Goal: Task Accomplishment & Management: Use online tool/utility

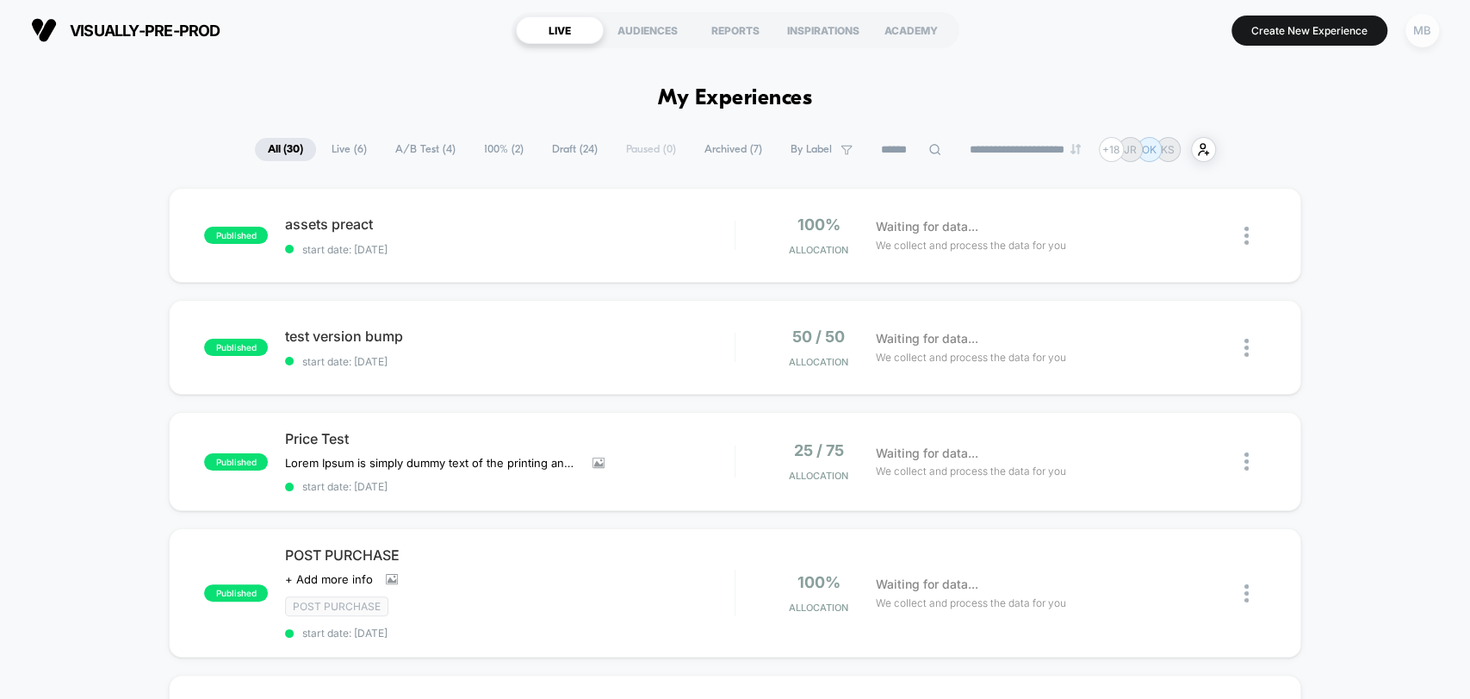
click at [1419, 27] on div "MB" at bounding box center [1423, 31] width 34 height 34
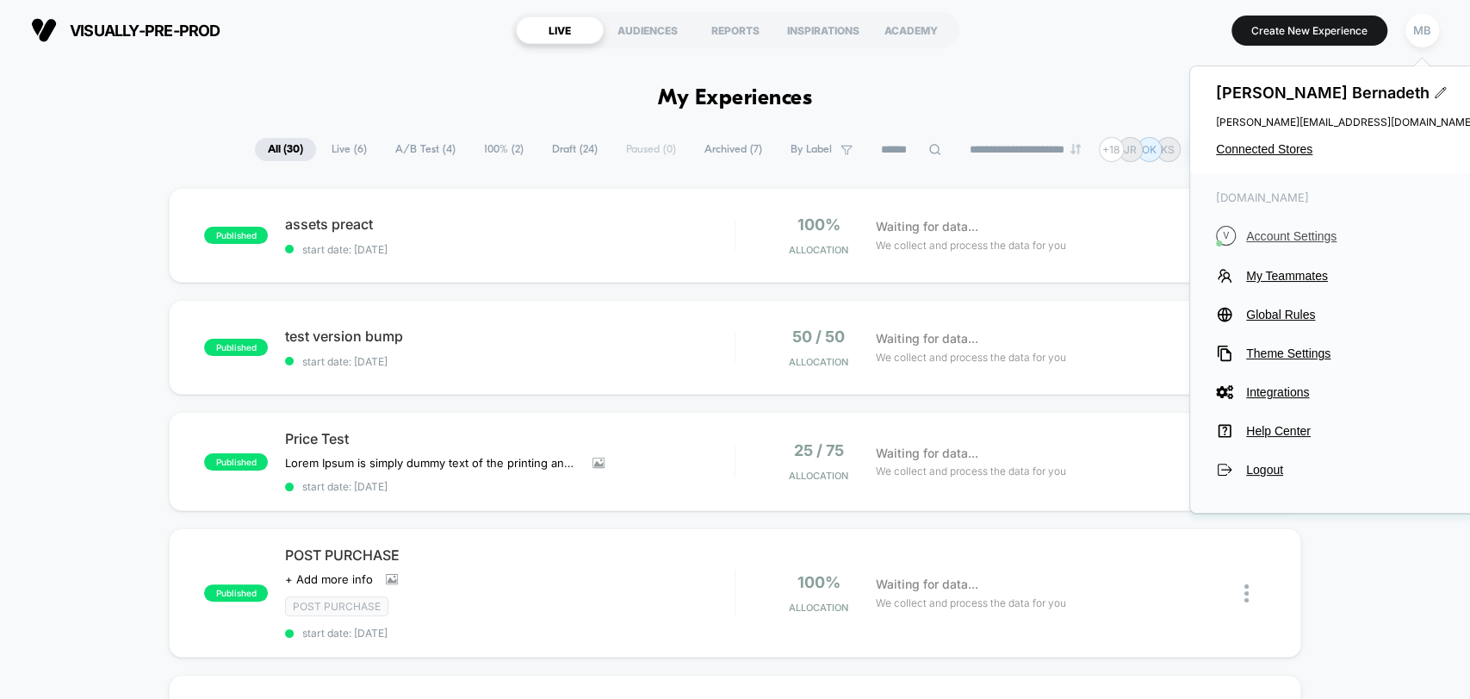
click at [1275, 233] on span "Account Settings" at bounding box center [1360, 236] width 228 height 14
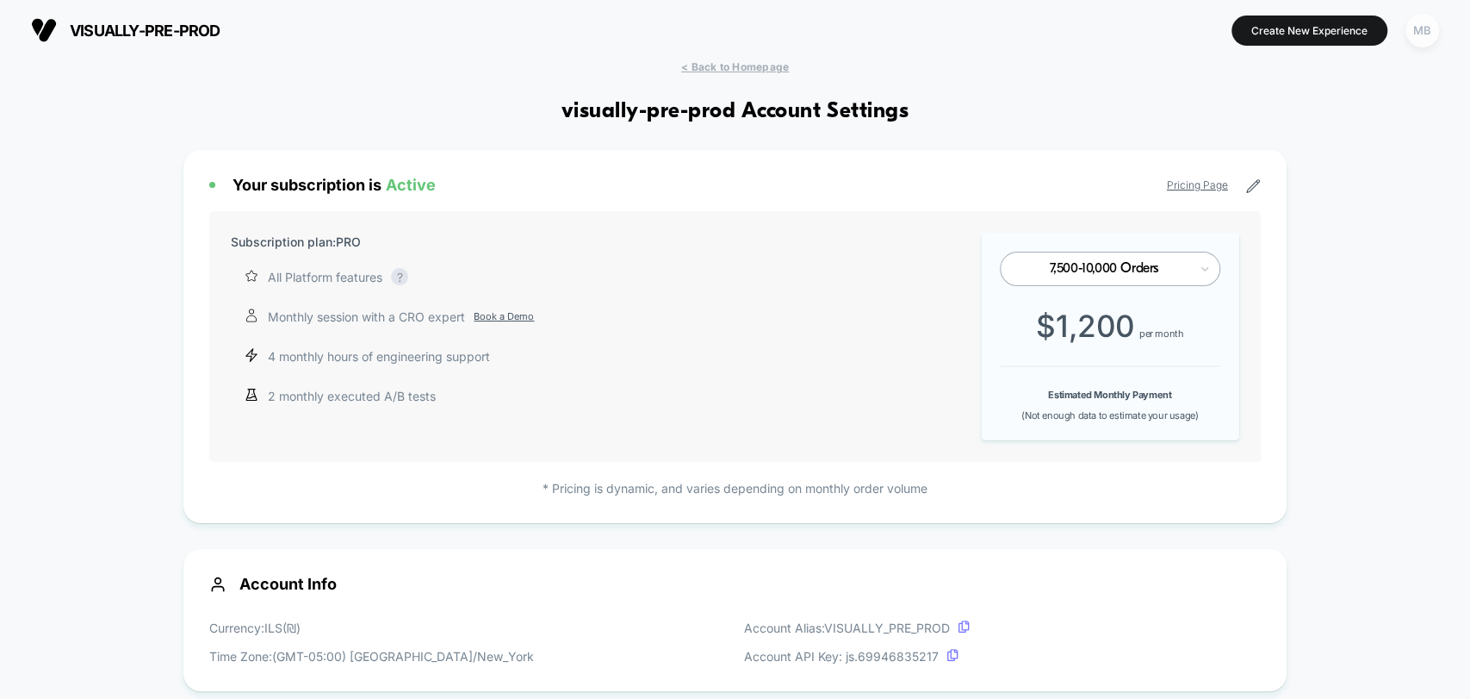
click at [1407, 27] on div "MB" at bounding box center [1423, 31] width 34 height 34
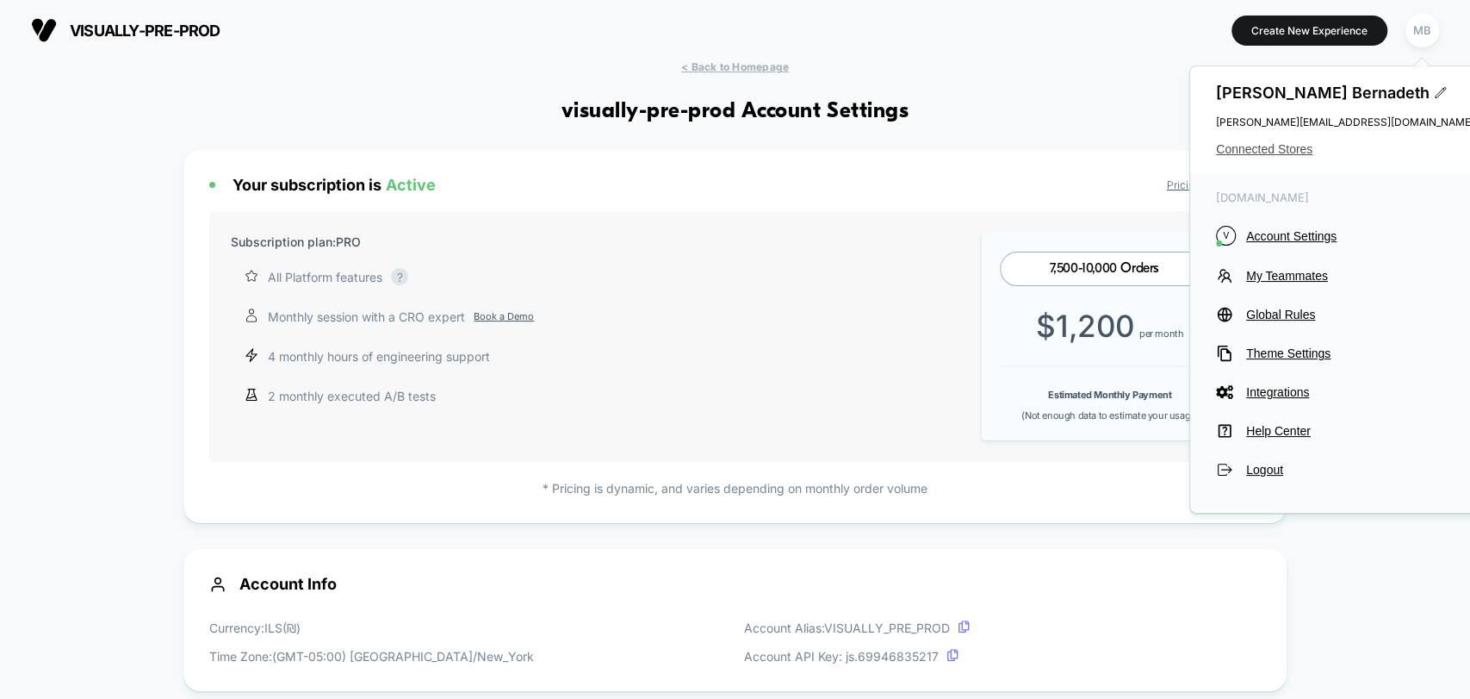
click at [1287, 154] on span "Connected Stores" at bounding box center [1345, 149] width 258 height 14
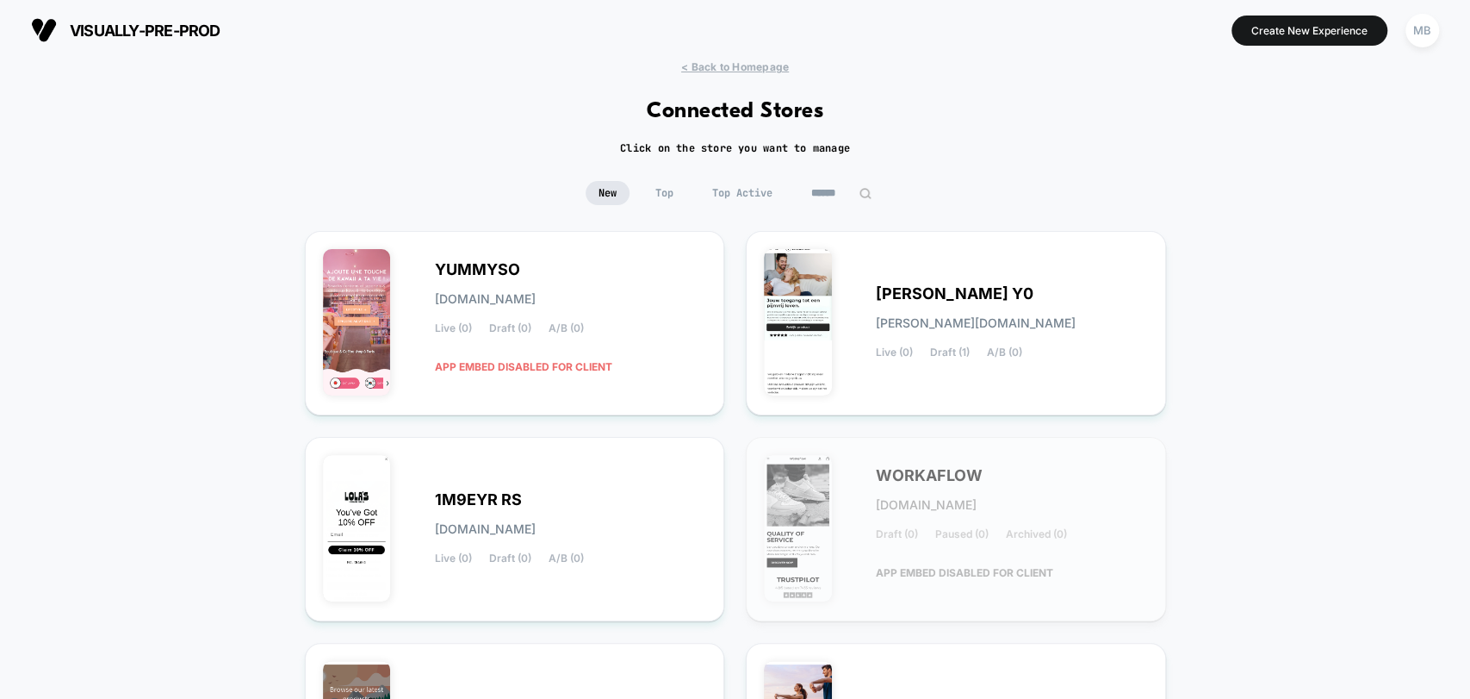
click at [854, 199] on input at bounding box center [841, 193] width 86 height 24
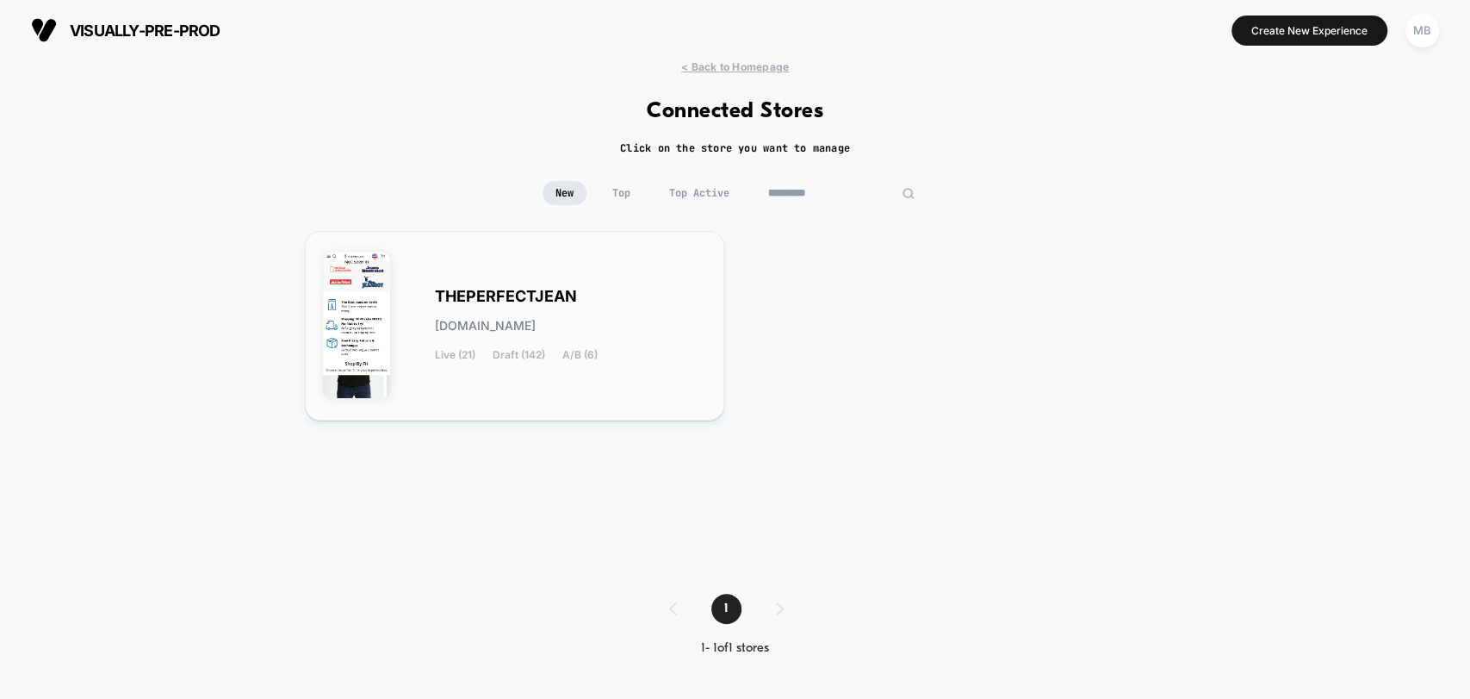
type input "*********"
click at [624, 290] on div "THEPERFECTJEAN theperfectjean.myshopify.com Live (21) Draft (142) A/B (6)" at bounding box center [571, 325] width 272 height 71
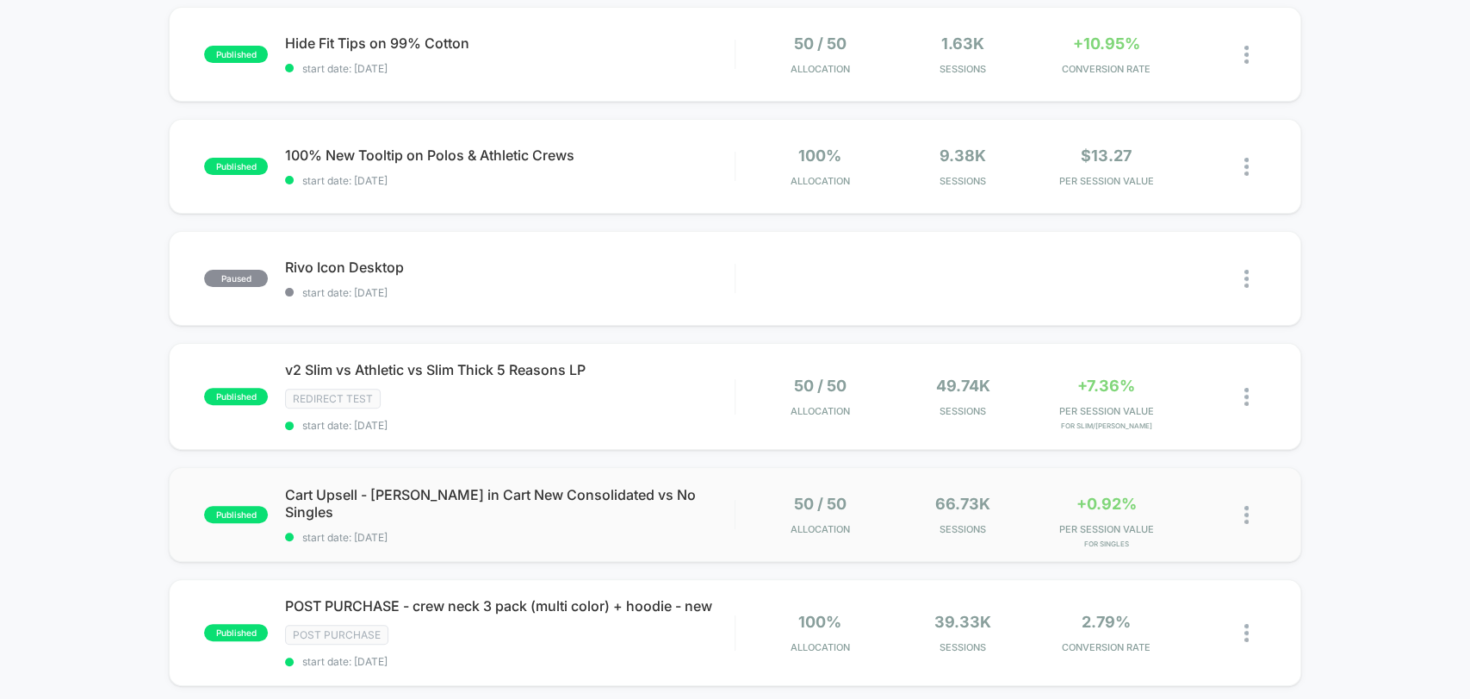
scroll to position [191, 0]
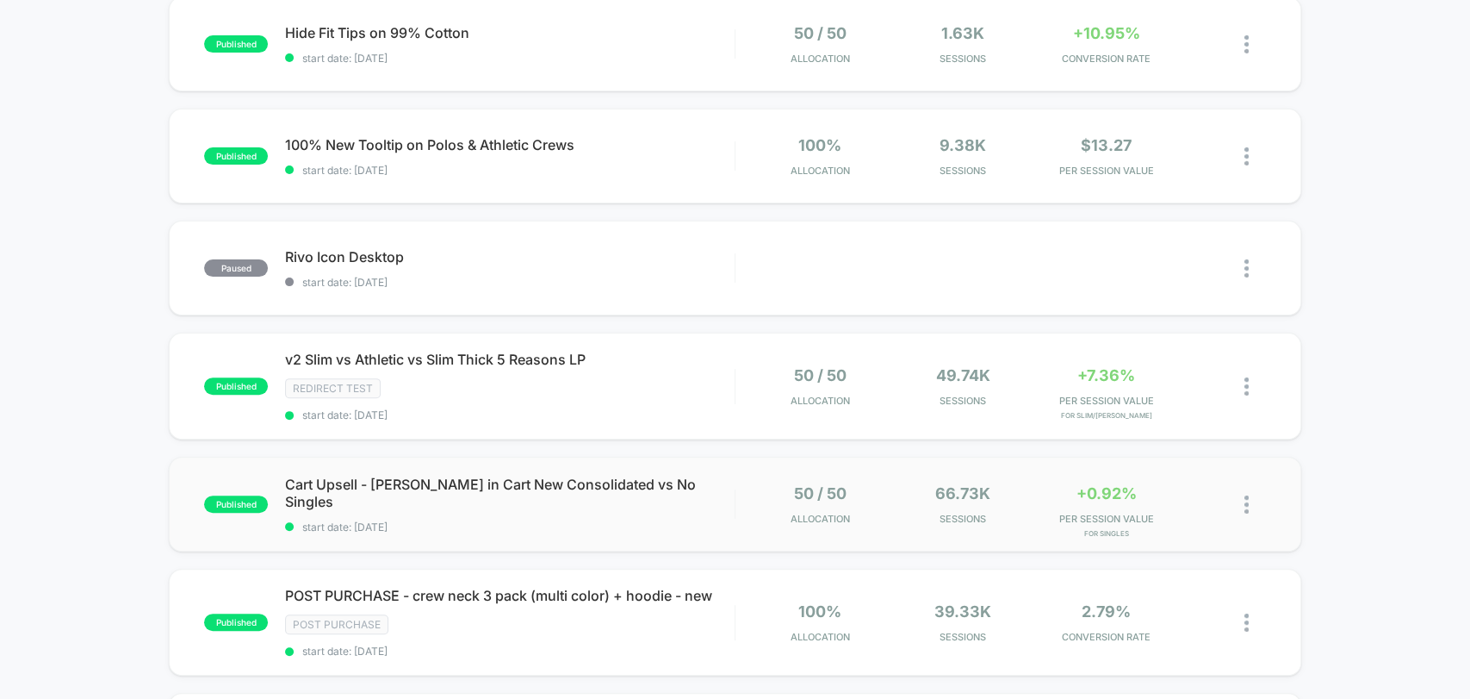
click at [692, 520] on div "published Cart Upsell - Jean in Cart New Consolidated vs No Singles start date:…" at bounding box center [735, 503] width 1132 height 95
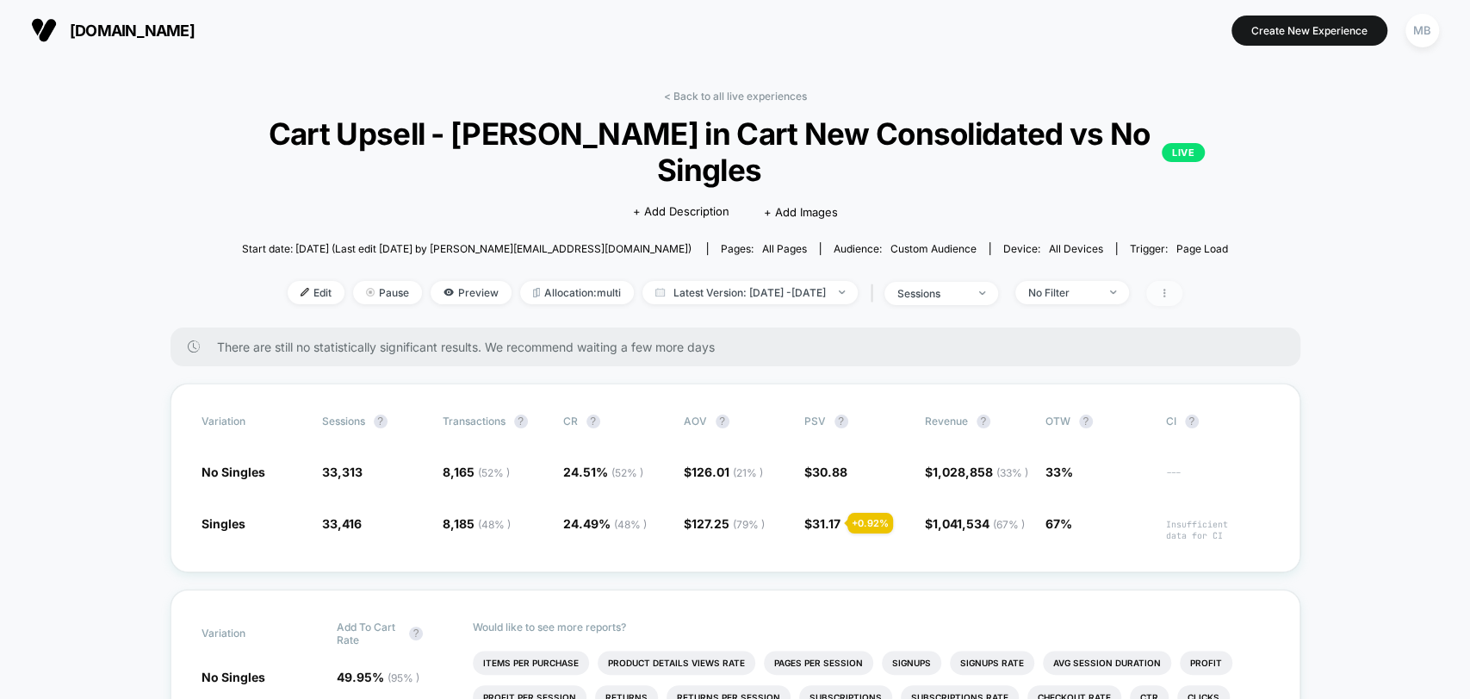
click at [1170, 291] on icon at bounding box center [1164, 293] width 10 height 10
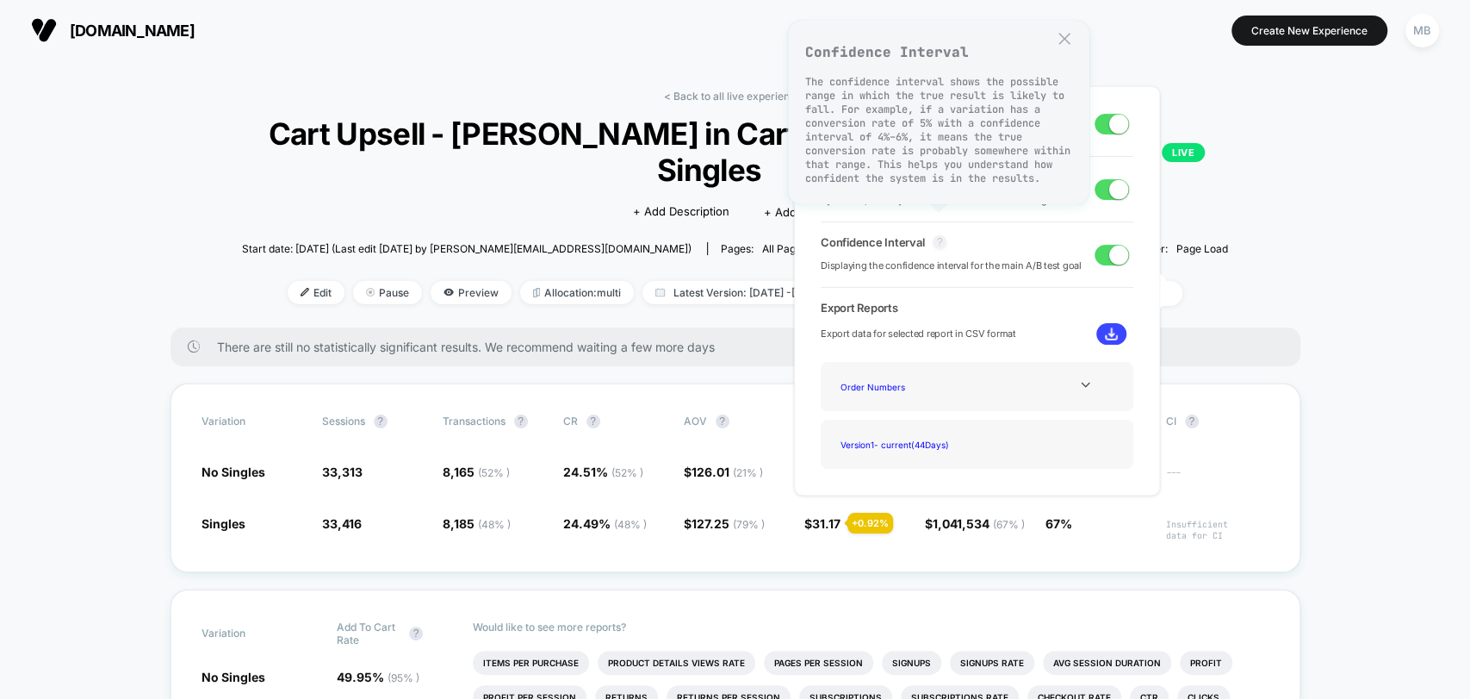
click at [934, 242] on button "?" at bounding box center [940, 242] width 14 height 14
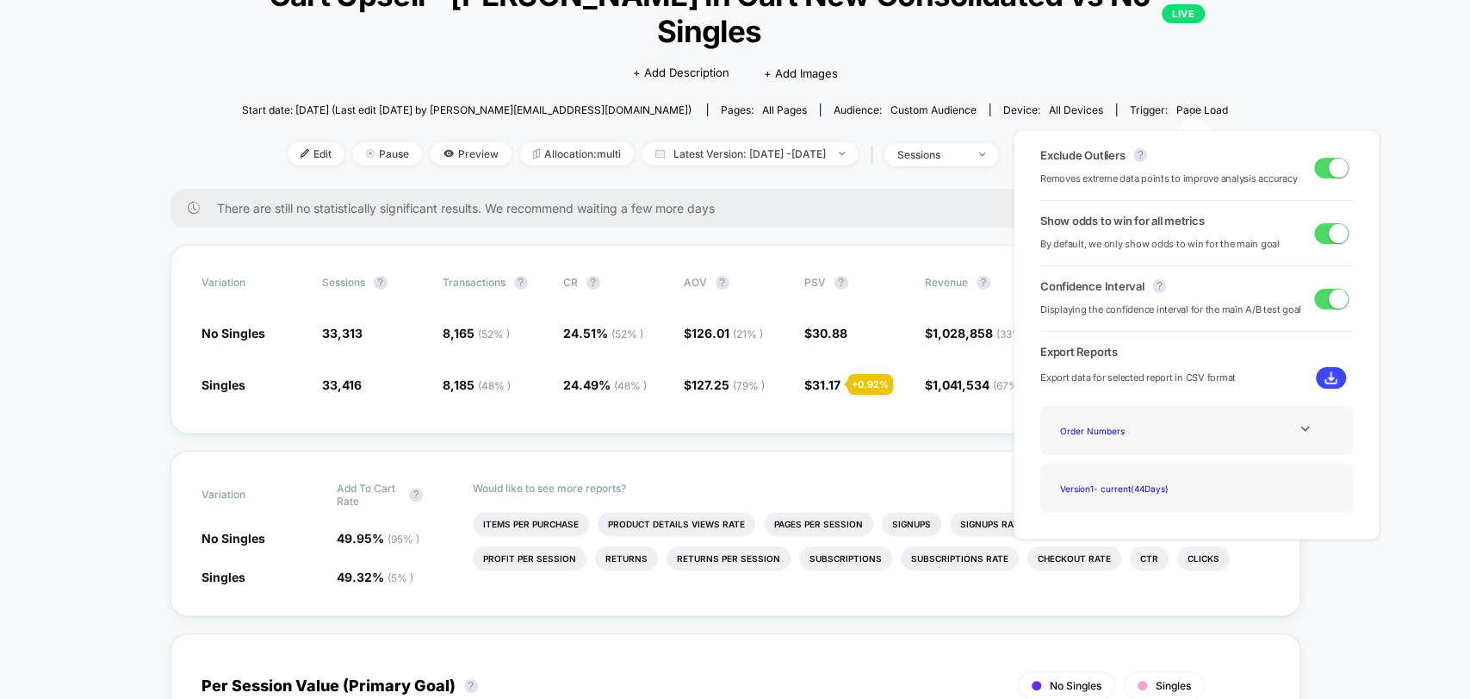
scroll to position [191, 0]
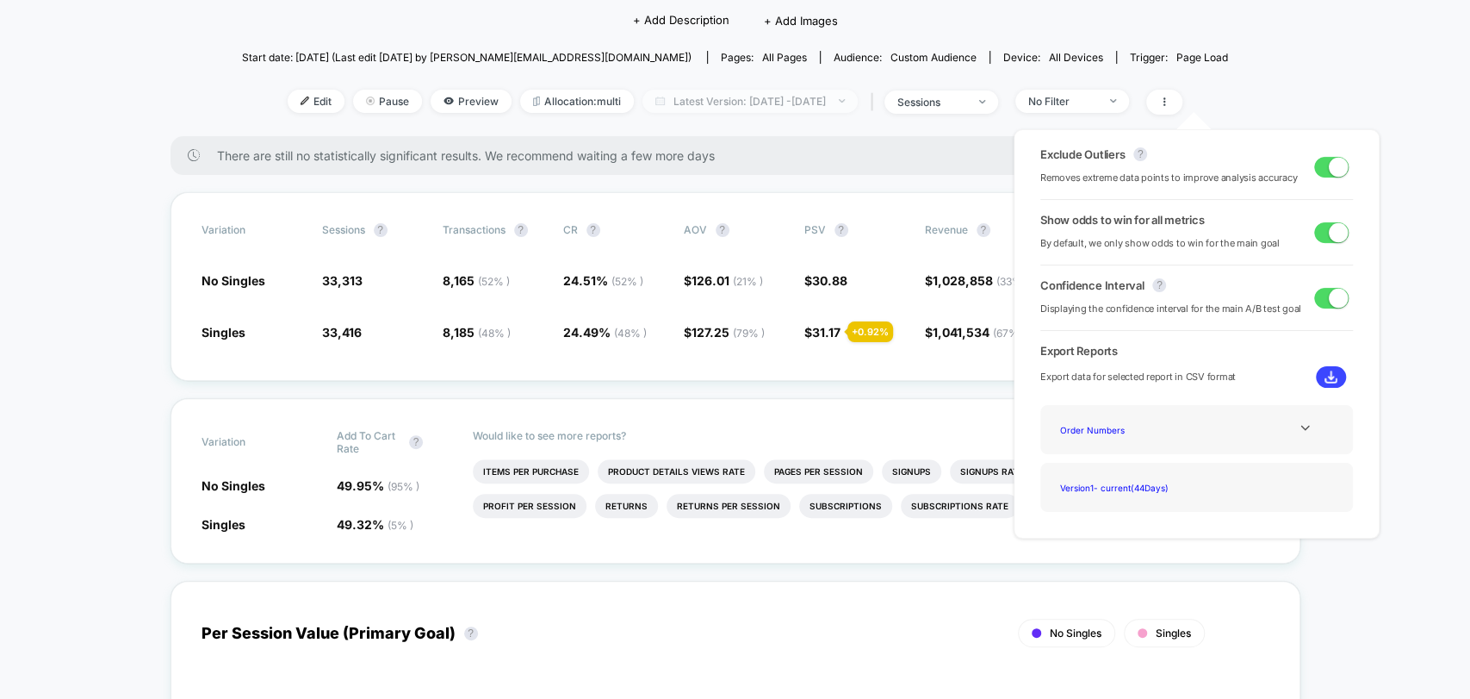
click at [858, 94] on span "Latest Version: Aug 13, 2025 - Sep 24, 2025" at bounding box center [750, 101] width 215 height 23
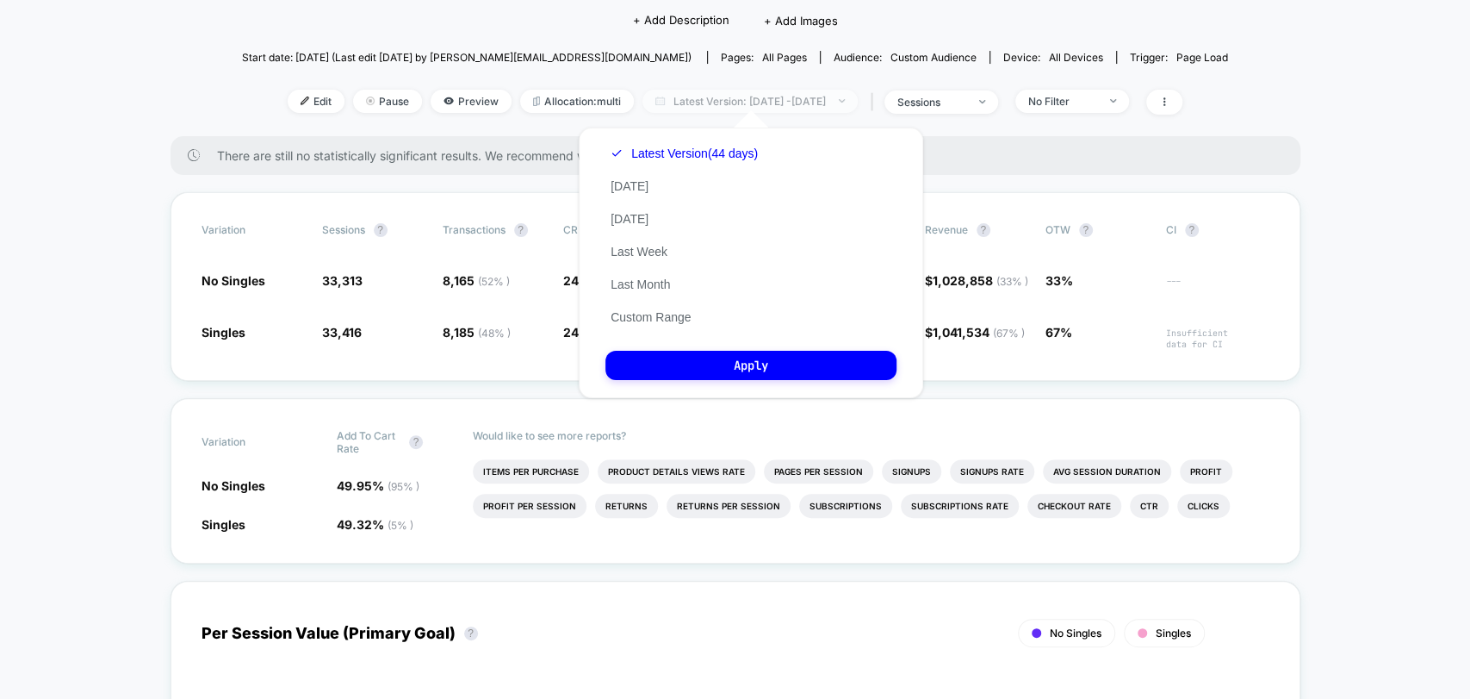
click at [858, 96] on span "Latest Version: Aug 13, 2025 - Sep 24, 2025" at bounding box center [750, 101] width 215 height 23
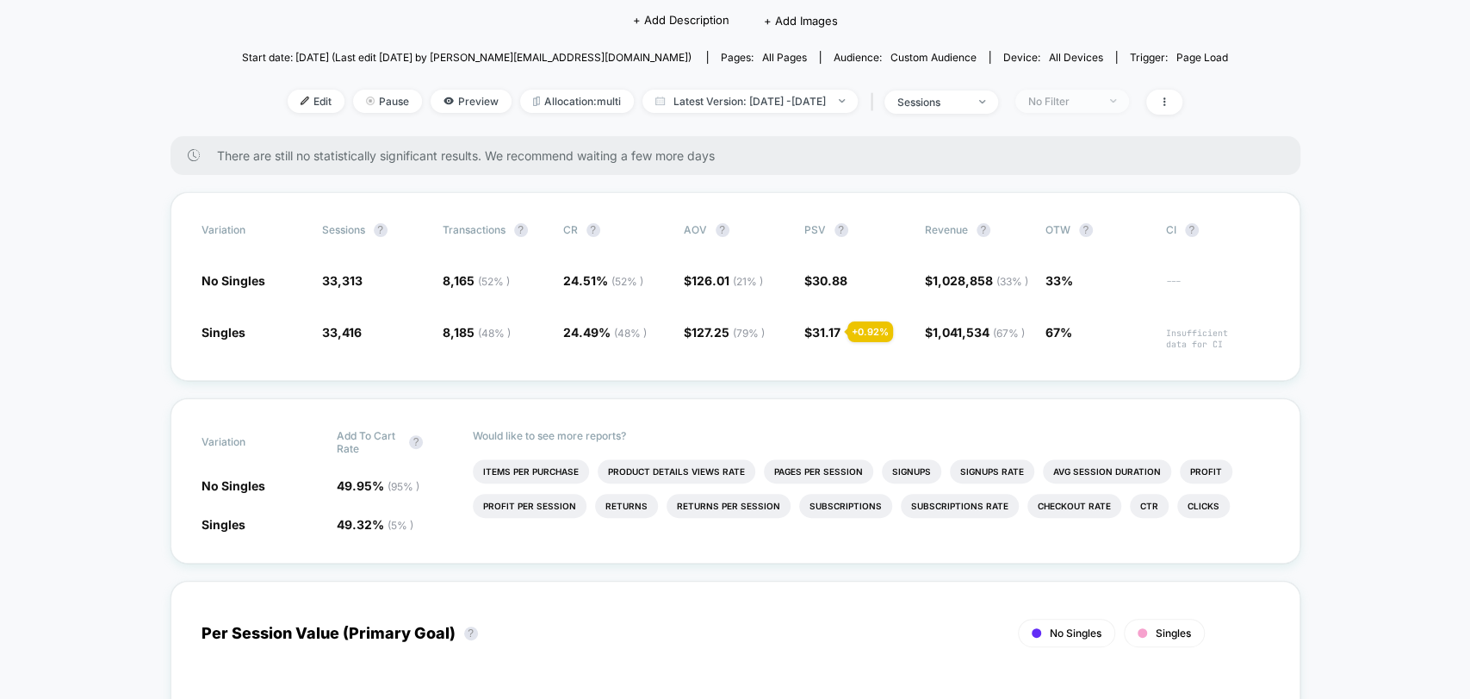
click at [1123, 106] on span "No Filter" at bounding box center [1072, 101] width 114 height 23
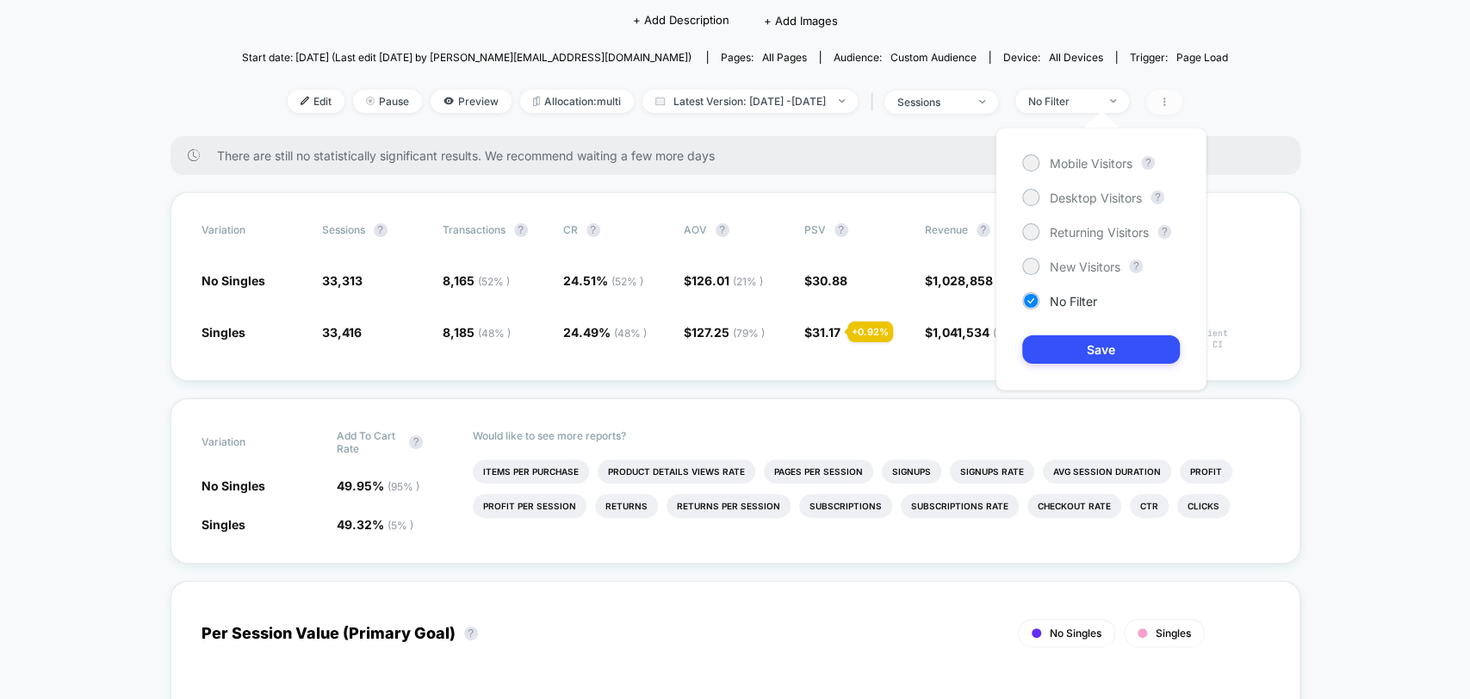
click at [1183, 101] on span at bounding box center [1164, 102] width 36 height 25
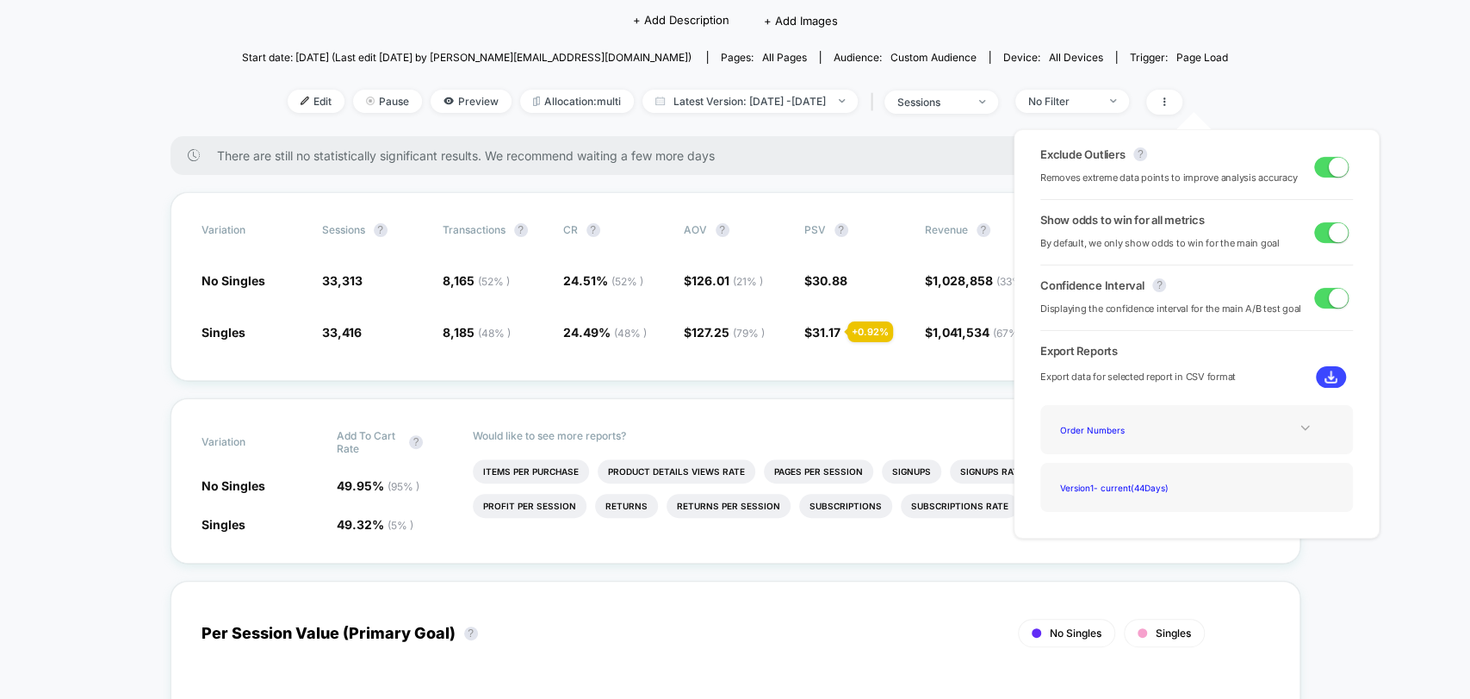
click at [1299, 429] on icon at bounding box center [1305, 427] width 13 height 13
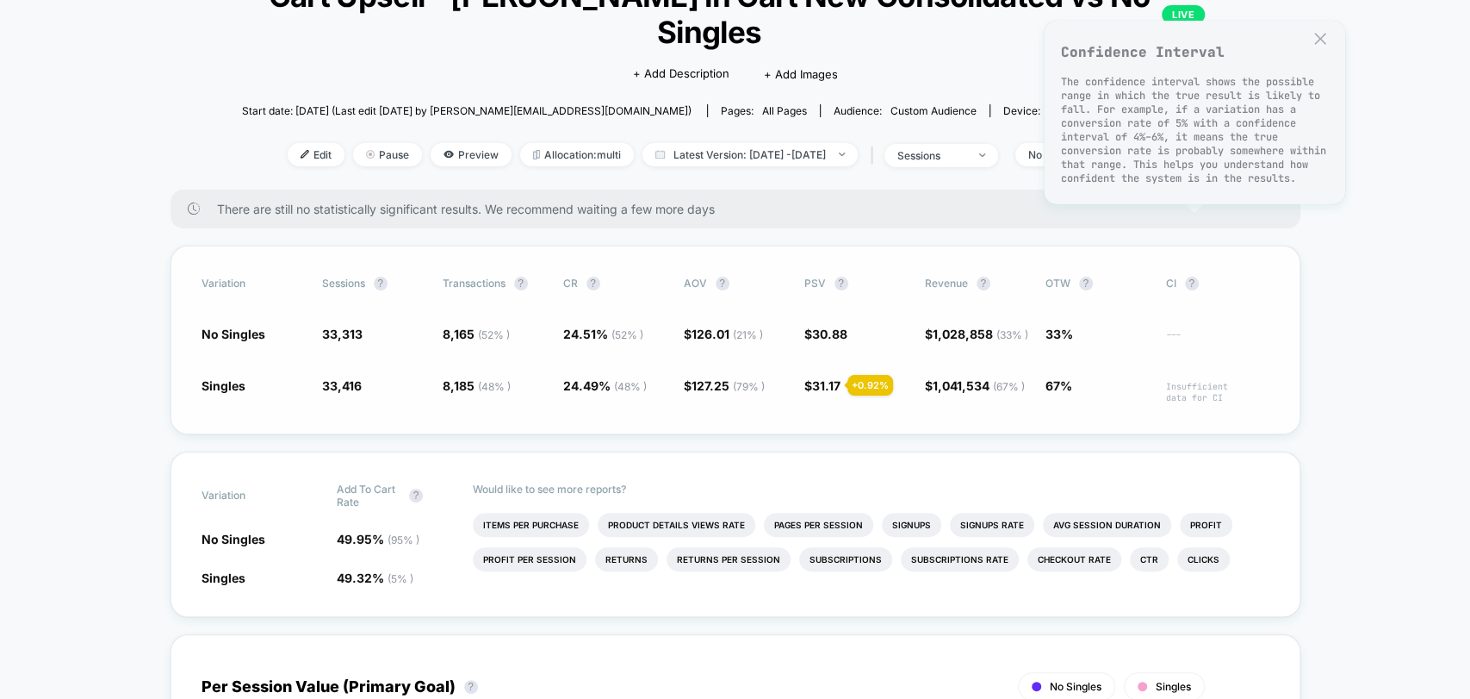
scroll to position [96, 0]
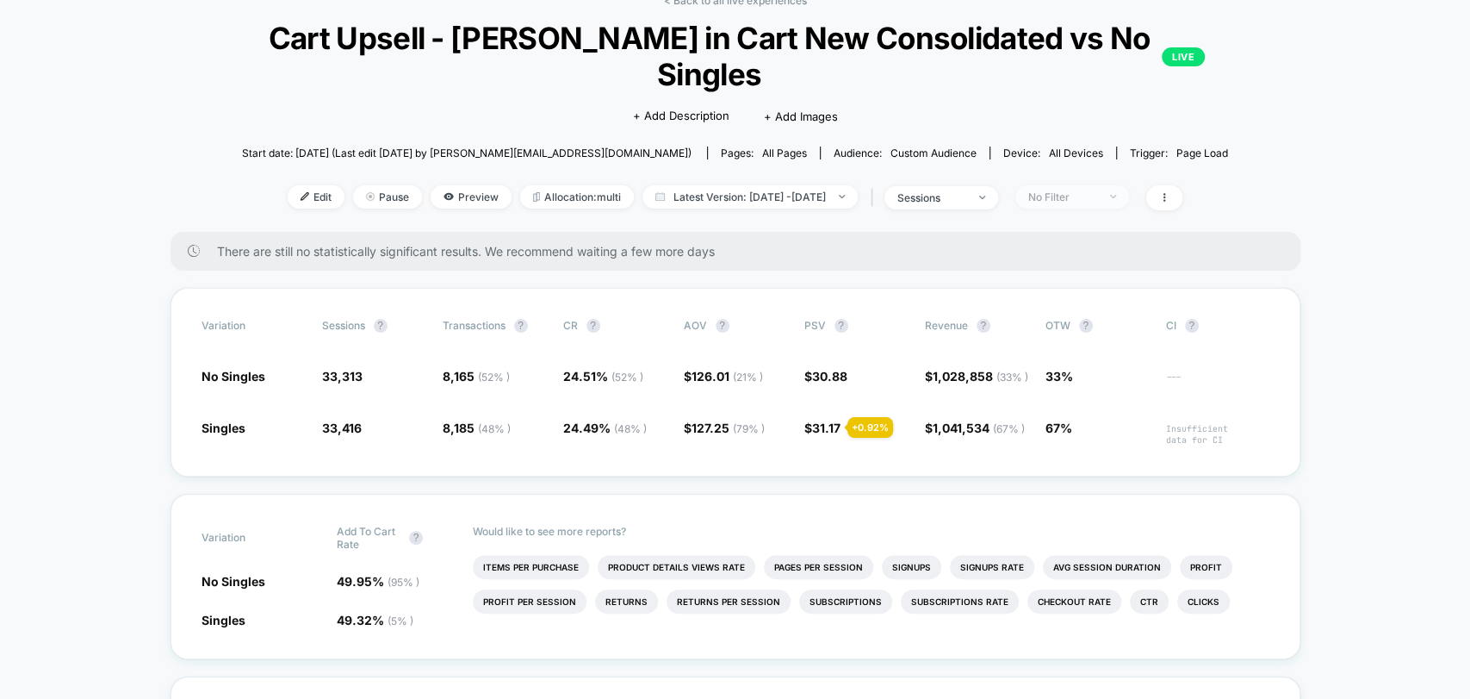
click at [1129, 196] on span "No Filter" at bounding box center [1072, 196] width 114 height 23
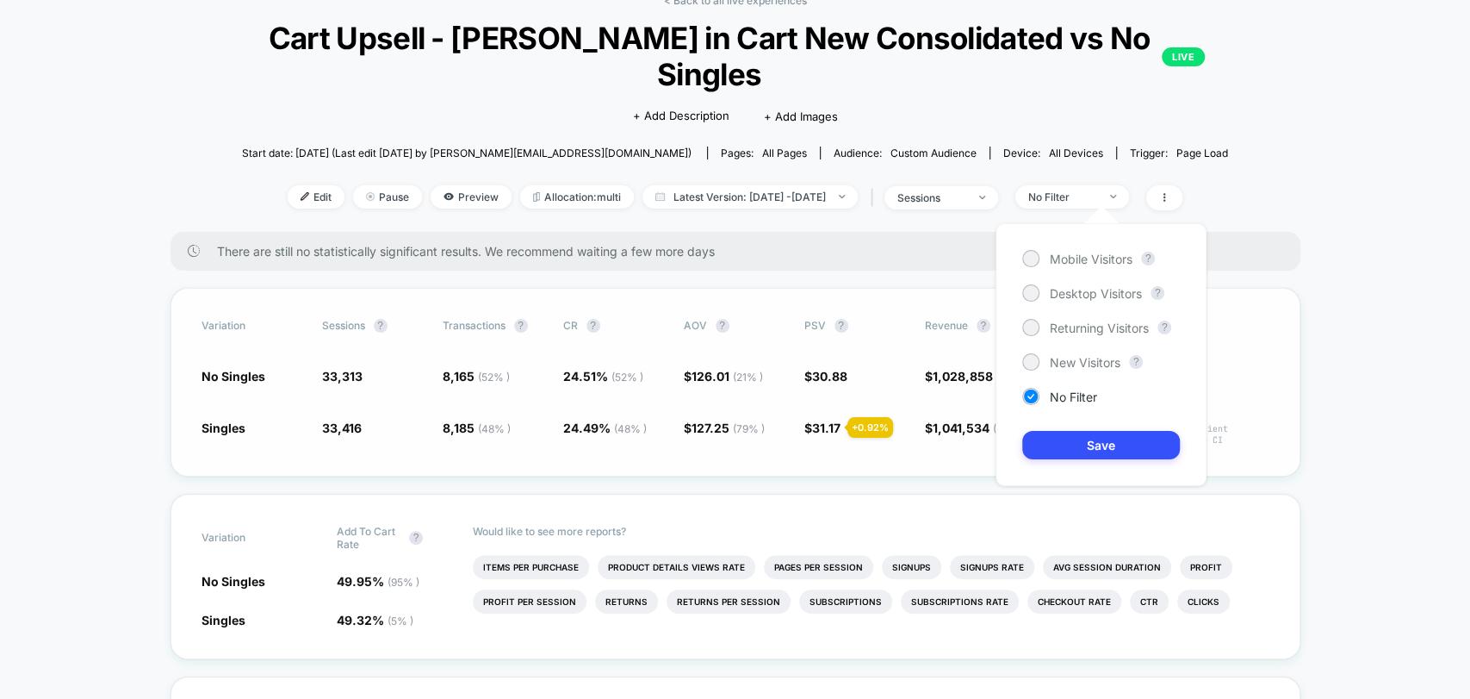
click at [1301, 326] on div "Variation Sessions ? Transactions ? CR ? AOV ? PSV ? Revenue ? OTW ? CI ? No Si…" at bounding box center [736, 382] width 1130 height 189
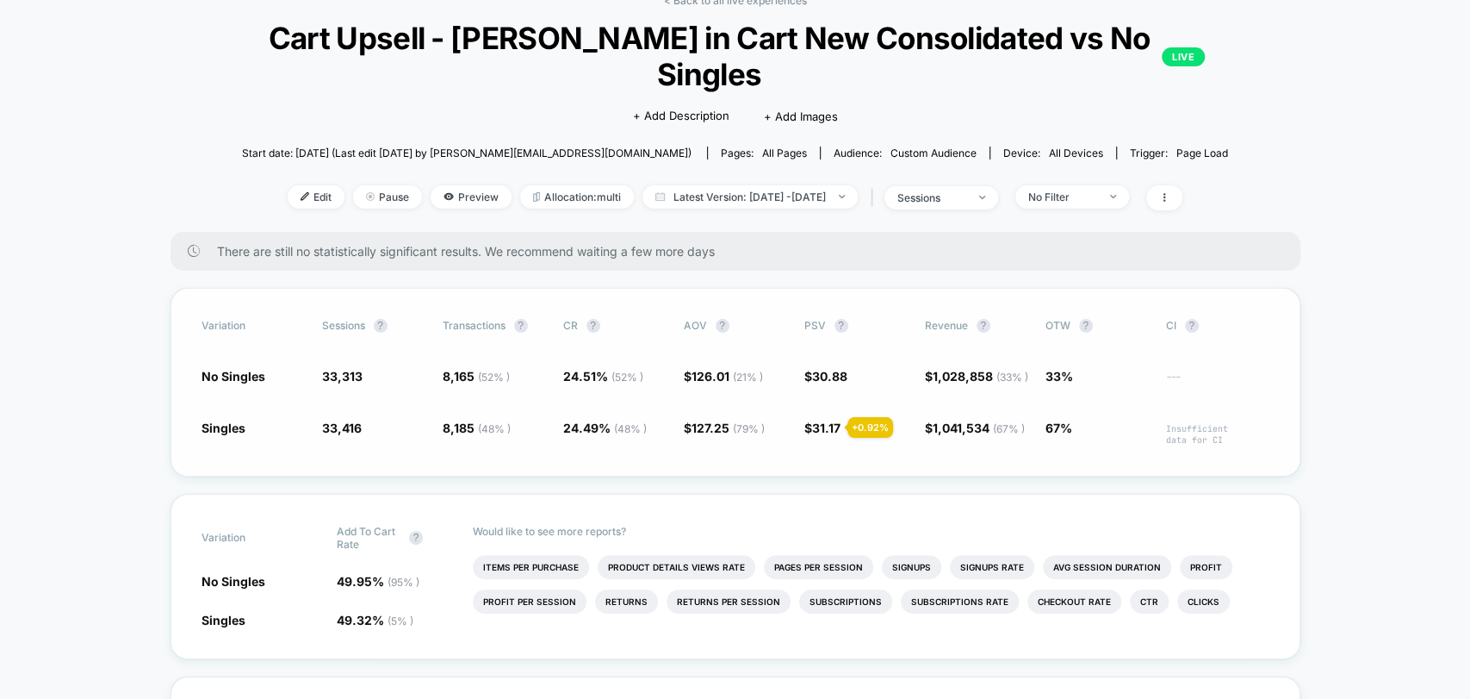
click at [1201, 324] on span "CI ?" at bounding box center [1213, 326] width 95 height 14
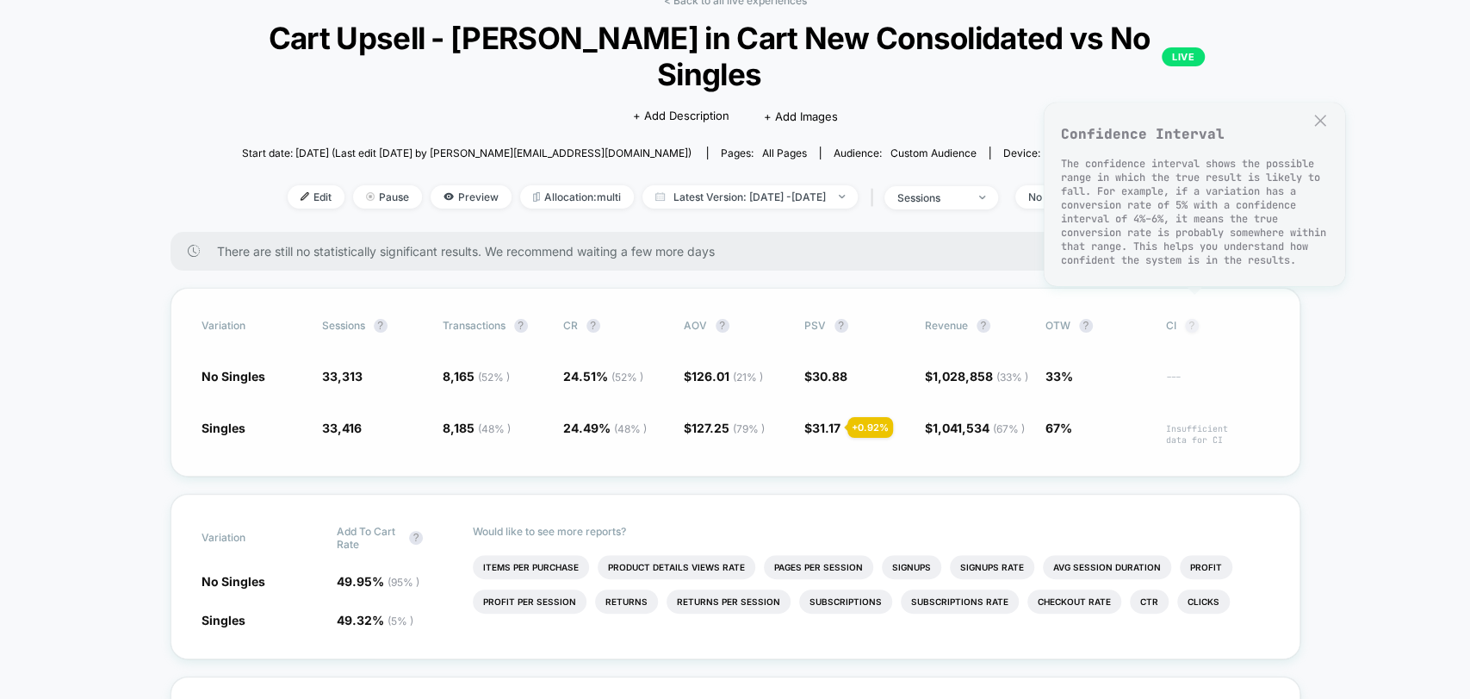
click at [1196, 325] on button "?" at bounding box center [1192, 326] width 14 height 14
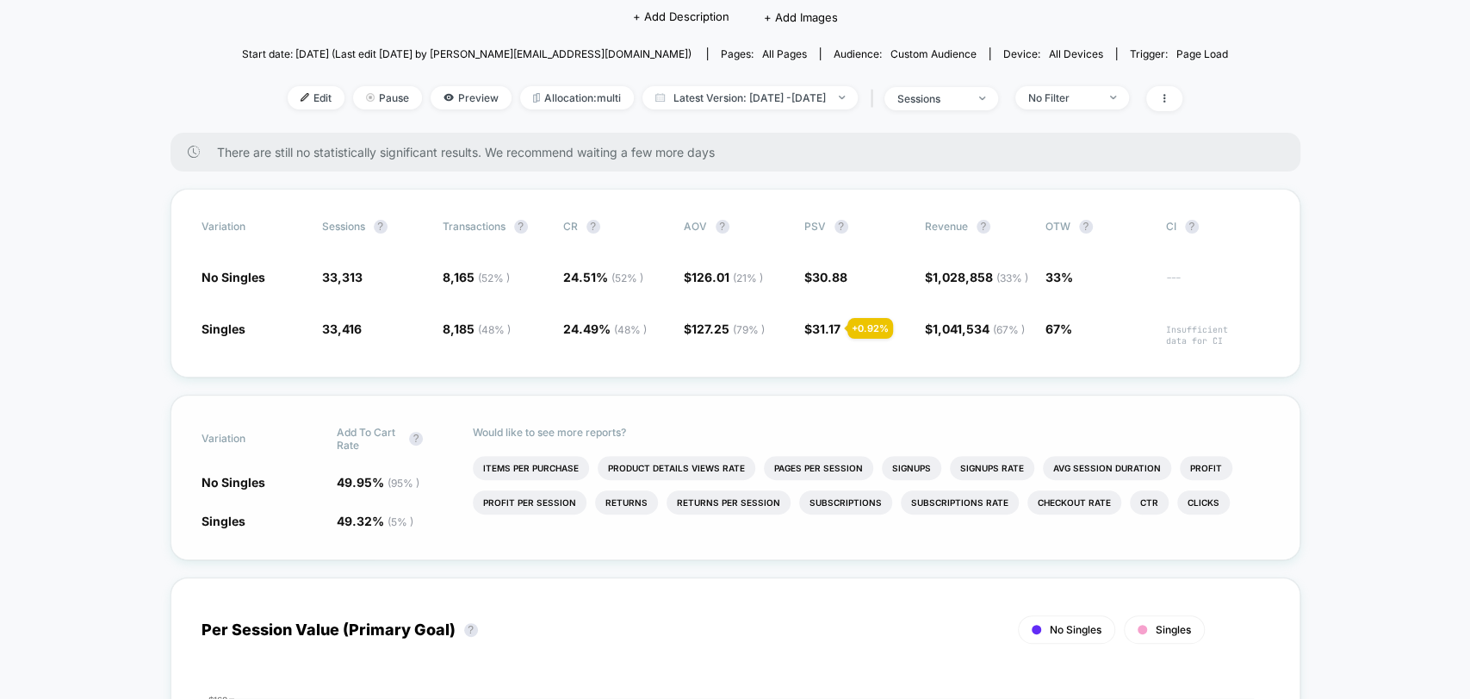
scroll to position [382, 0]
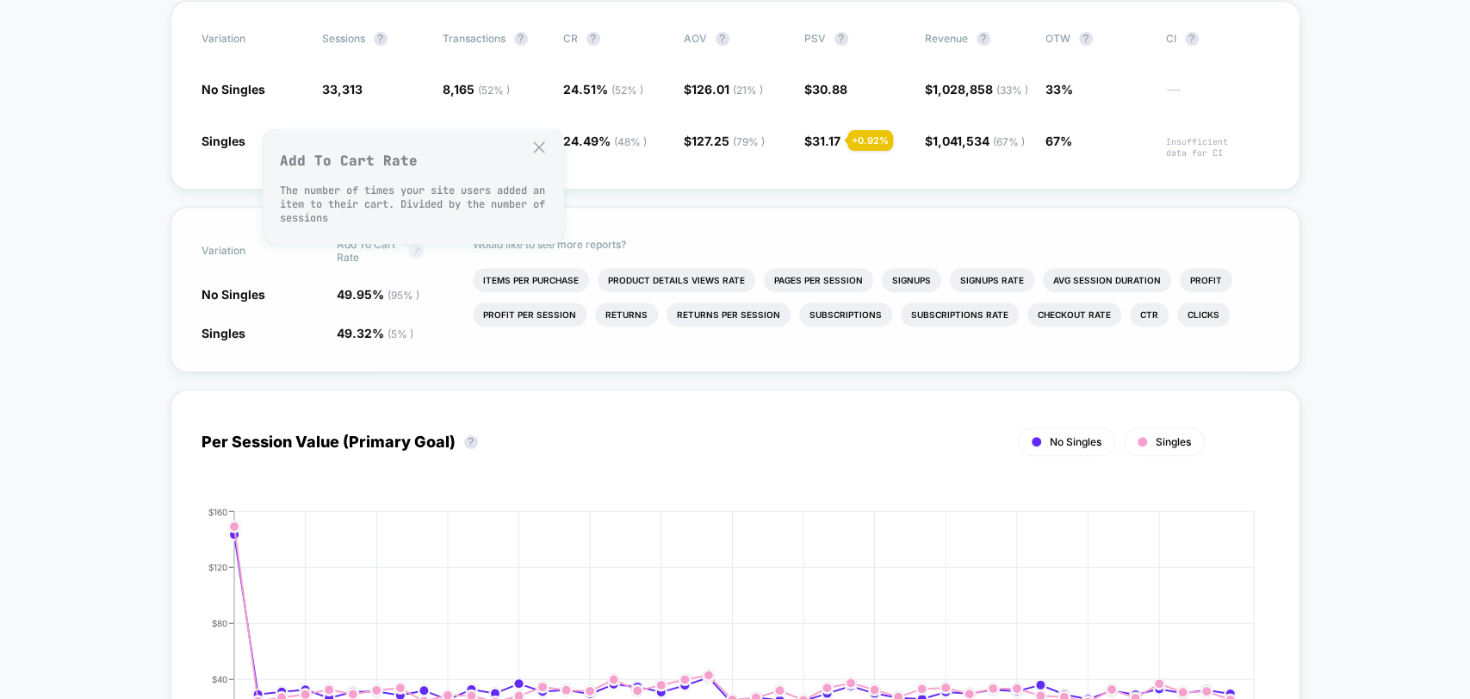
click at [413, 258] on button "?" at bounding box center [416, 251] width 14 height 14
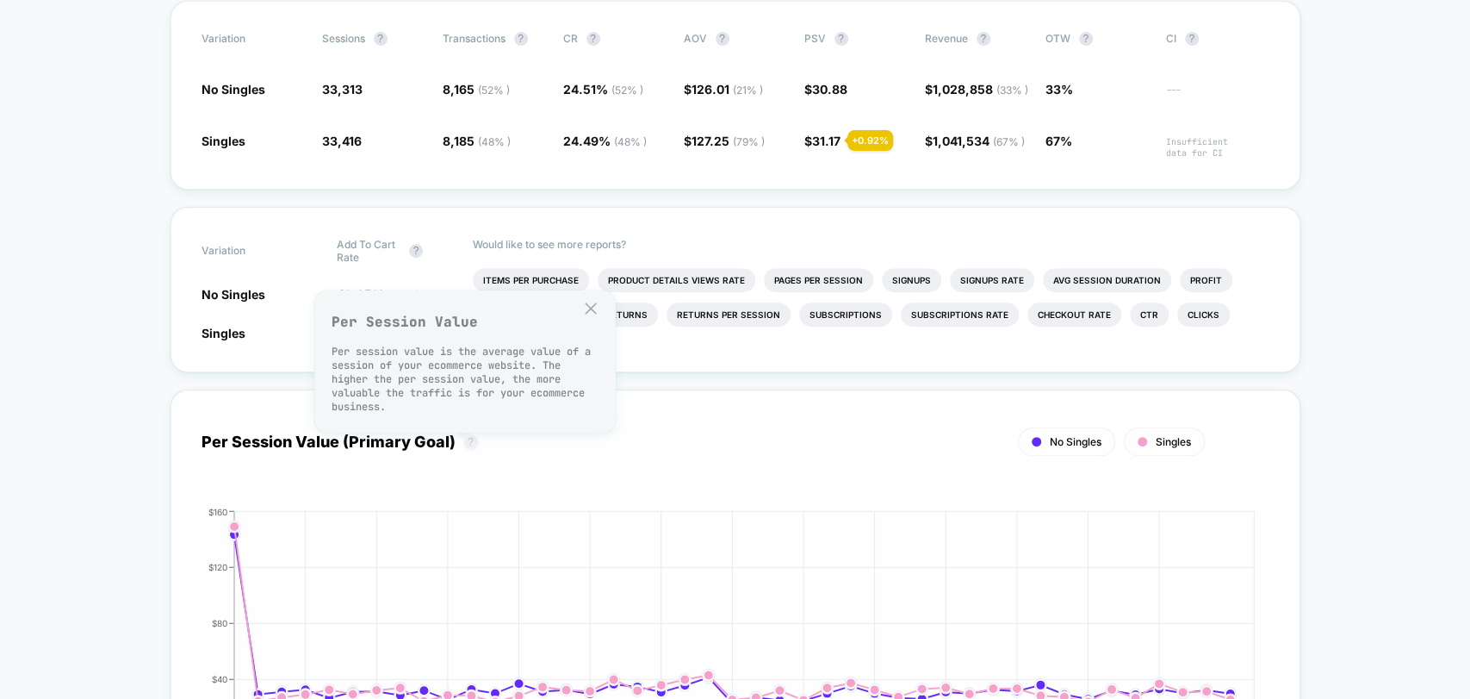
click at [464, 449] on button "?" at bounding box center [471, 442] width 14 height 14
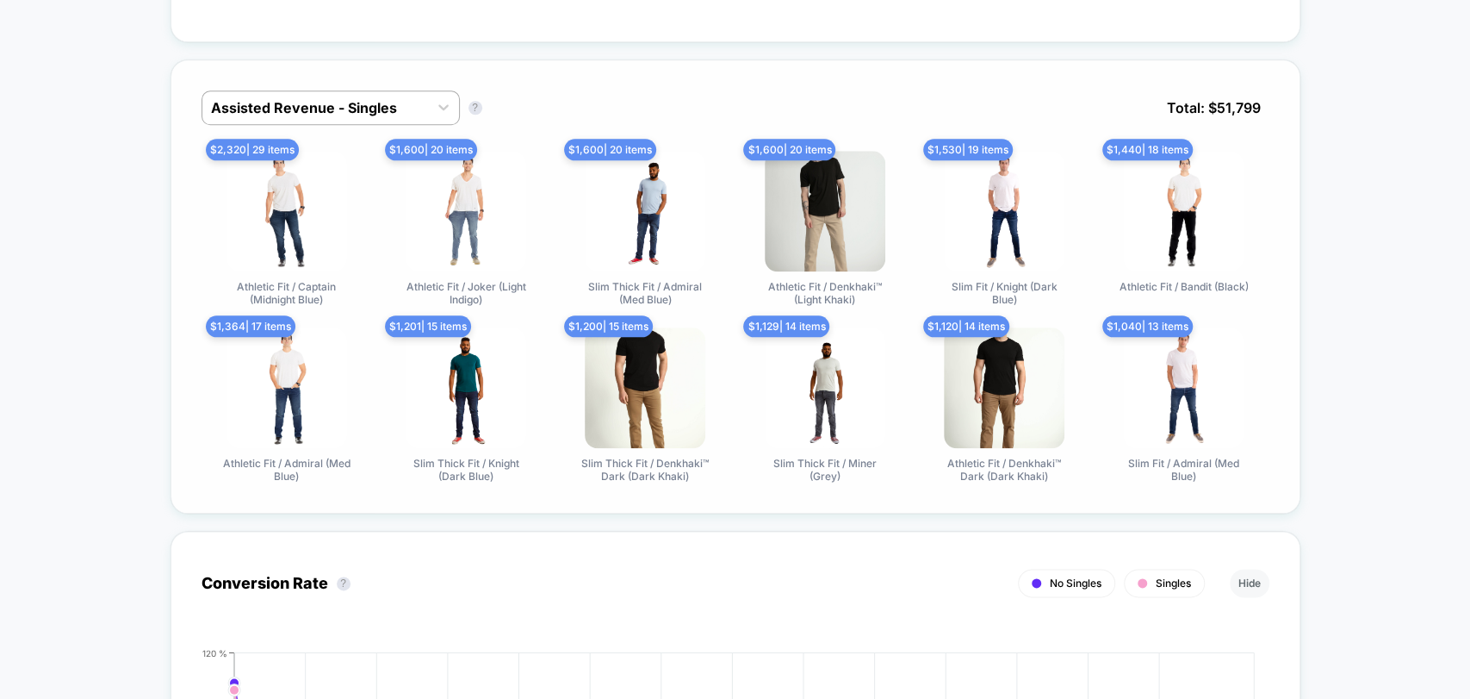
scroll to position [1053, 0]
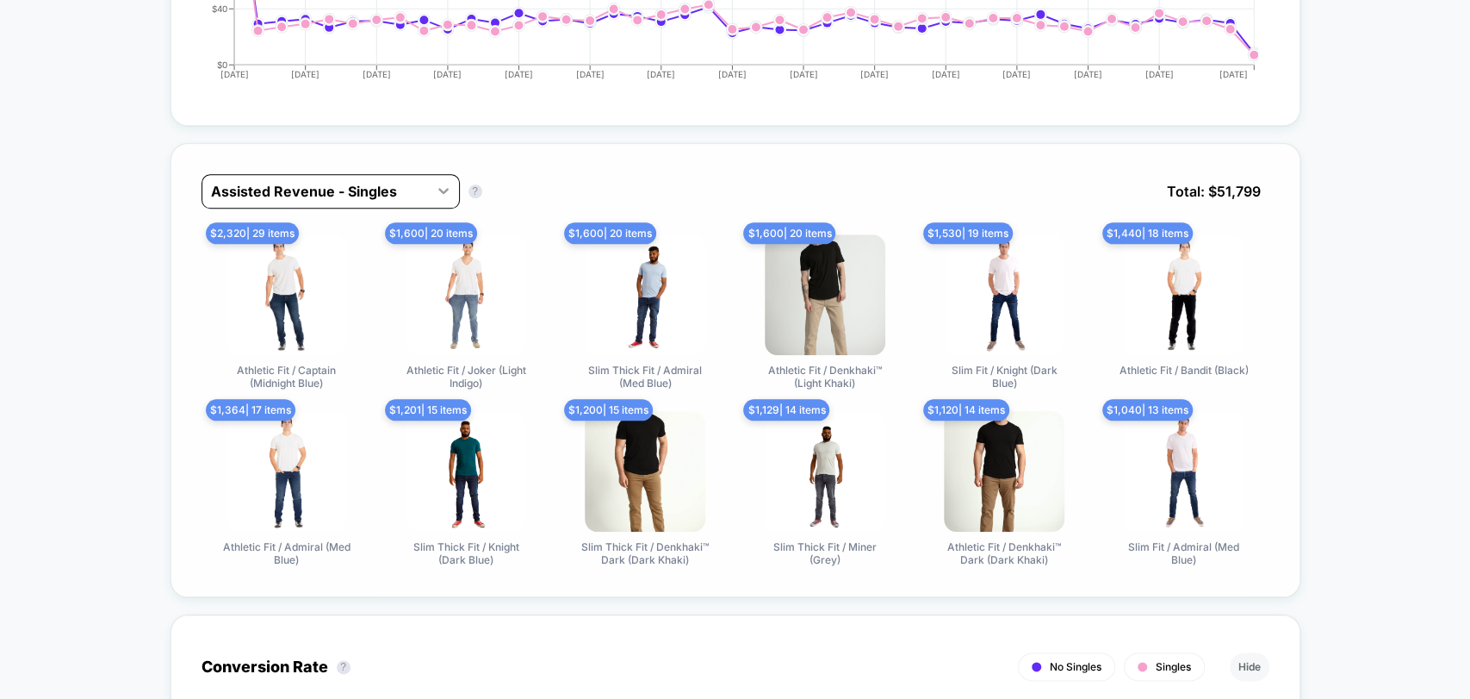
click at [439, 199] on icon at bounding box center [443, 190] width 17 height 17
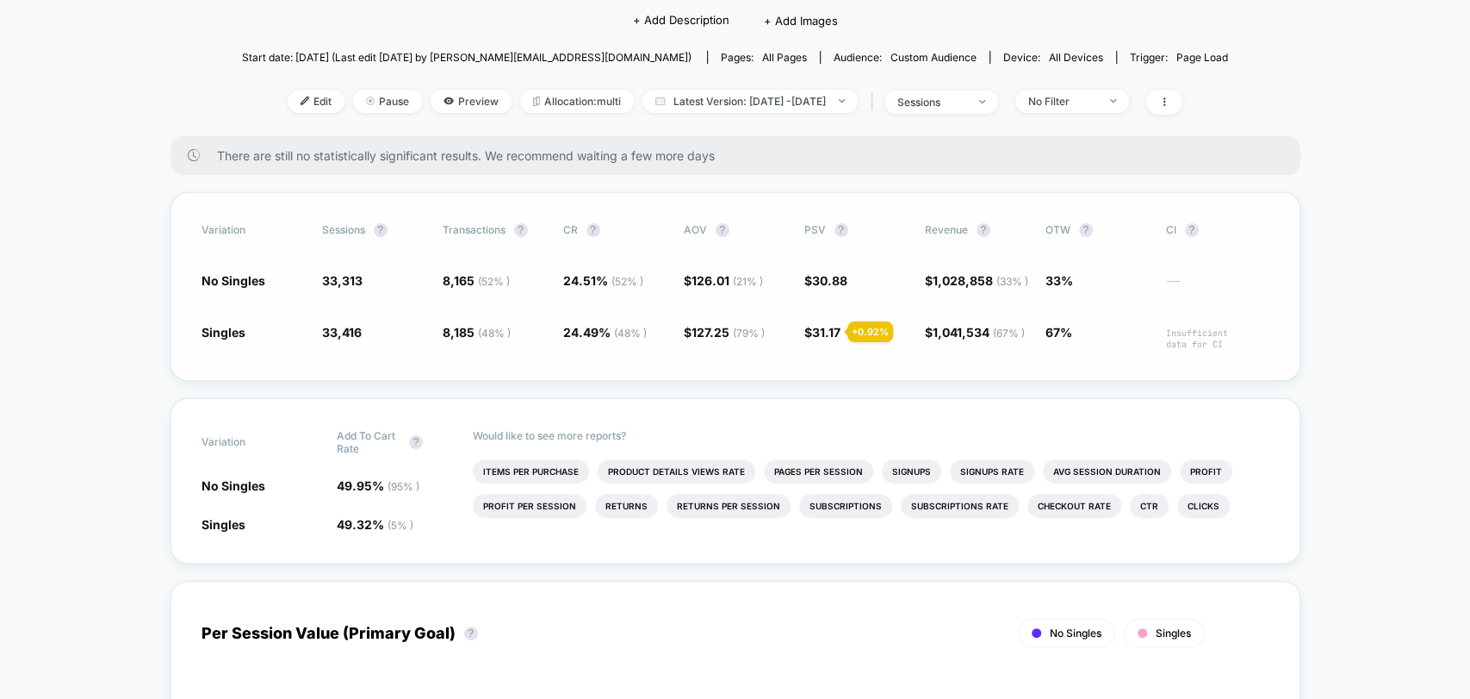
scroll to position [0, 0]
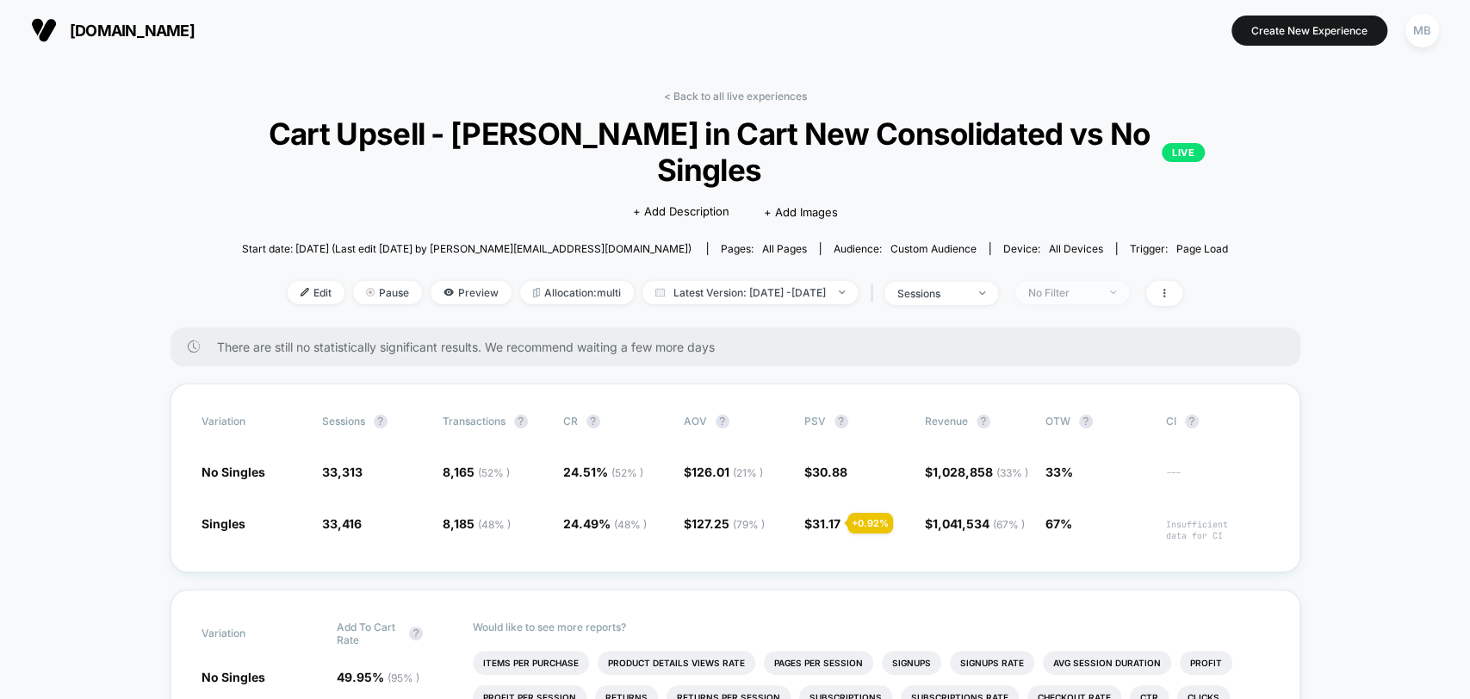
click at [1129, 300] on span "No Filter" at bounding box center [1072, 292] width 114 height 23
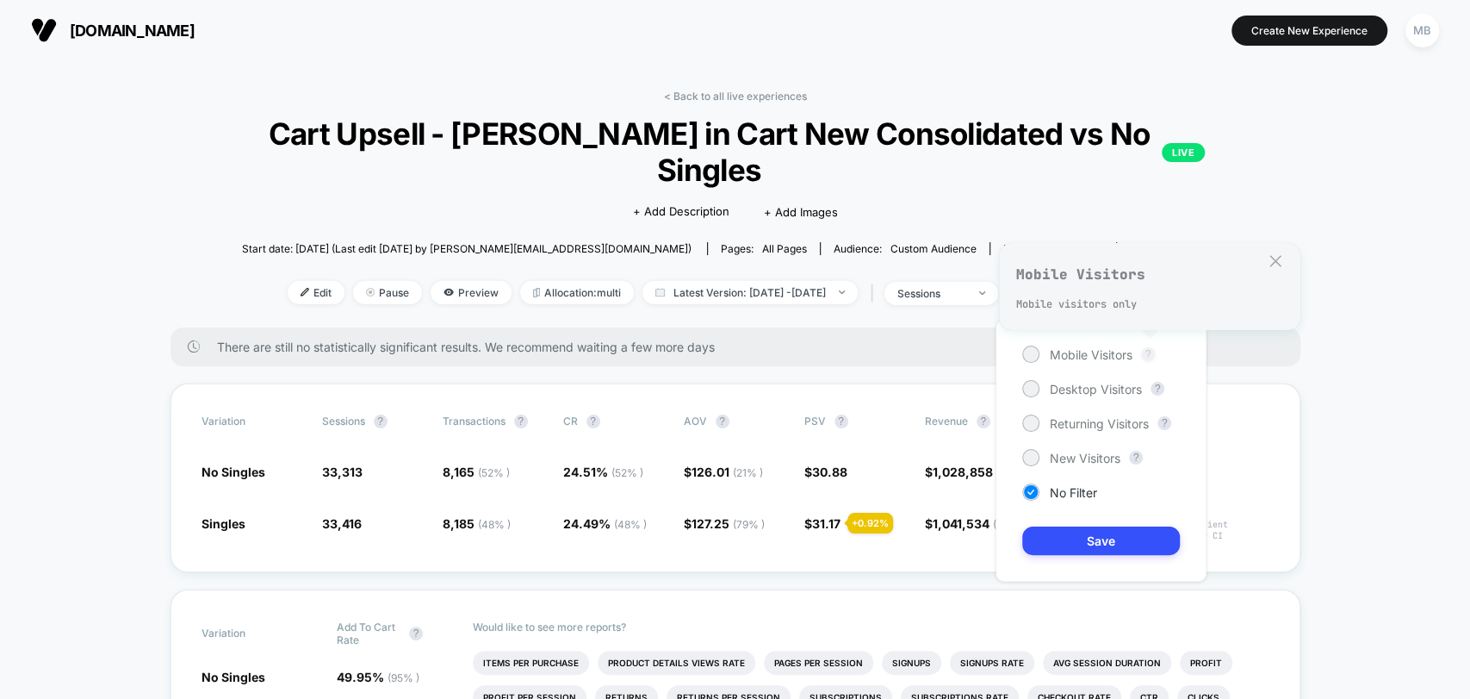
click at [1152, 352] on button "?" at bounding box center [1148, 354] width 14 height 14
click at [998, 292] on span "sessions" at bounding box center [942, 293] width 114 height 23
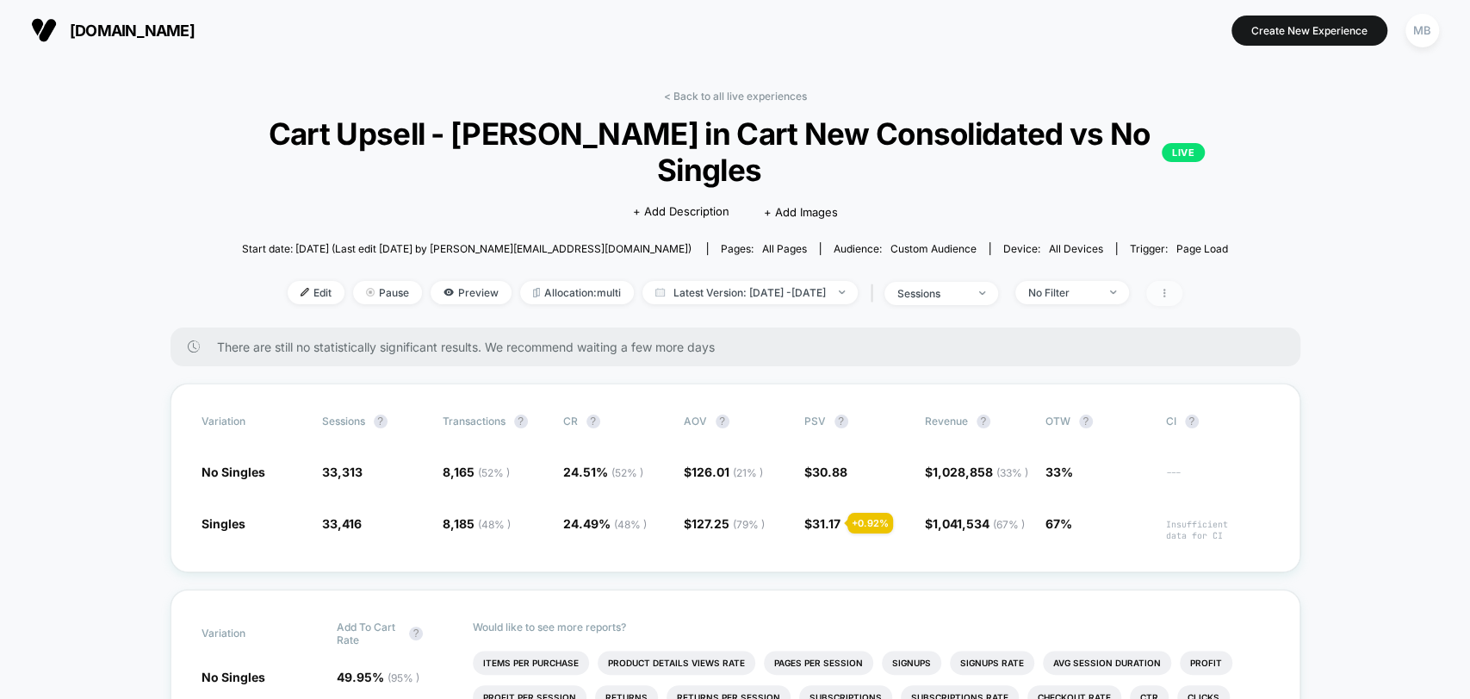
click at [1183, 299] on span at bounding box center [1164, 293] width 36 height 25
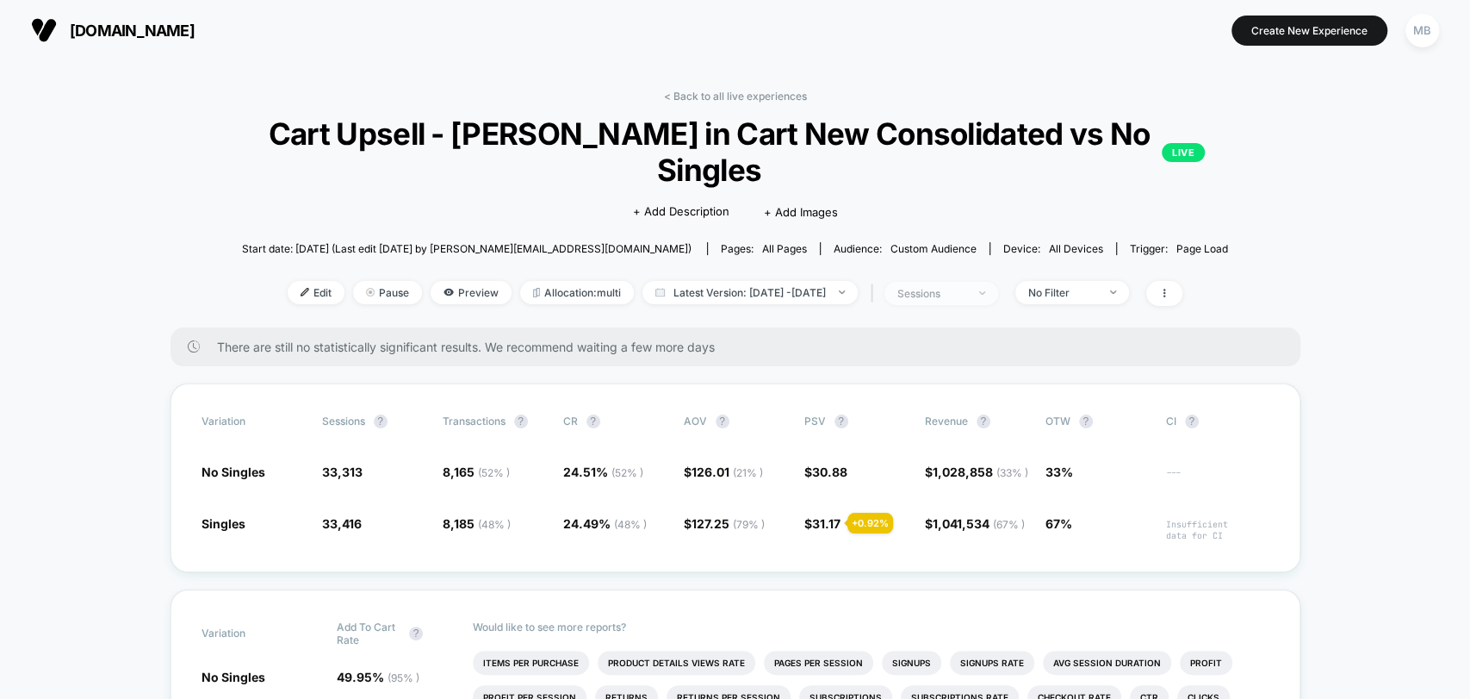
click at [979, 293] on div at bounding box center [972, 293] width 13 height 1
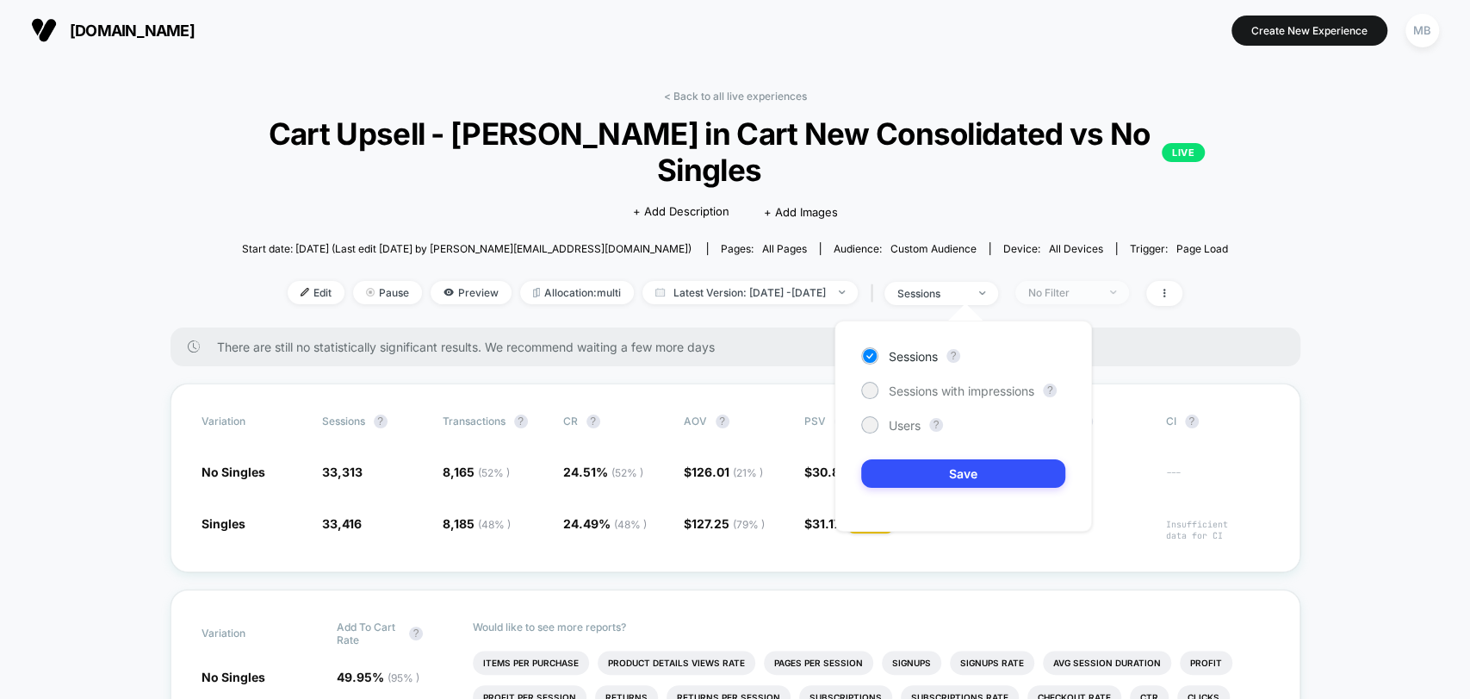
click at [1129, 292] on span "No Filter" at bounding box center [1072, 292] width 114 height 23
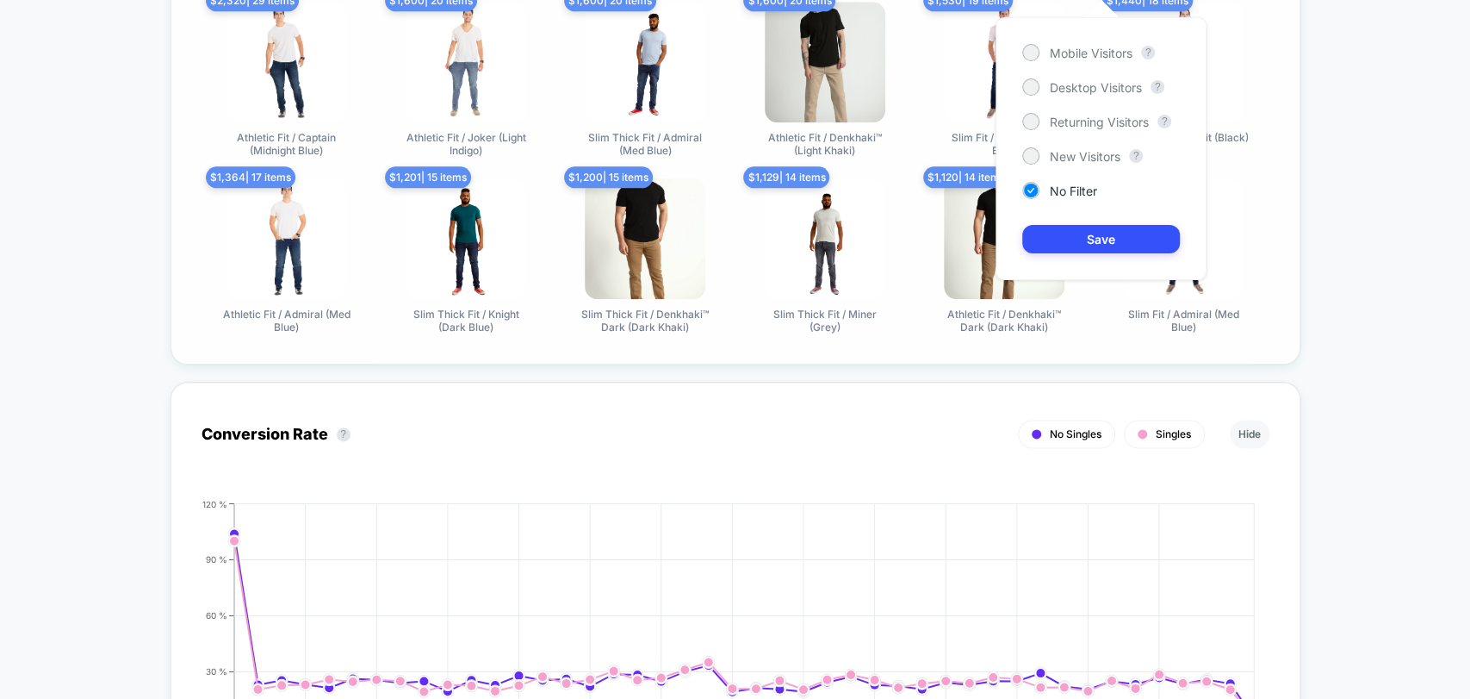
scroll to position [1053, 0]
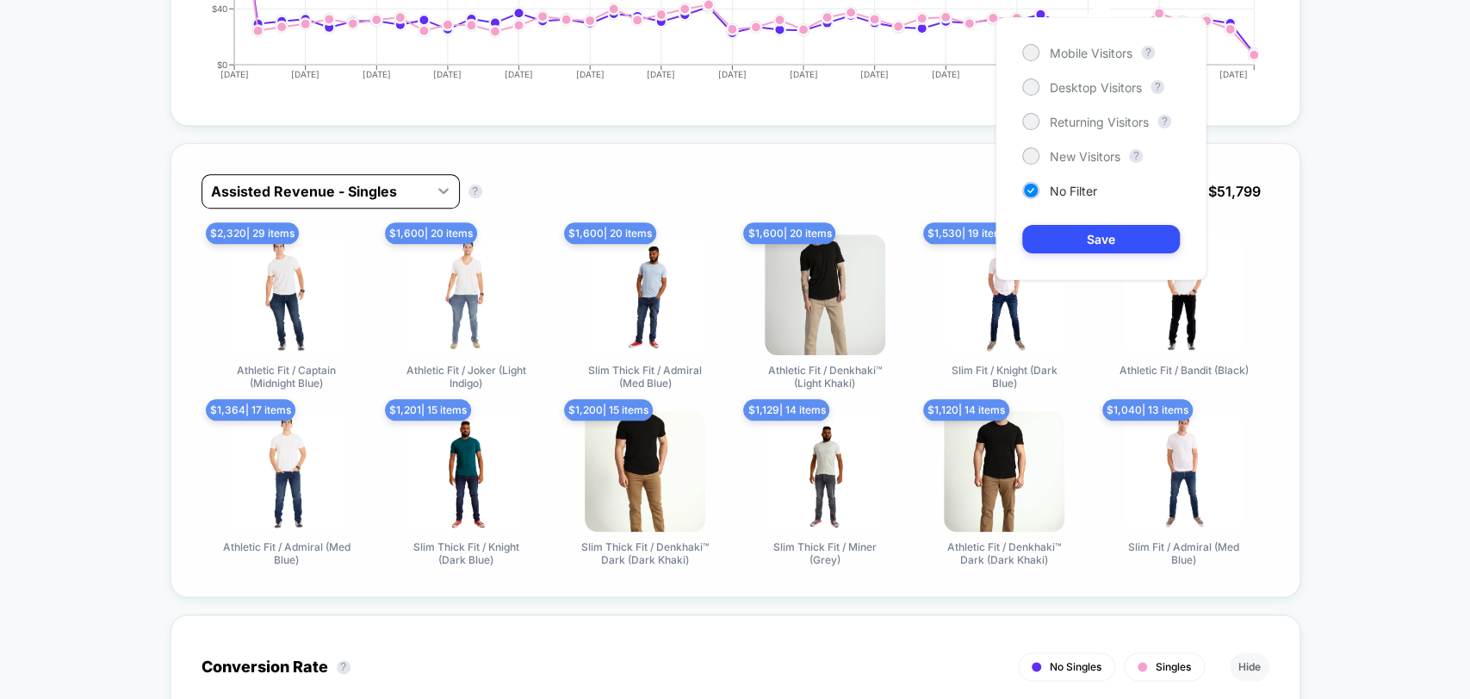
click at [438, 194] on icon at bounding box center [443, 191] width 10 height 6
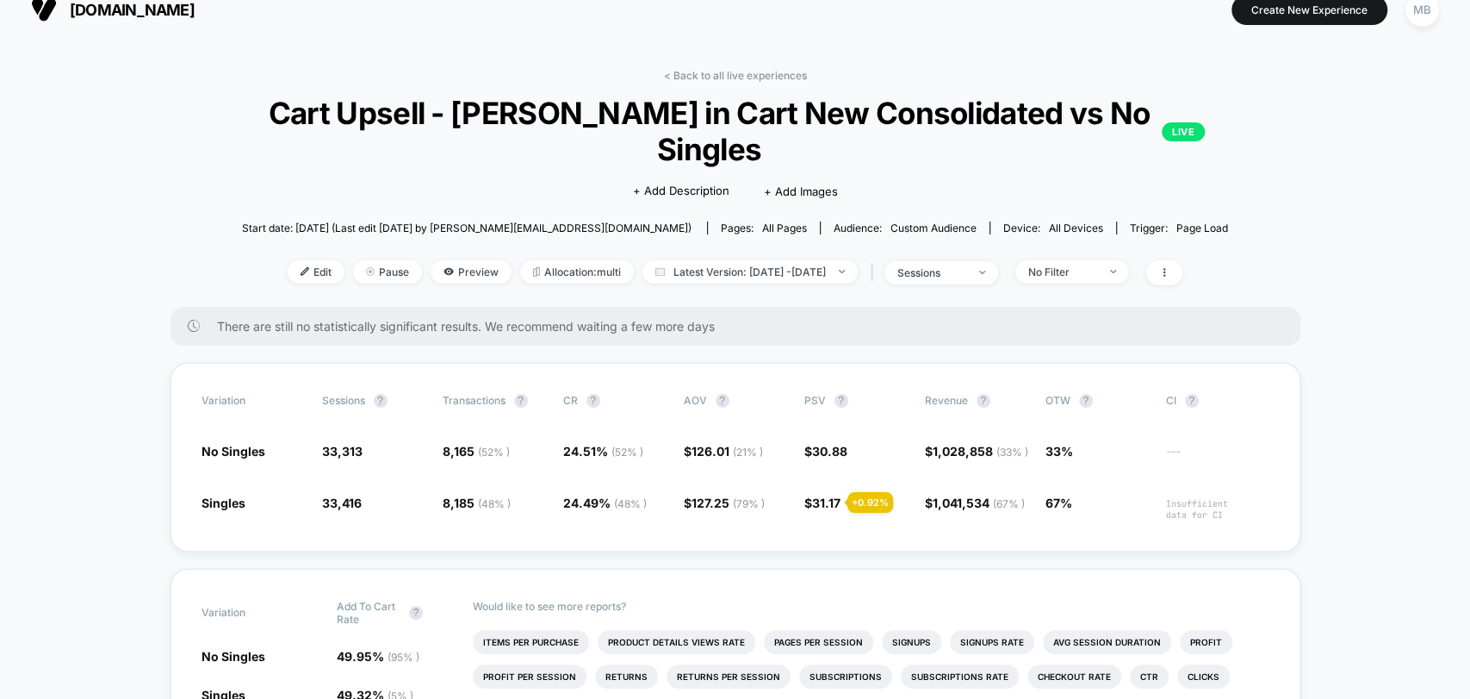
scroll to position [0, 0]
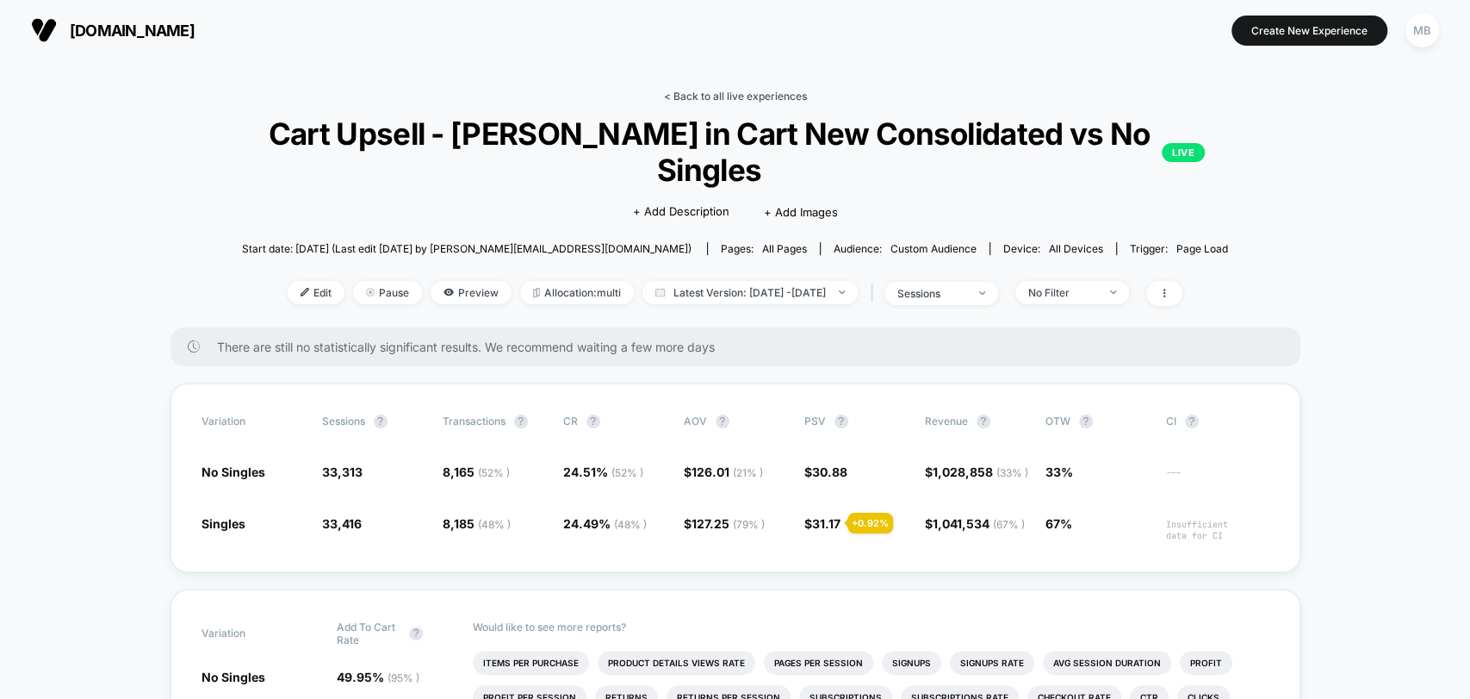
click at [691, 92] on link "< Back to all live experiences" at bounding box center [735, 96] width 143 height 13
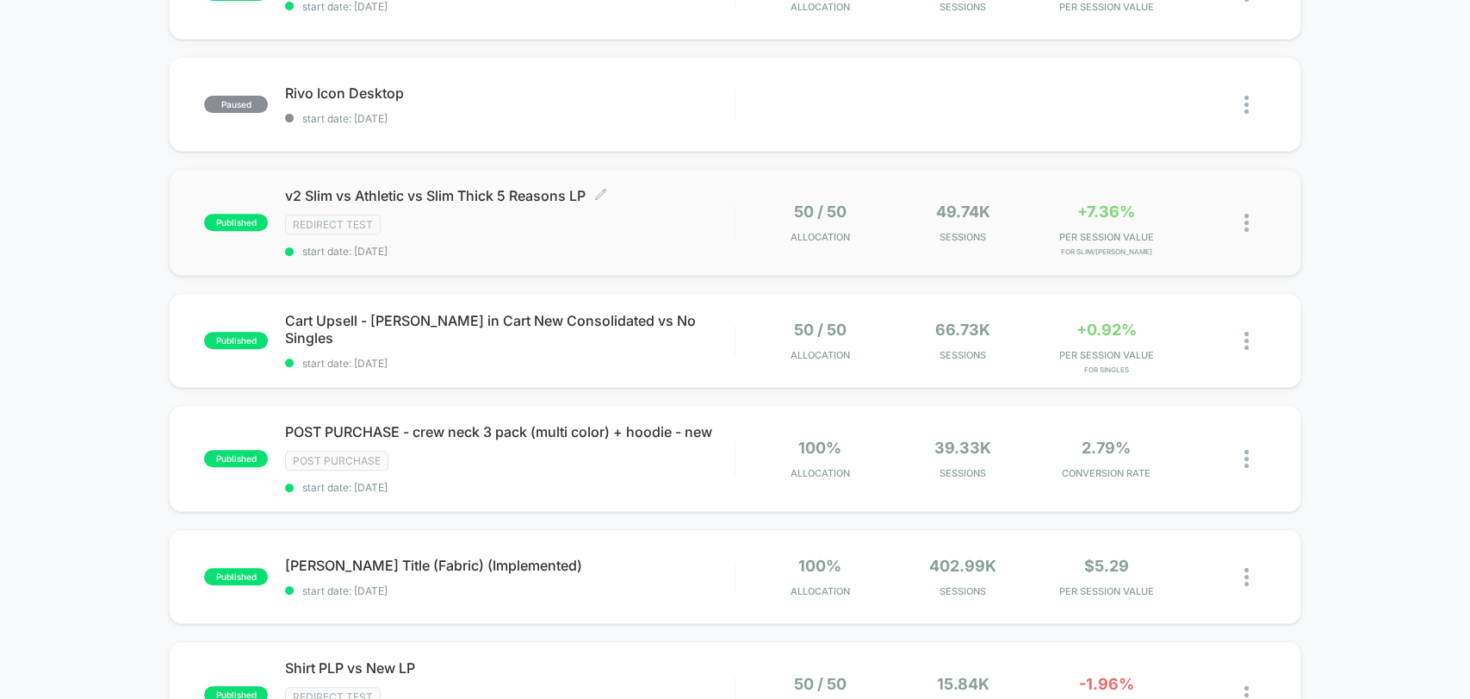
scroll to position [382, 0]
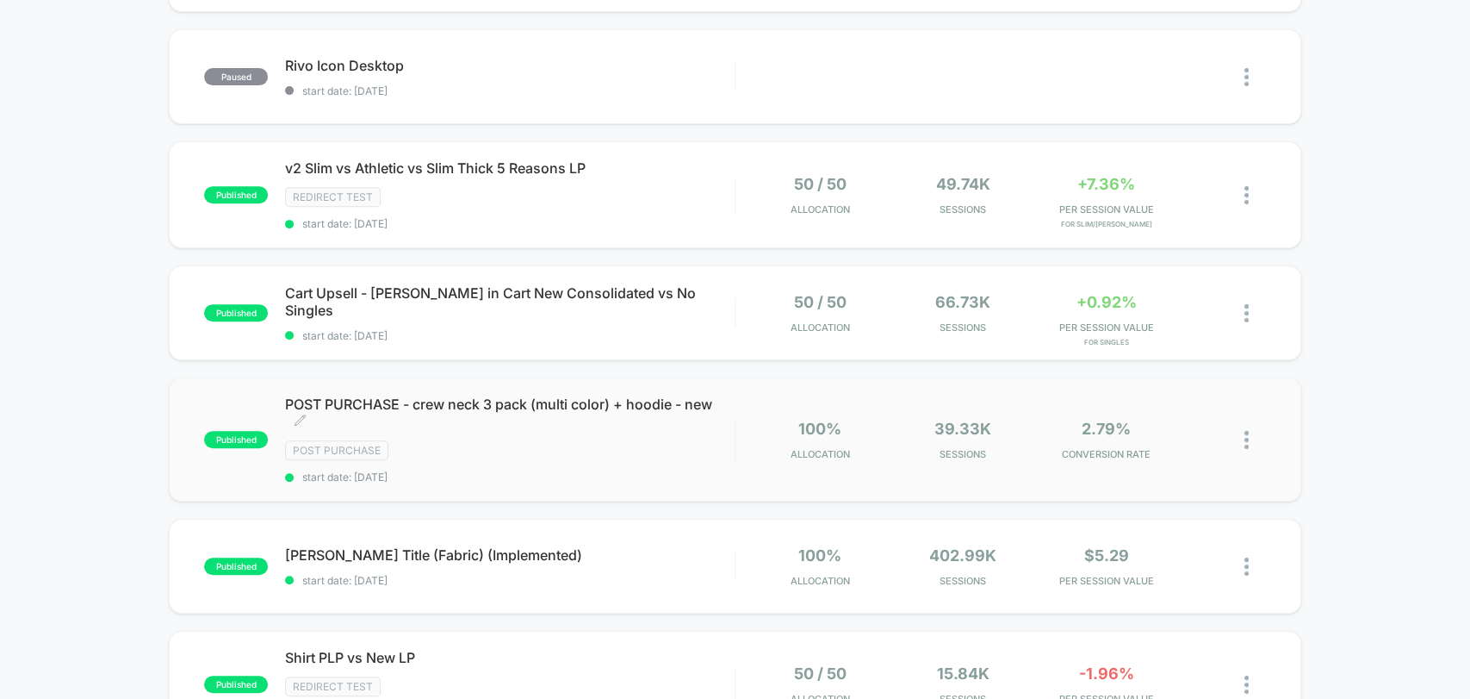
click at [632, 450] on div "Post Purchase" at bounding box center [509, 450] width 449 height 20
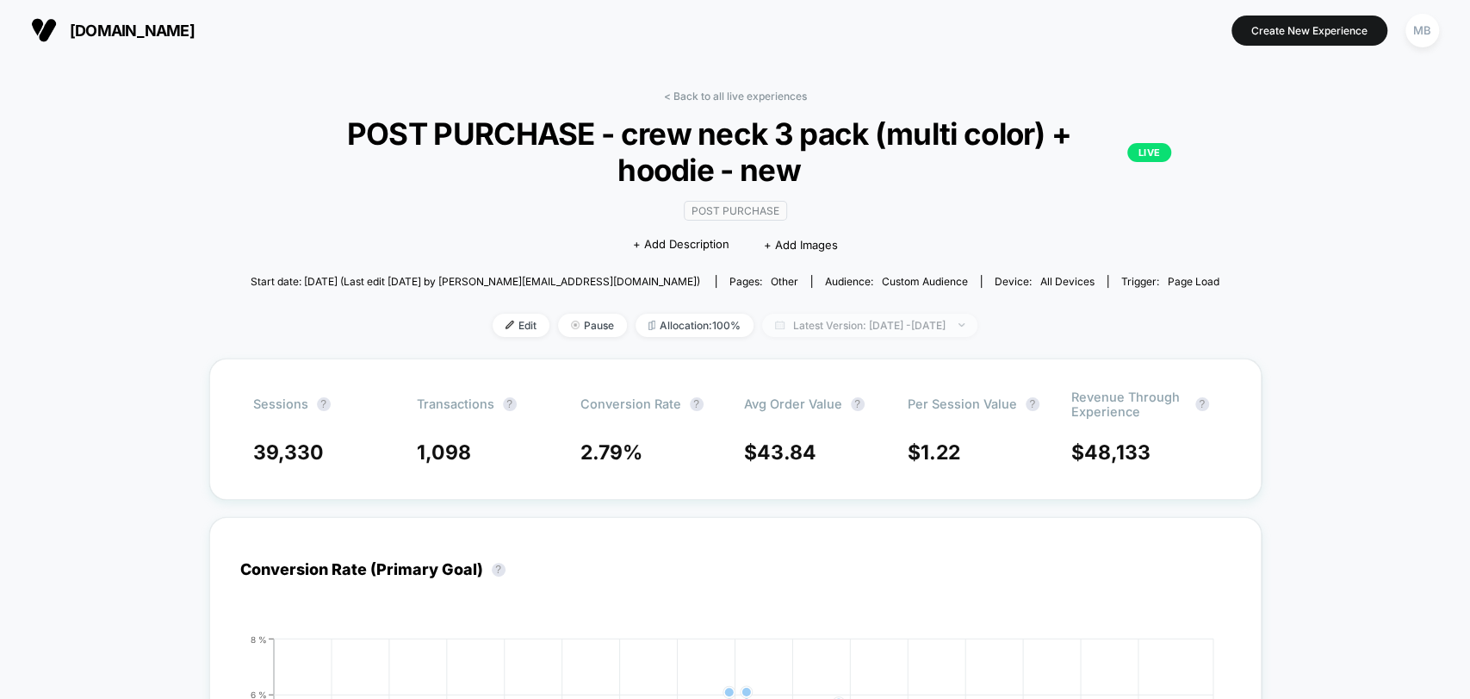
click at [972, 324] on span "Latest Version: Apr 14, 2025 - Sep 24, 2025" at bounding box center [869, 325] width 215 height 23
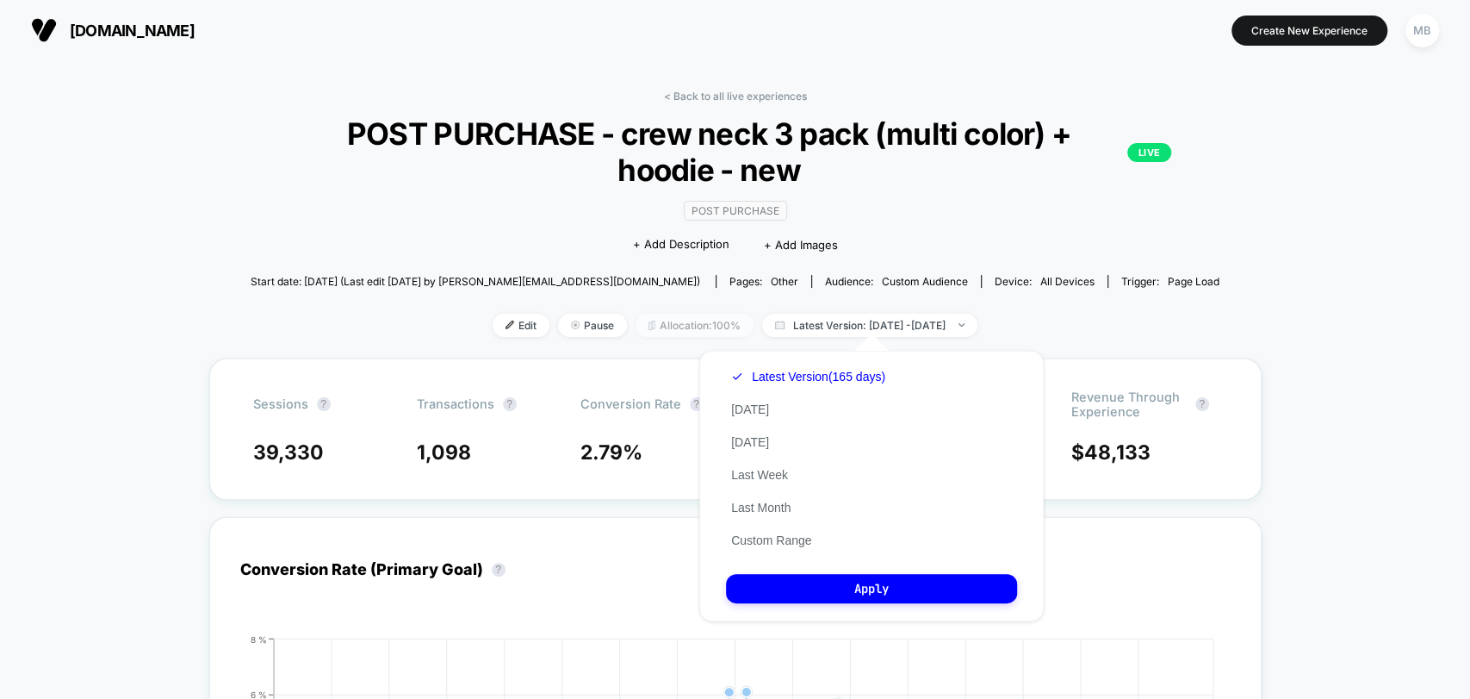
click at [671, 329] on span "Allocation: 100%" at bounding box center [695, 325] width 118 height 23
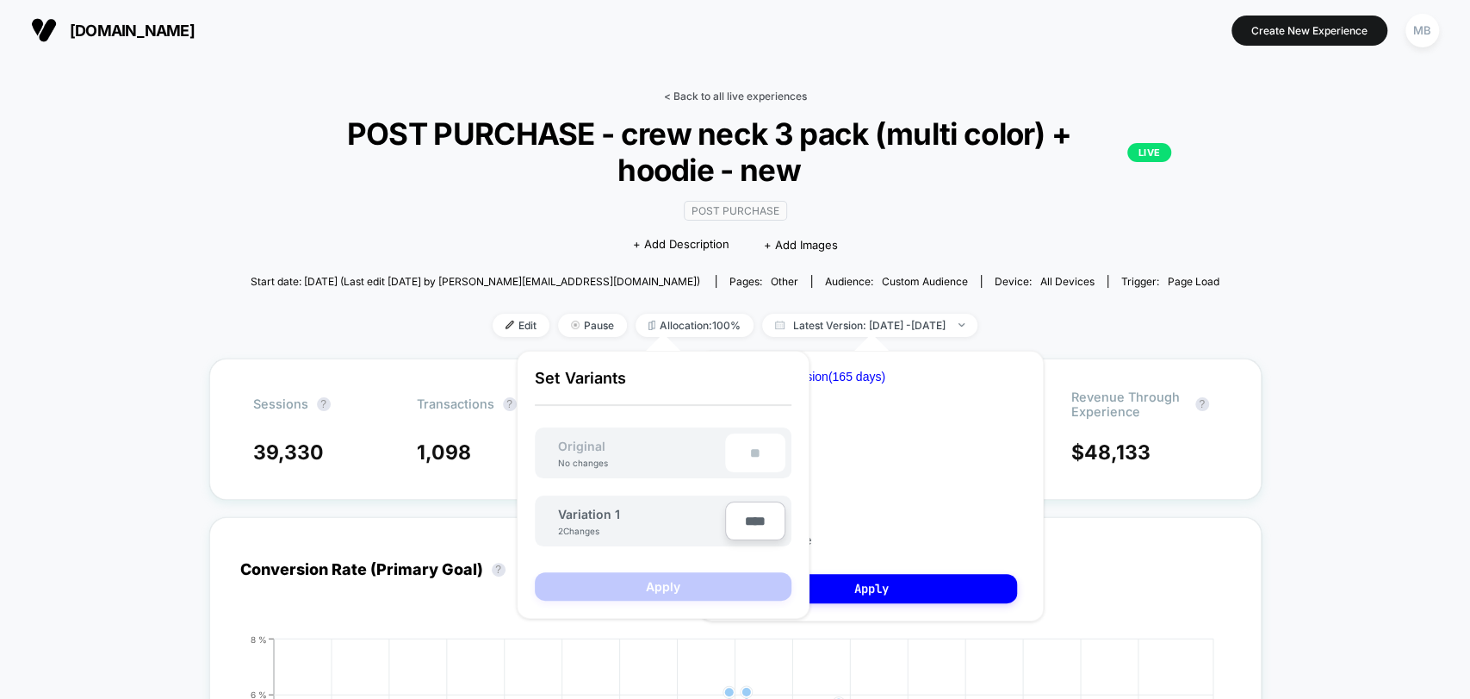
click at [703, 91] on link "< Back to all live experiences" at bounding box center [735, 96] width 143 height 13
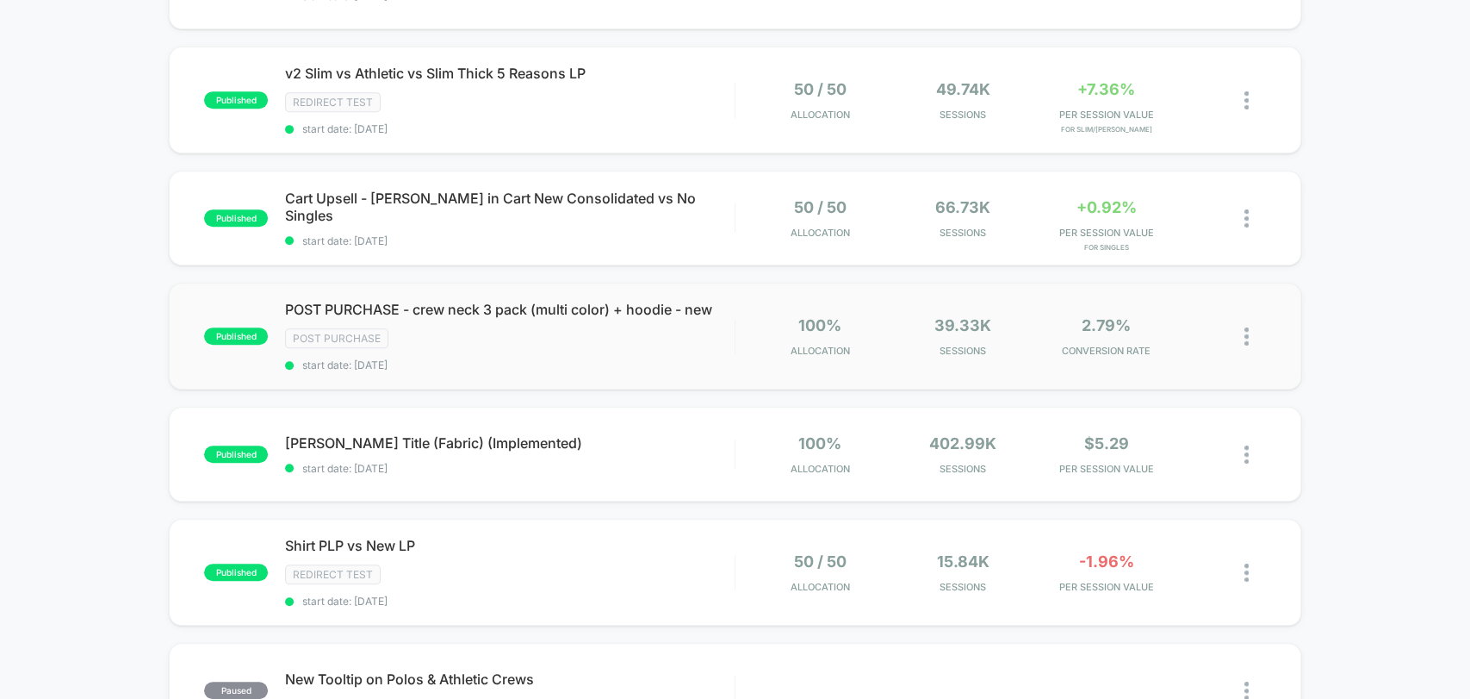
scroll to position [478, 0]
click at [571, 450] on span "Jean Title (Fabric) (Implemented) Click to edit experience details" at bounding box center [509, 441] width 449 height 17
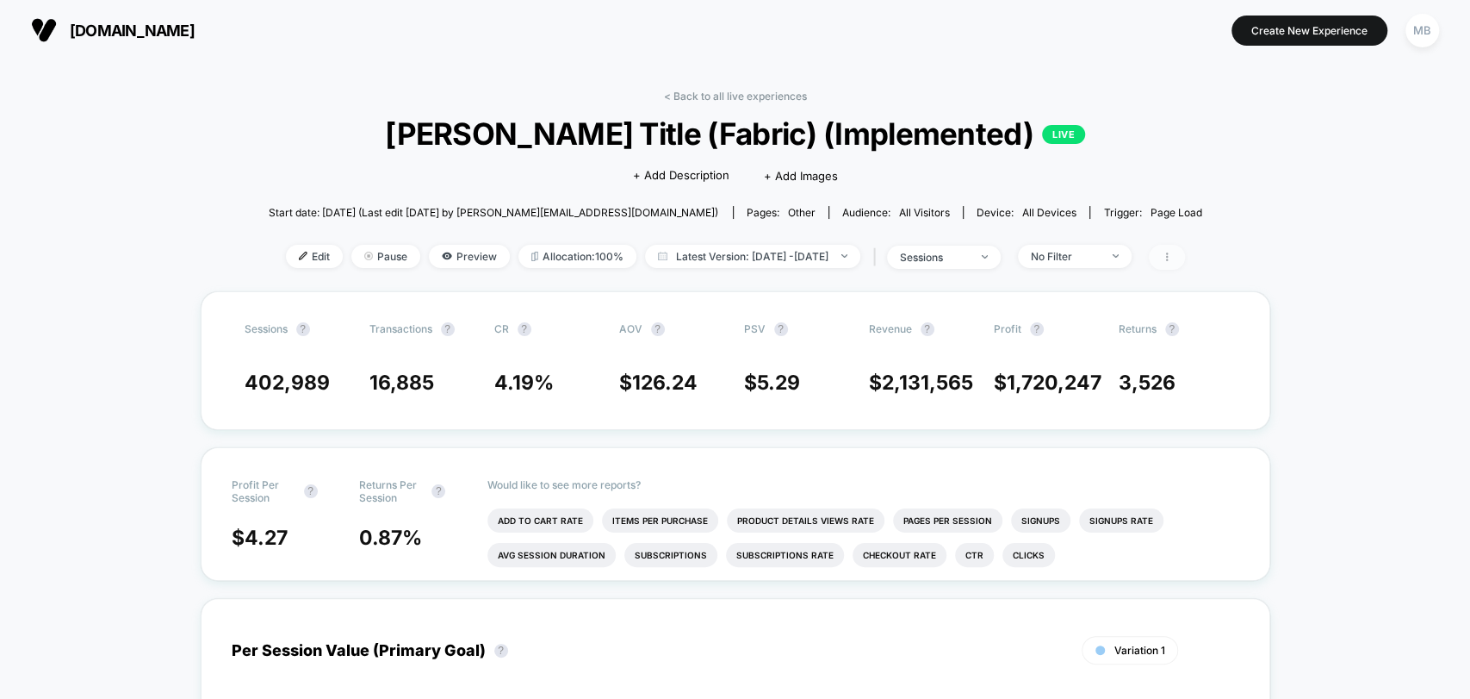
click at [1172, 257] on icon at bounding box center [1167, 256] width 10 height 10
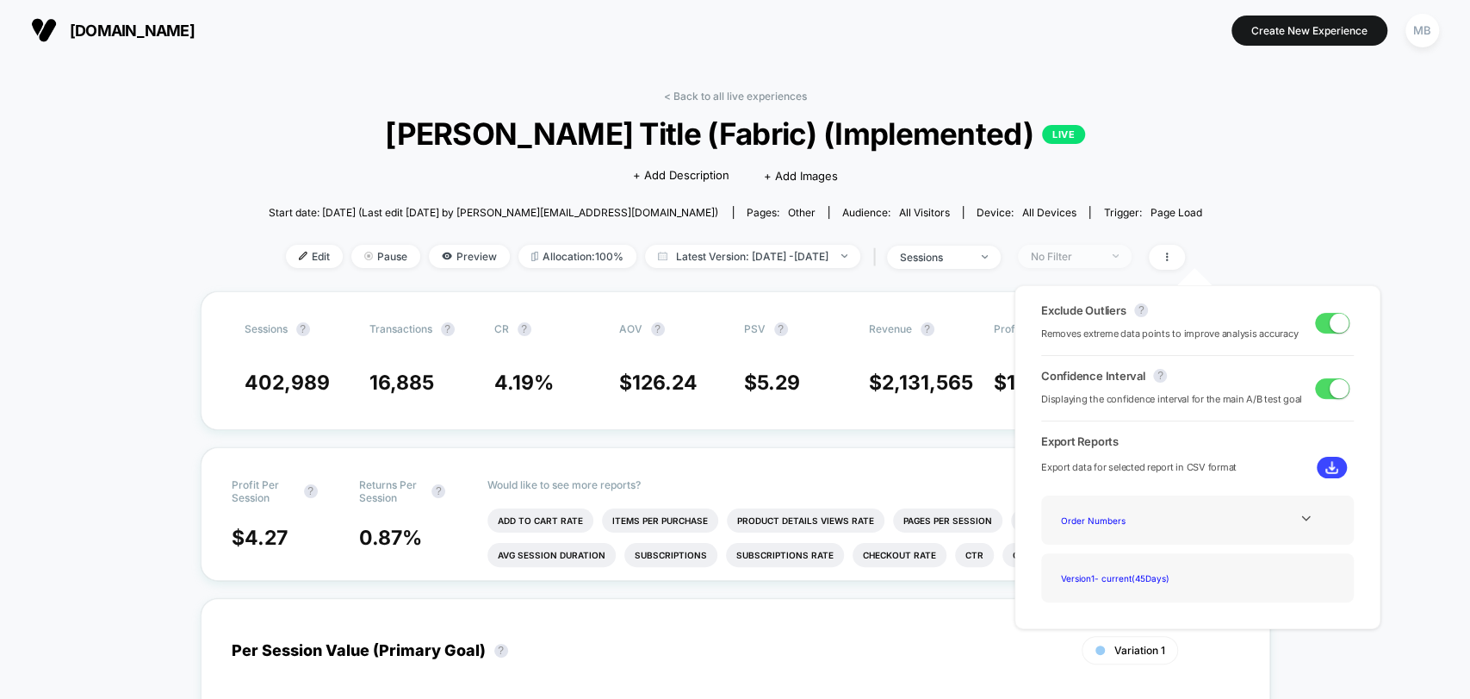
click at [1132, 260] on span "No Filter" at bounding box center [1075, 256] width 114 height 23
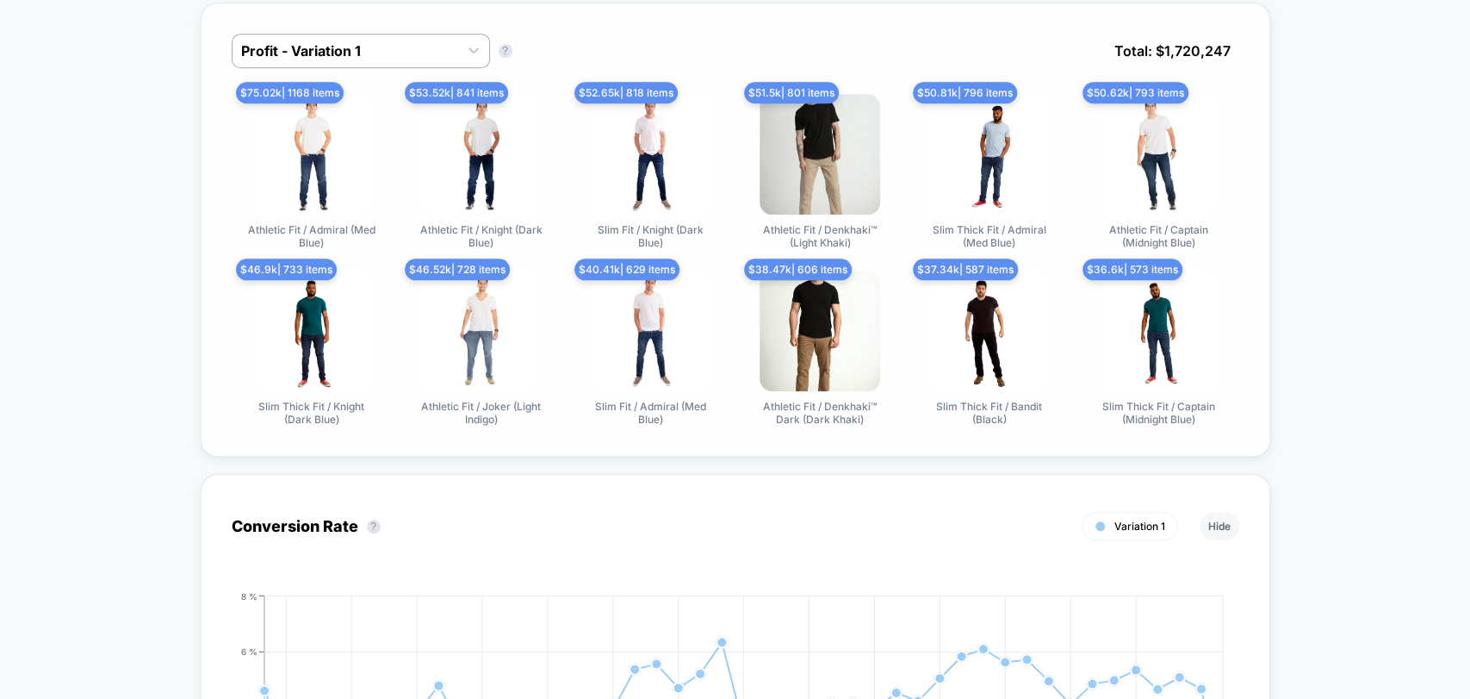
scroll to position [861, 0]
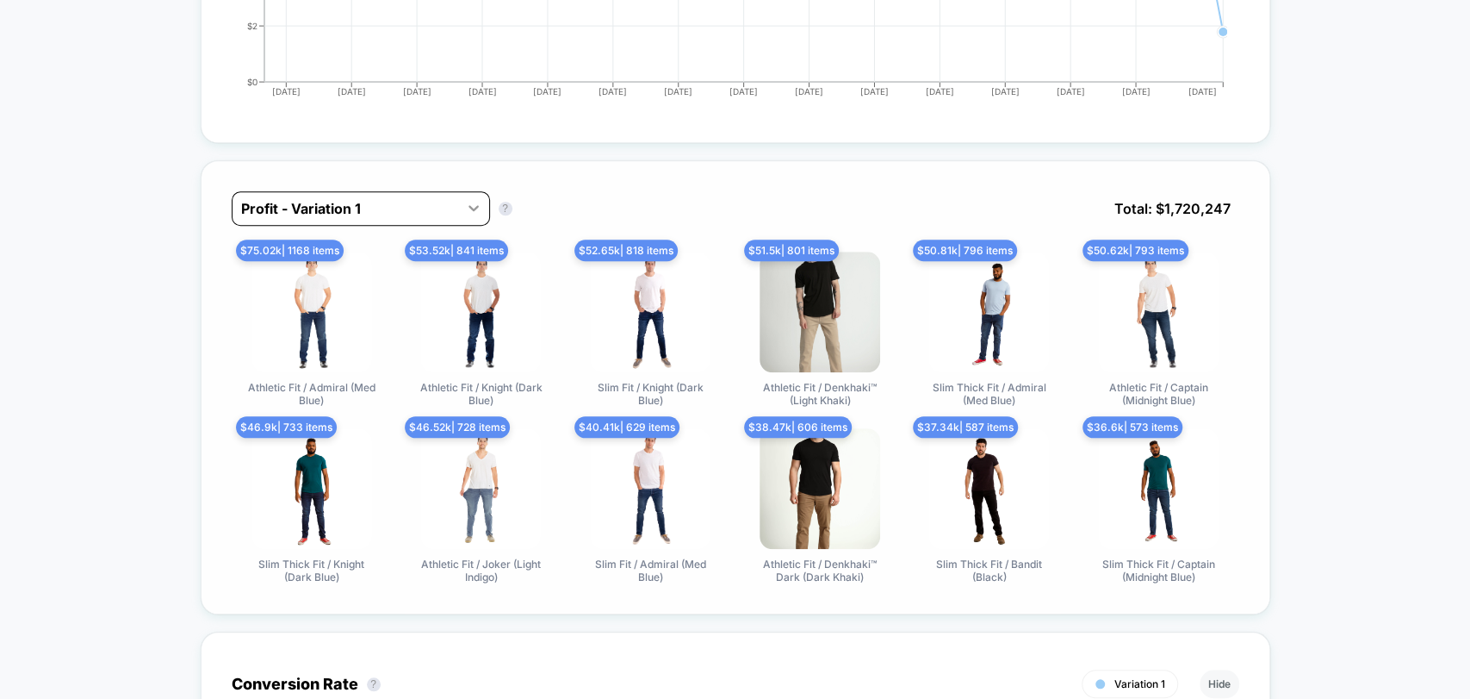
click at [461, 210] on div at bounding box center [473, 207] width 31 height 31
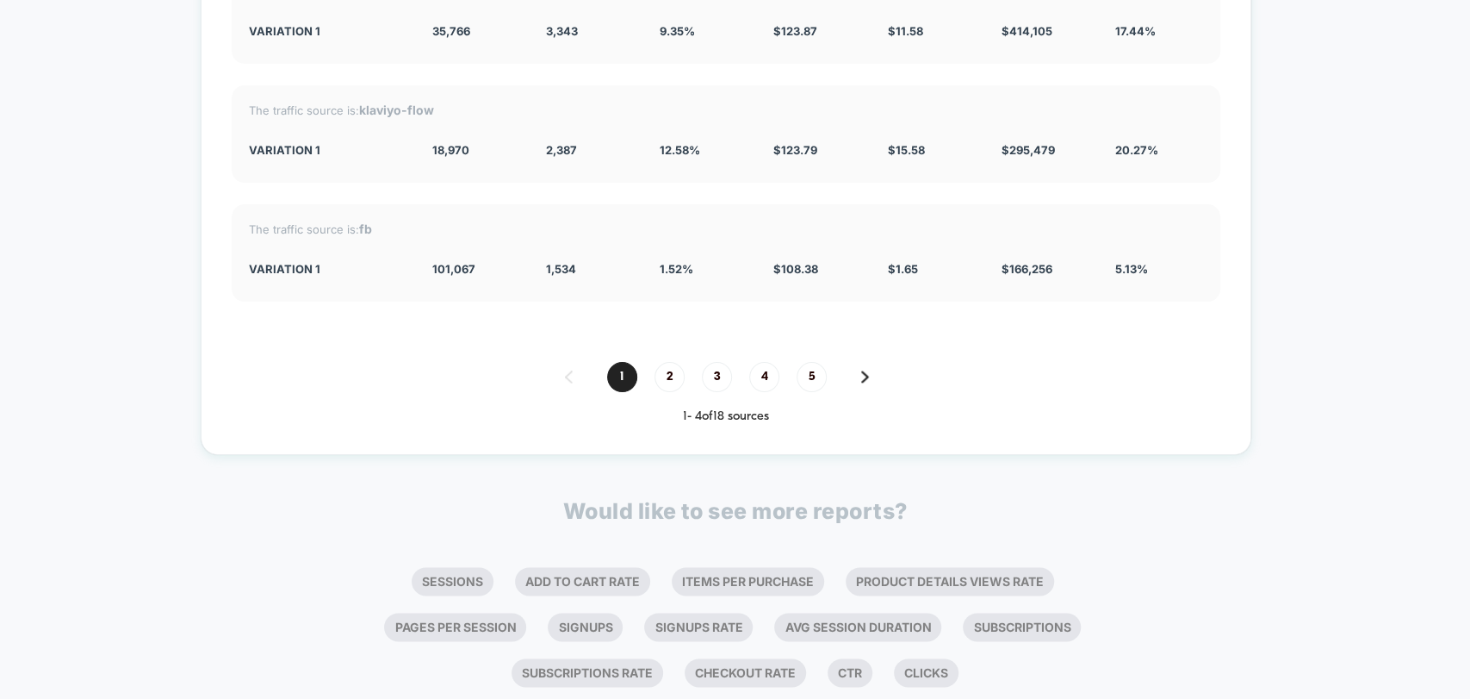
scroll to position [5641, 0]
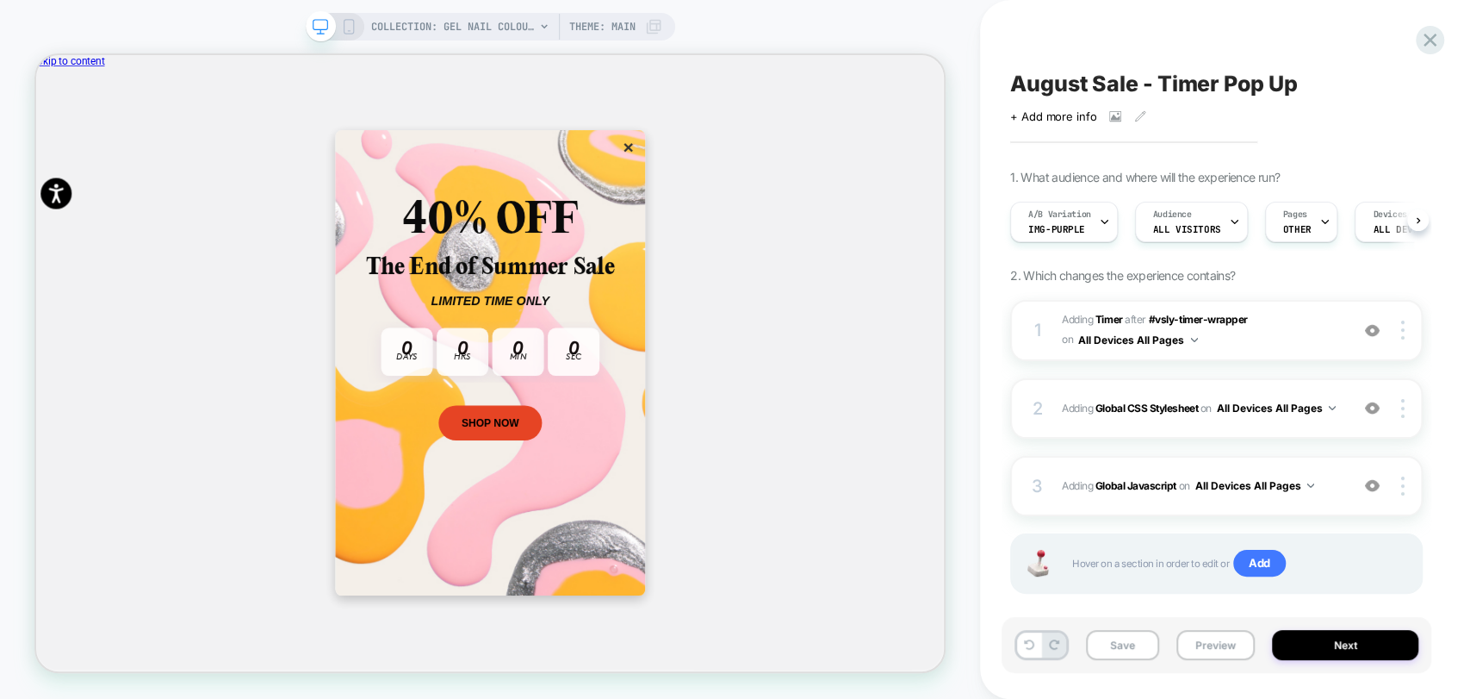
click at [1219, 86] on div "40% OFF The End of Summer Sale LIMITED TIME ONLY [TIMER GOES HERE] 0 Days 0 Hrs…" at bounding box center [641, 464] width 1211 height 819
click at [1222, 83] on div "40% OFF The End of Summer Sale LIMITED TIME ONLY [TIMER GOES HERE] 0 Days 0 Hrs…" at bounding box center [641, 464] width 1211 height 819
click at [1058, 223] on span "img-purple" at bounding box center [1056, 229] width 57 height 12
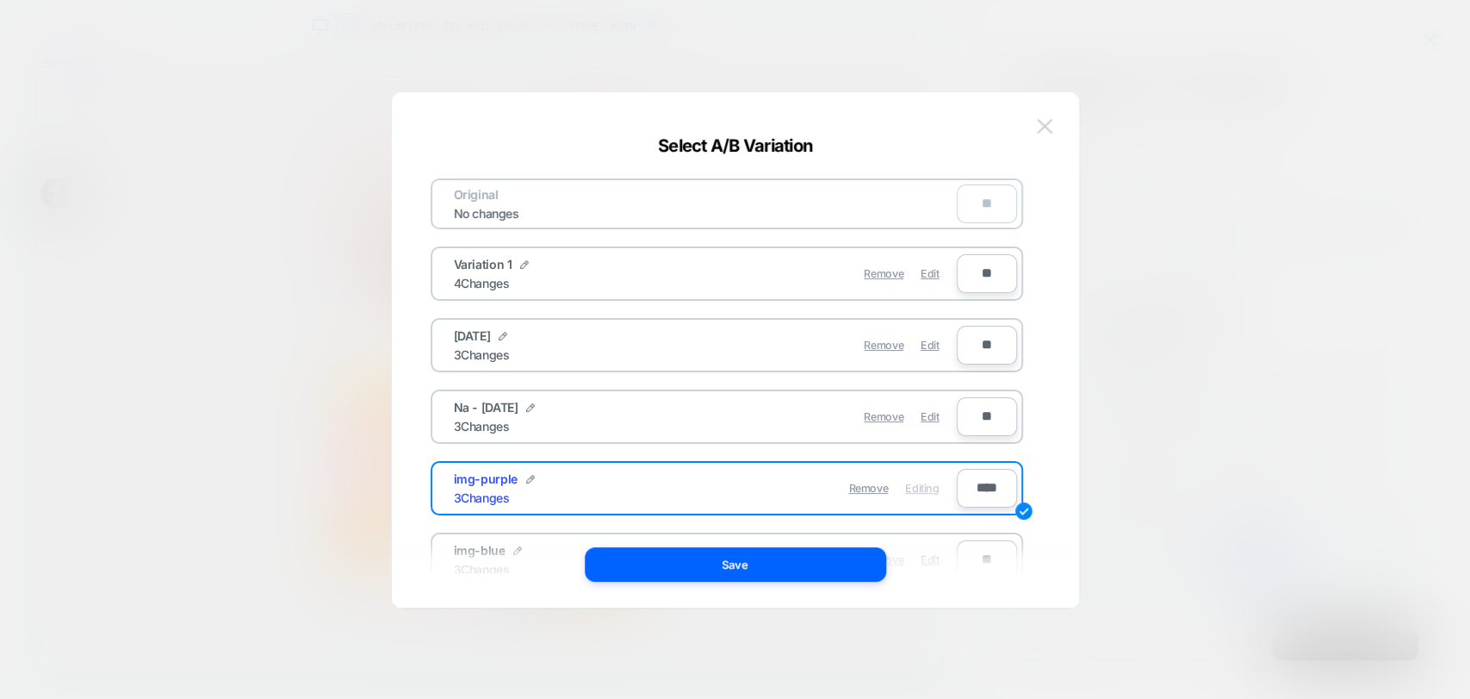
click at [1046, 128] on img at bounding box center [1045, 126] width 16 height 15
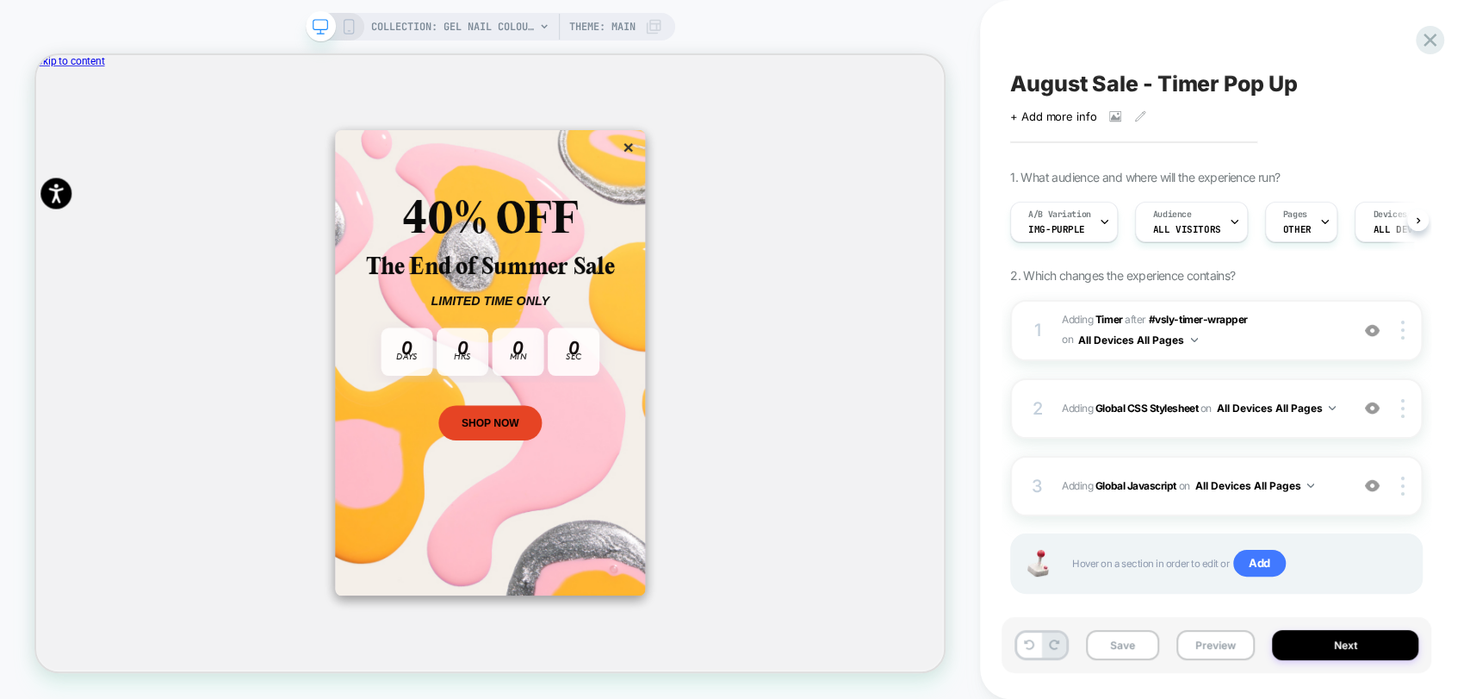
click at [1222, 80] on span "August Sale - Timer Pop Up" at bounding box center [1153, 84] width 287 height 26
click at [1425, 35] on icon at bounding box center [1430, 40] width 13 height 13
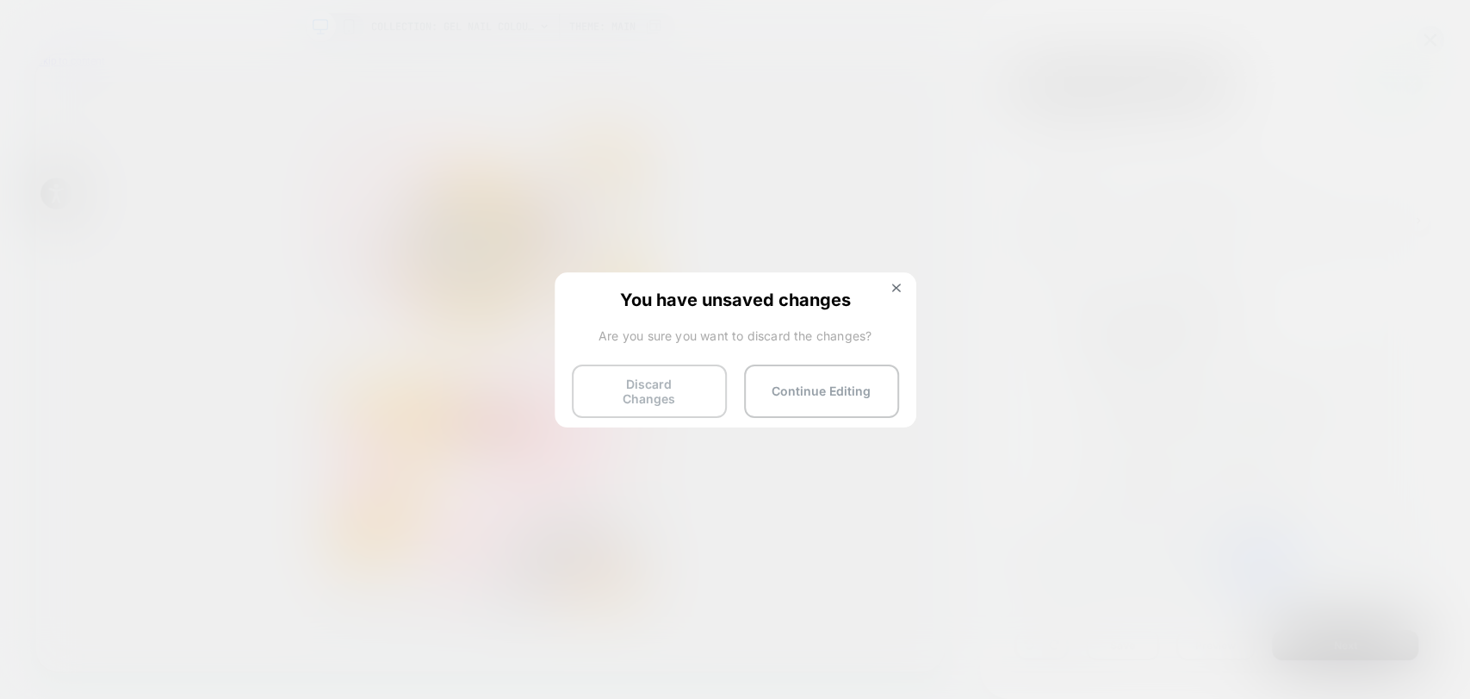
click at [640, 382] on button "Discard Changes" at bounding box center [649, 390] width 155 height 53
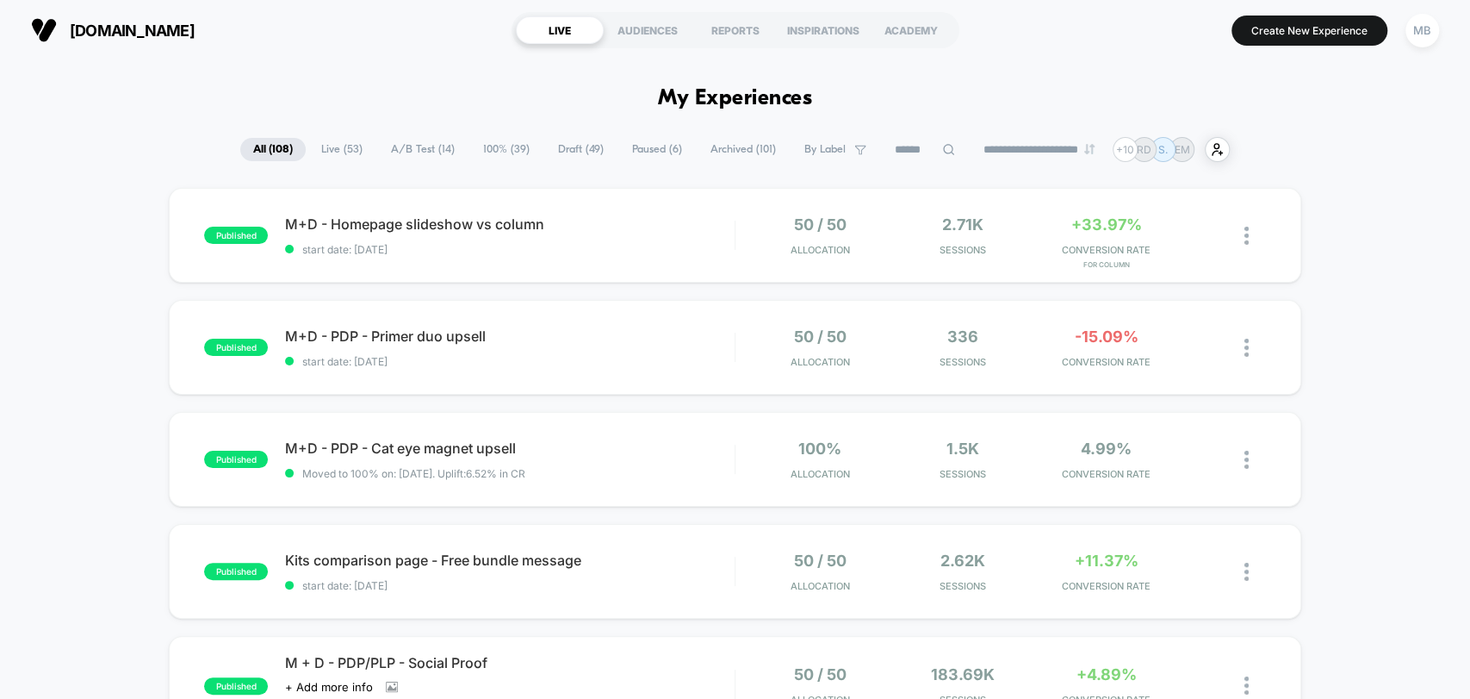
click at [922, 147] on input at bounding box center [925, 150] width 86 height 21
paste input "**********"
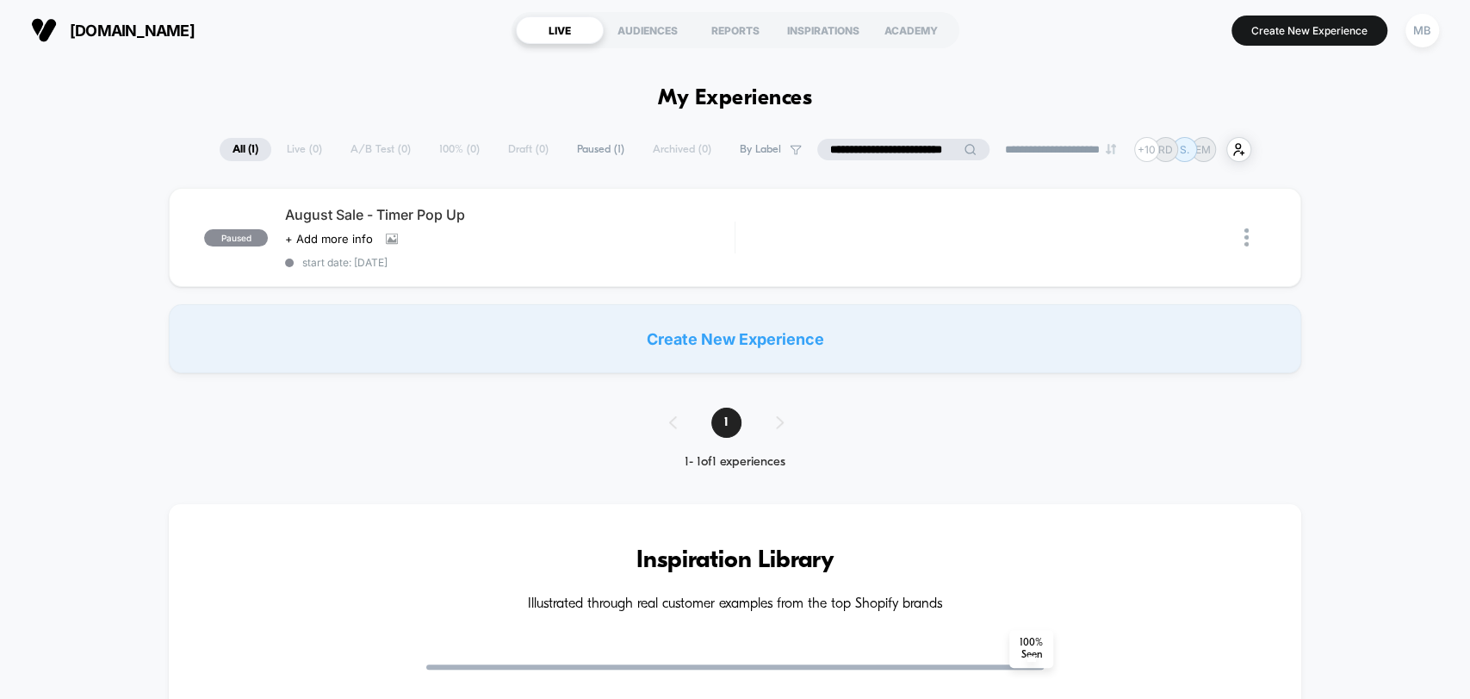
drag, startPoint x: 886, startPoint y: 146, endPoint x: 774, endPoint y: 146, distance: 112.0
click at [774, 146] on div "**********" at bounding box center [736, 149] width 1032 height 25
type input "**********"
click at [1245, 236] on img at bounding box center [1247, 237] width 4 height 18
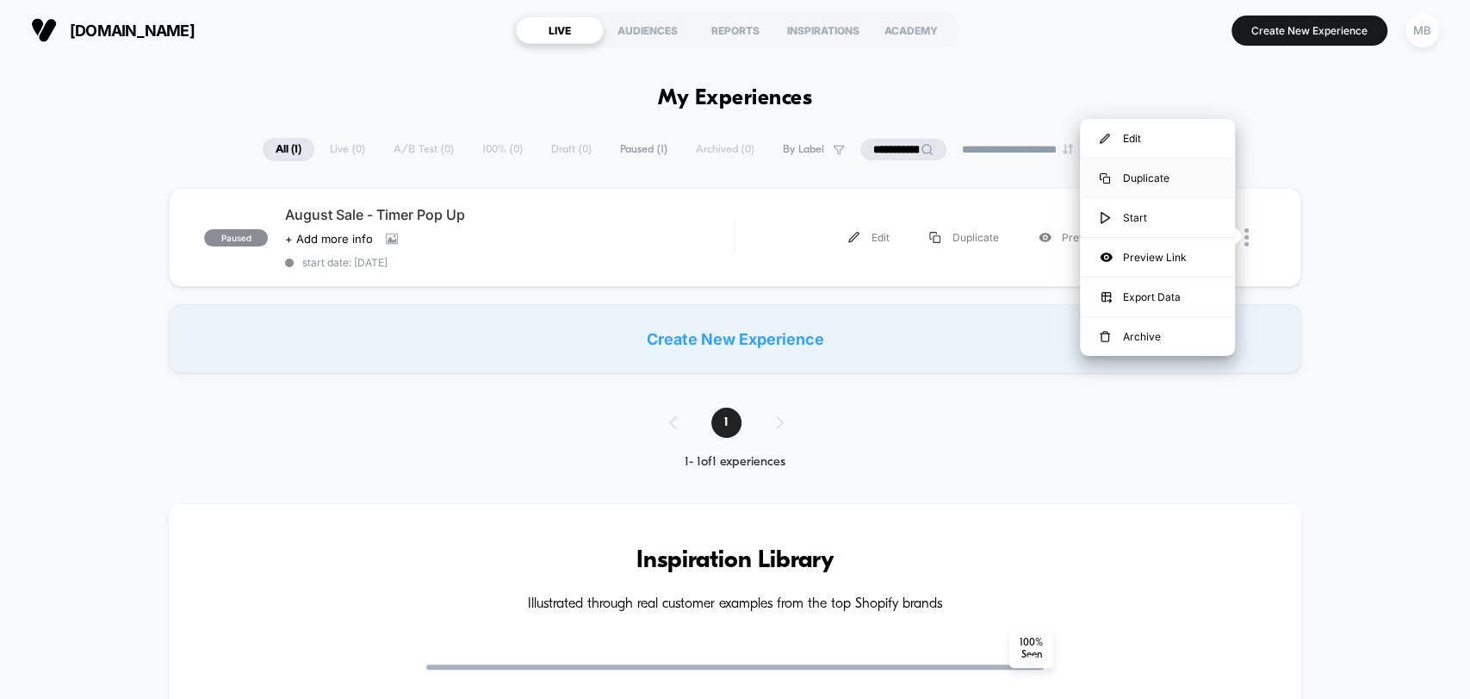
click at [1143, 174] on div "Duplicate" at bounding box center [1157, 177] width 155 height 39
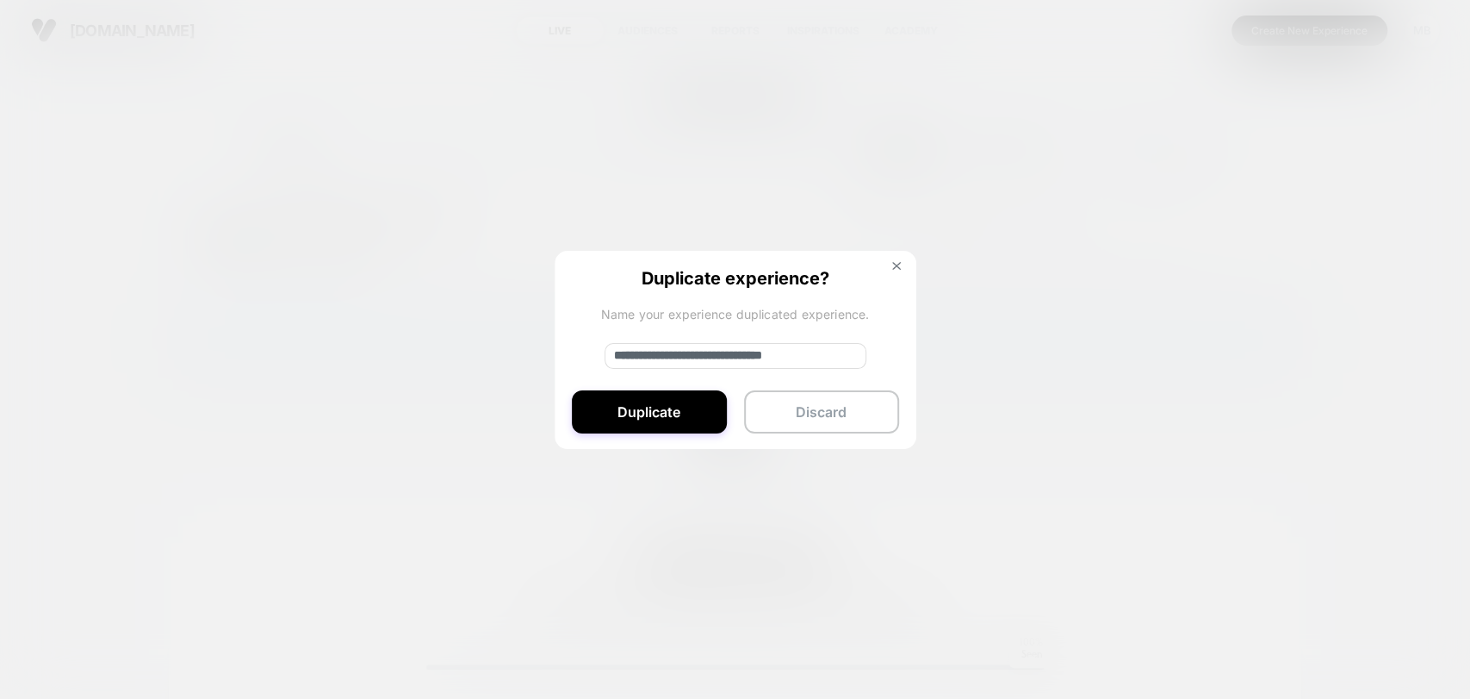
click at [765, 363] on input "**********" at bounding box center [736, 356] width 262 height 26
drag, startPoint x: 716, startPoint y: 353, endPoint x: 517, endPoint y: 356, distance: 199.0
click at [1245, 257] on div "**********" at bounding box center [1256, 237] width 22 height 39
type input "**********"
click at [651, 422] on button "Duplicate" at bounding box center [649, 411] width 155 height 43
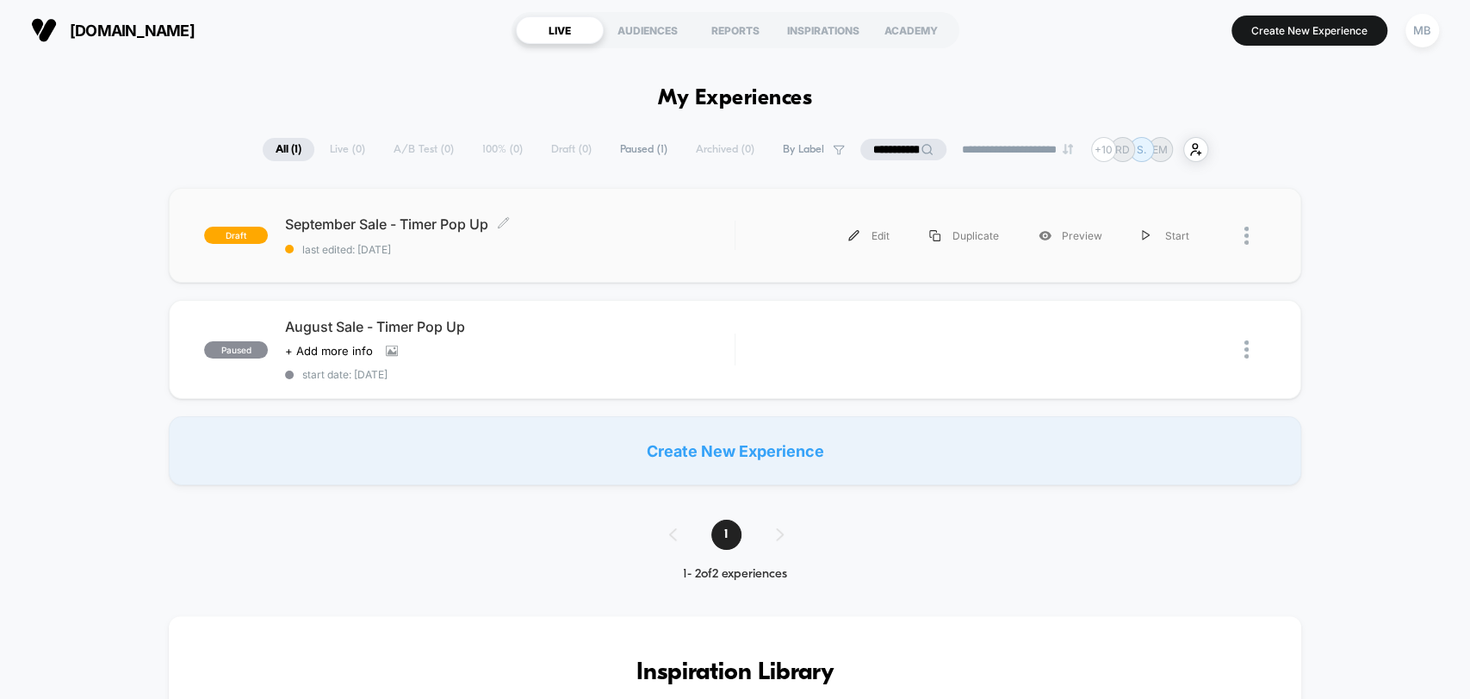
click at [577, 251] on span "last edited: 9/24/2025" at bounding box center [509, 249] width 449 height 13
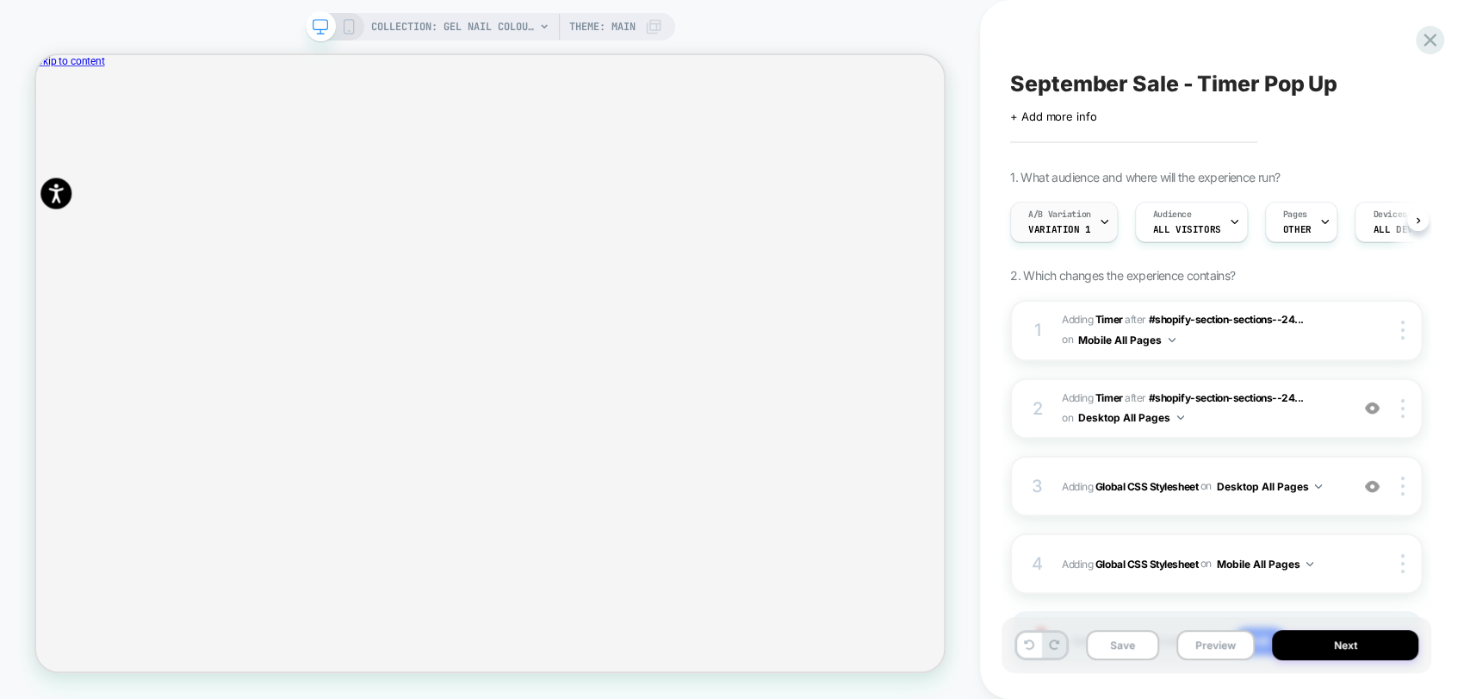
click at [1080, 229] on span "Variation 1" at bounding box center [1059, 229] width 62 height 12
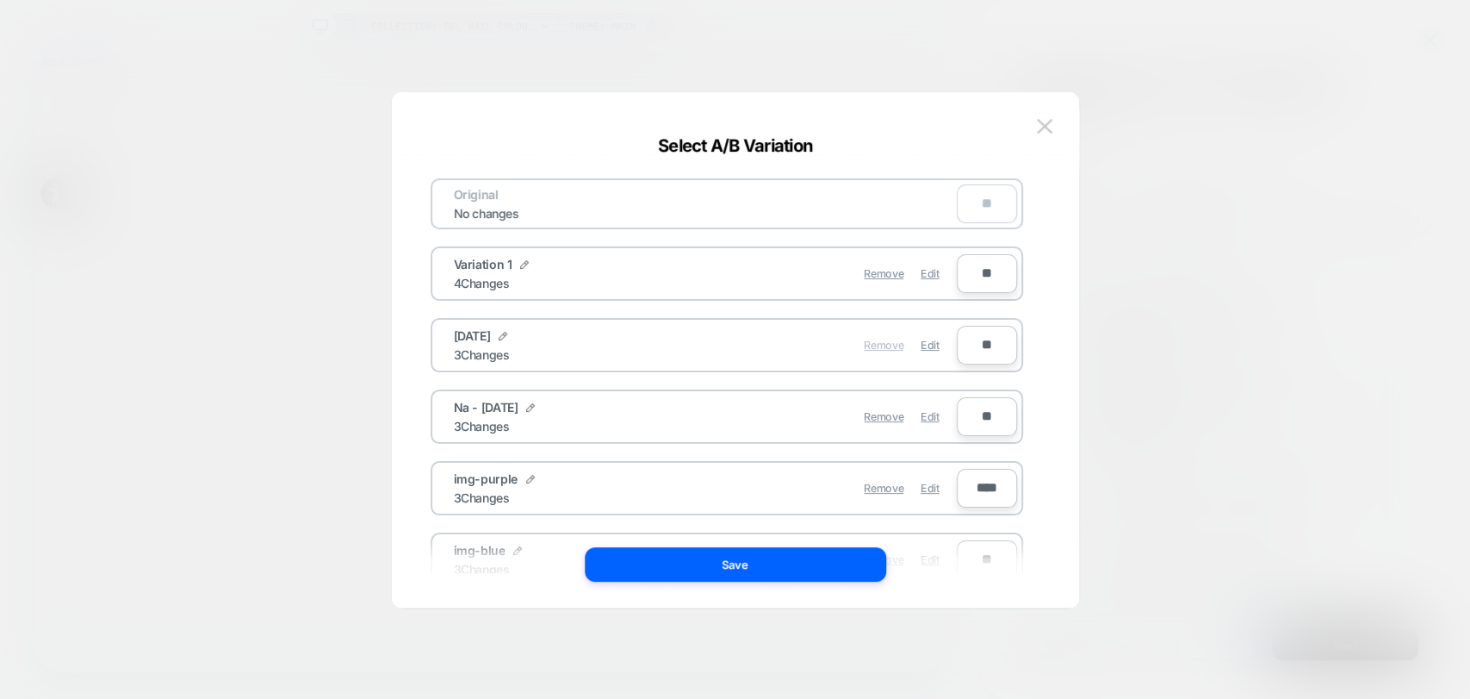
click at [885, 348] on span "Remove" at bounding box center [884, 344] width 40 height 13
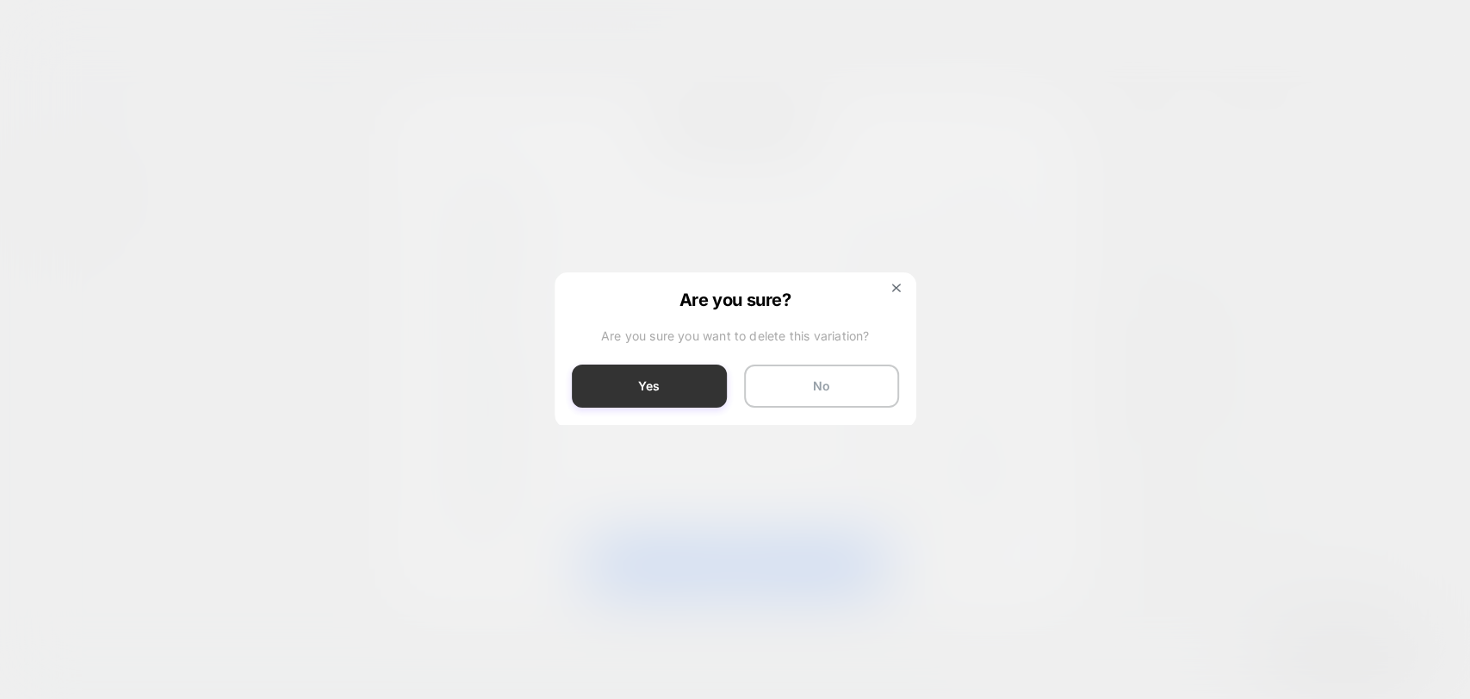
click at [648, 379] on button "Yes" at bounding box center [649, 385] width 155 height 43
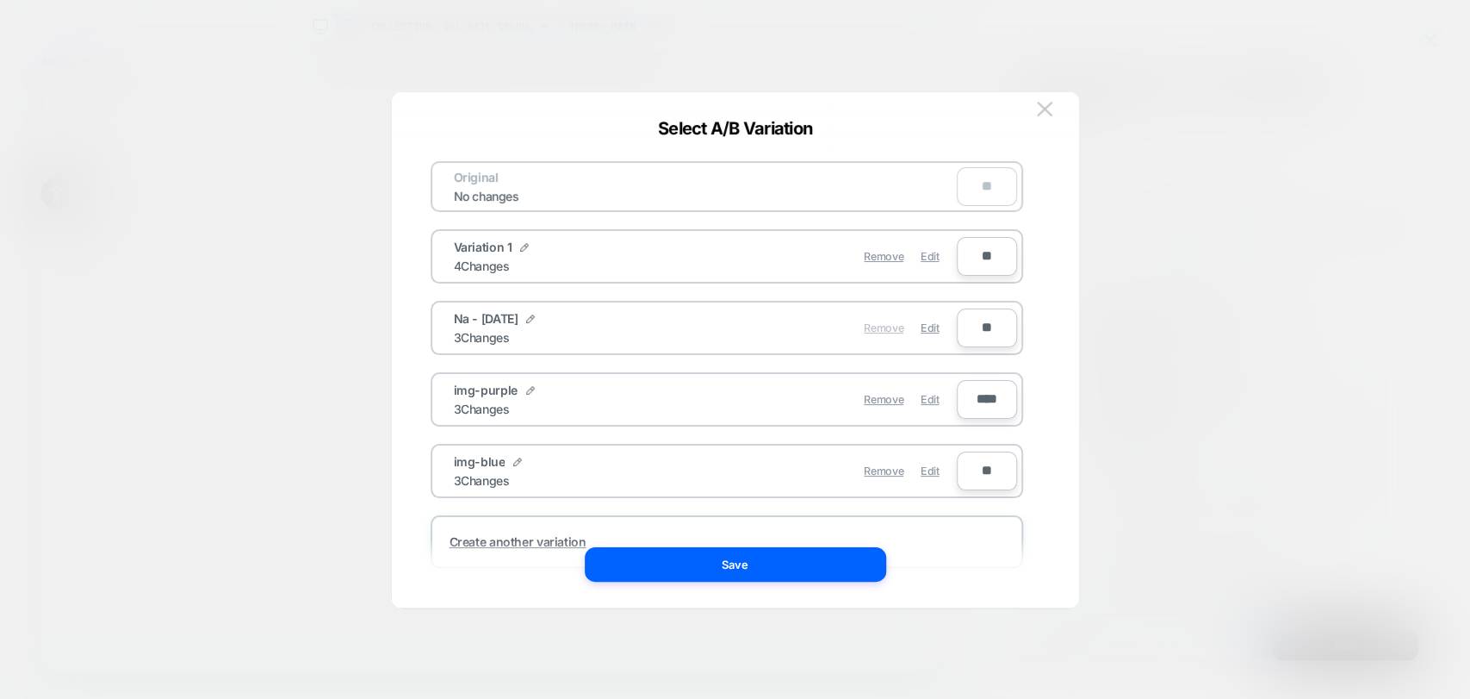
click at [889, 326] on span "Remove" at bounding box center [884, 327] width 40 height 13
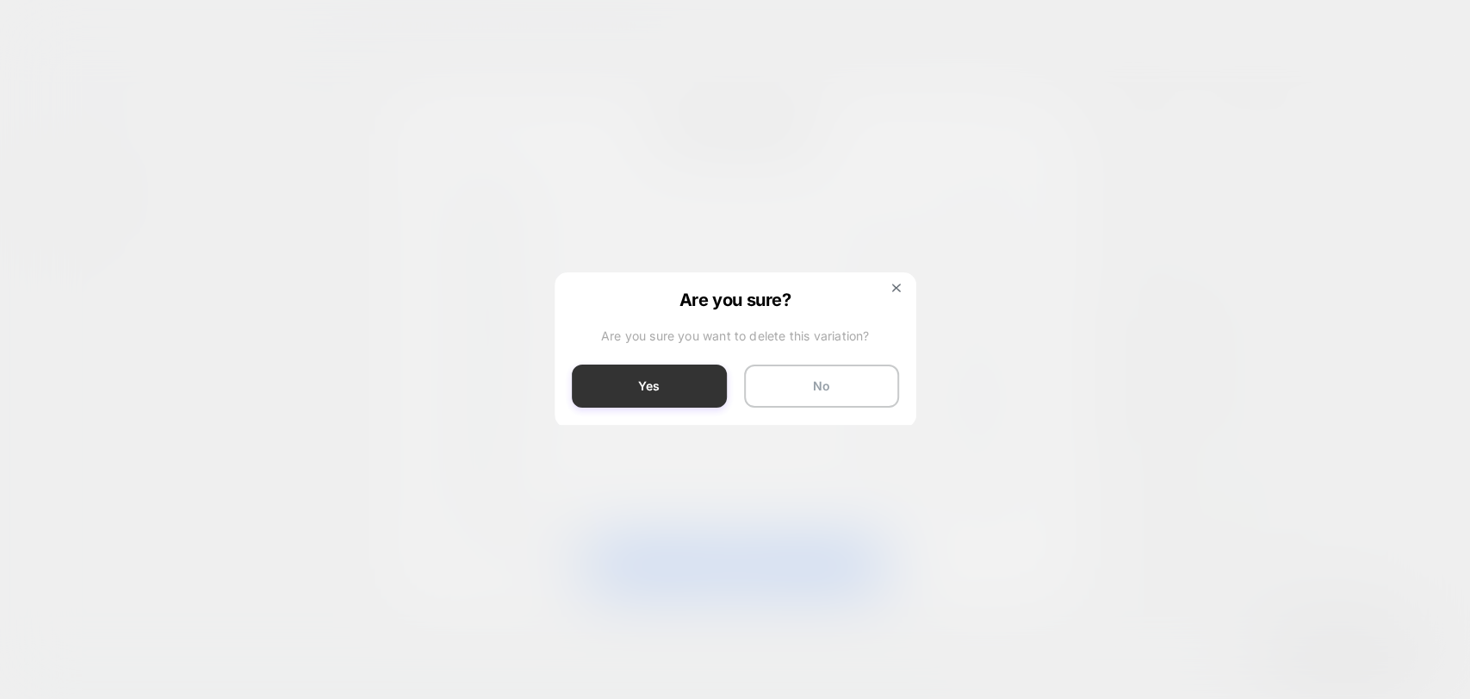
click at [637, 386] on button "Yes" at bounding box center [649, 385] width 155 height 43
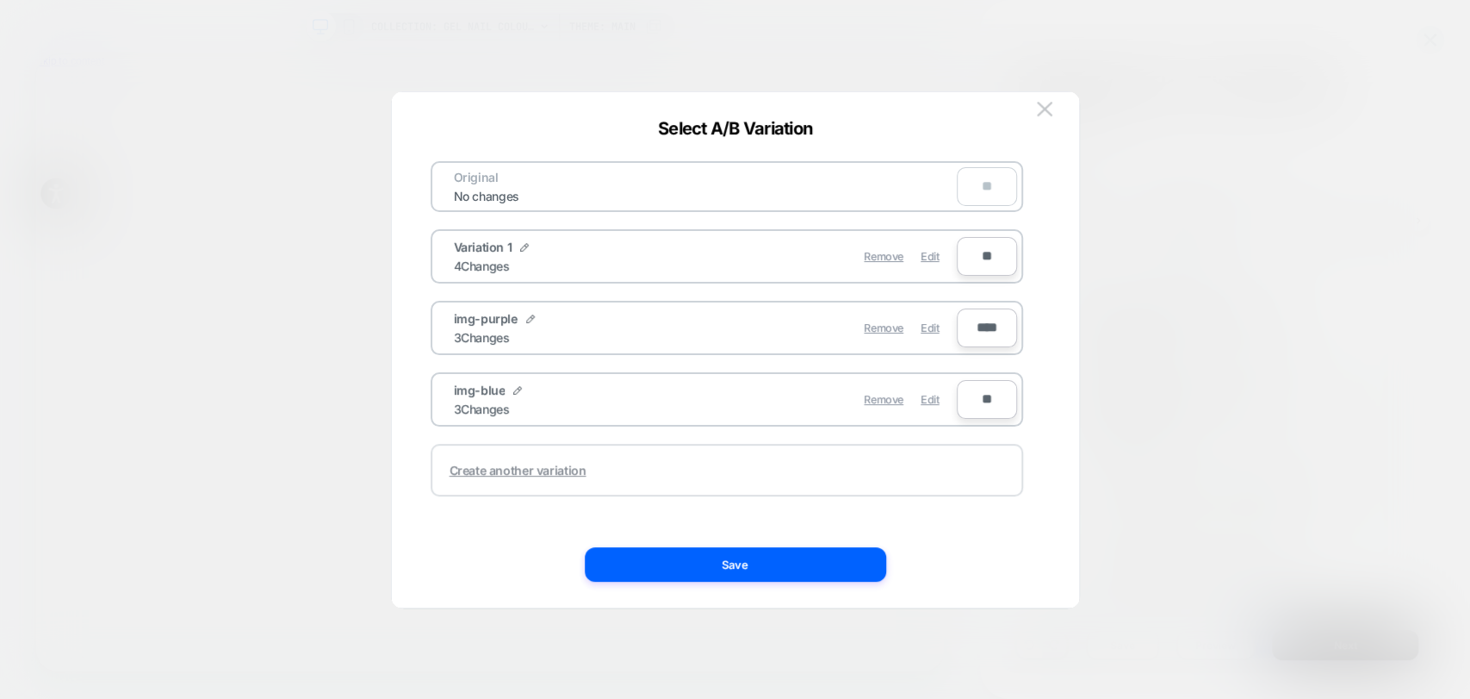
click at [496, 466] on div "Create another variation" at bounding box center [518, 470] width 137 height 15
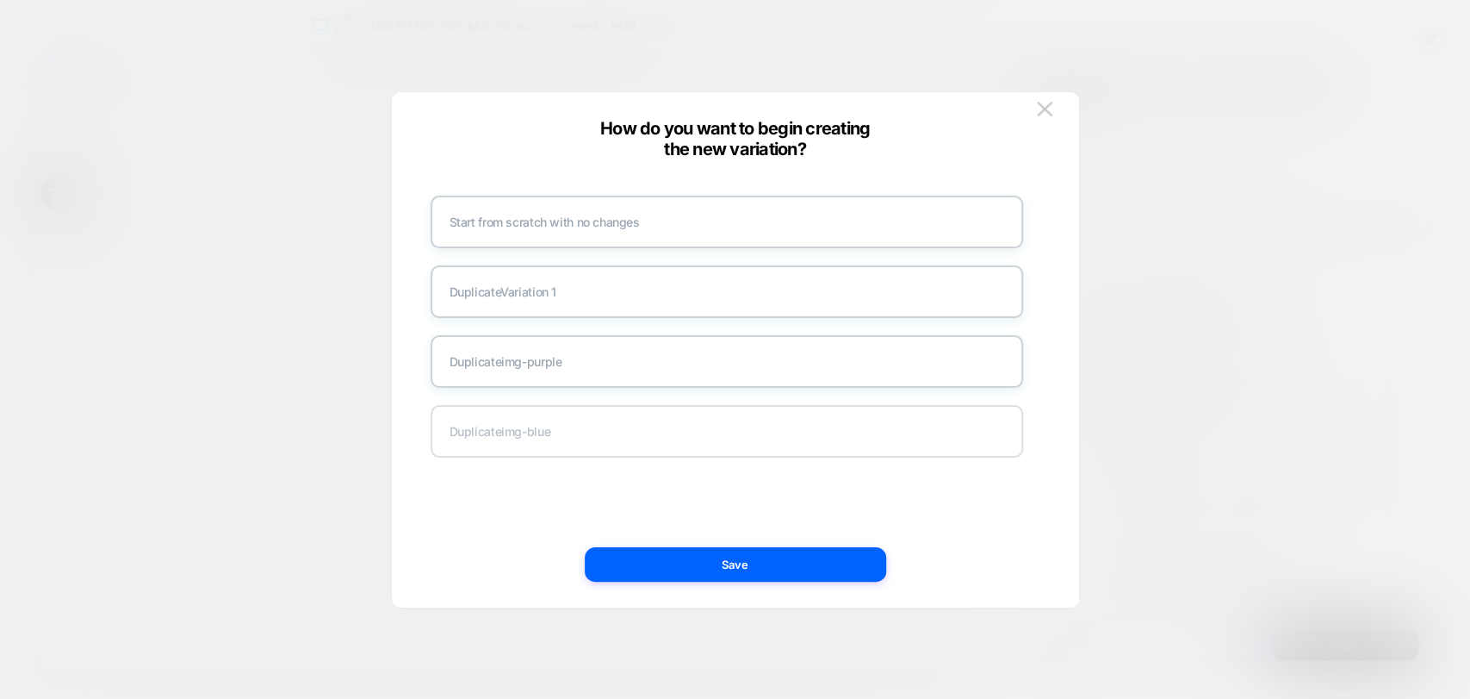
click at [557, 436] on div "Duplicate img-blue" at bounding box center [727, 431] width 593 height 53
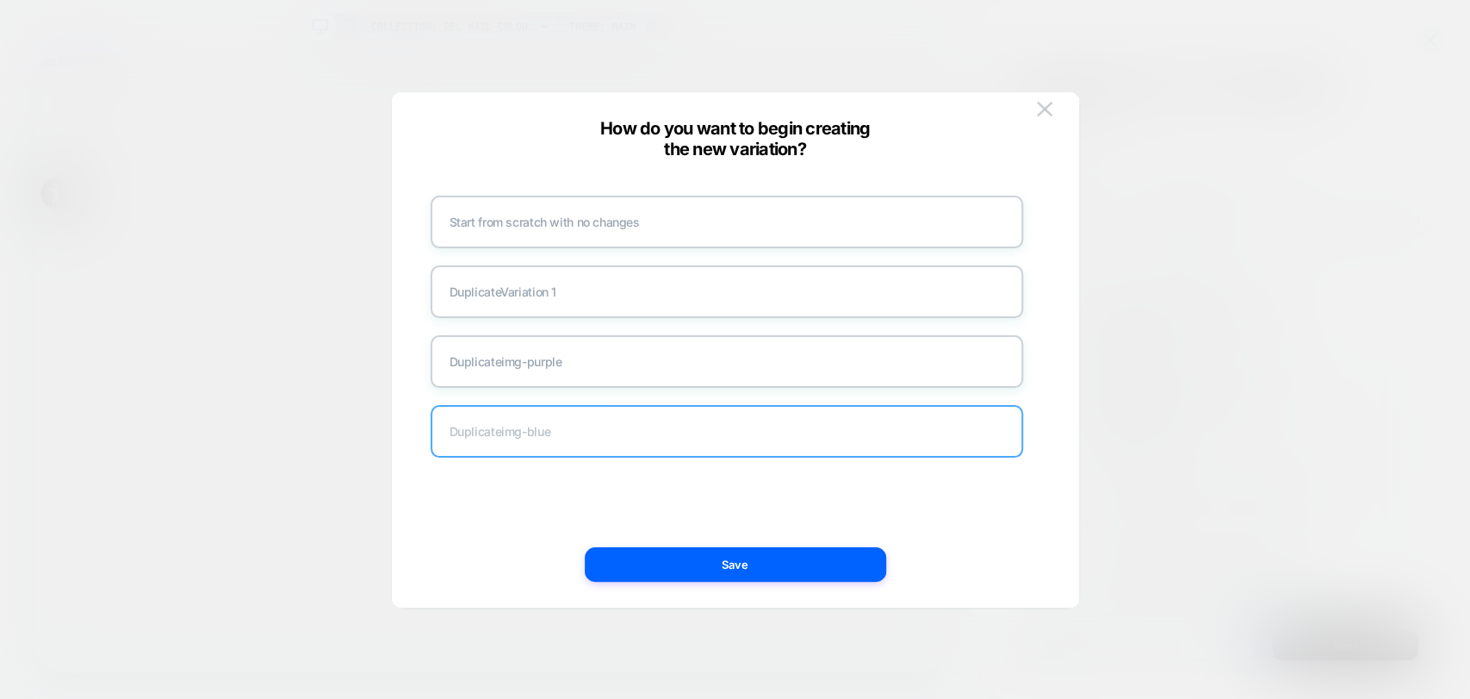
click at [475, 427] on div "Duplicate img-blue" at bounding box center [727, 431] width 593 height 53
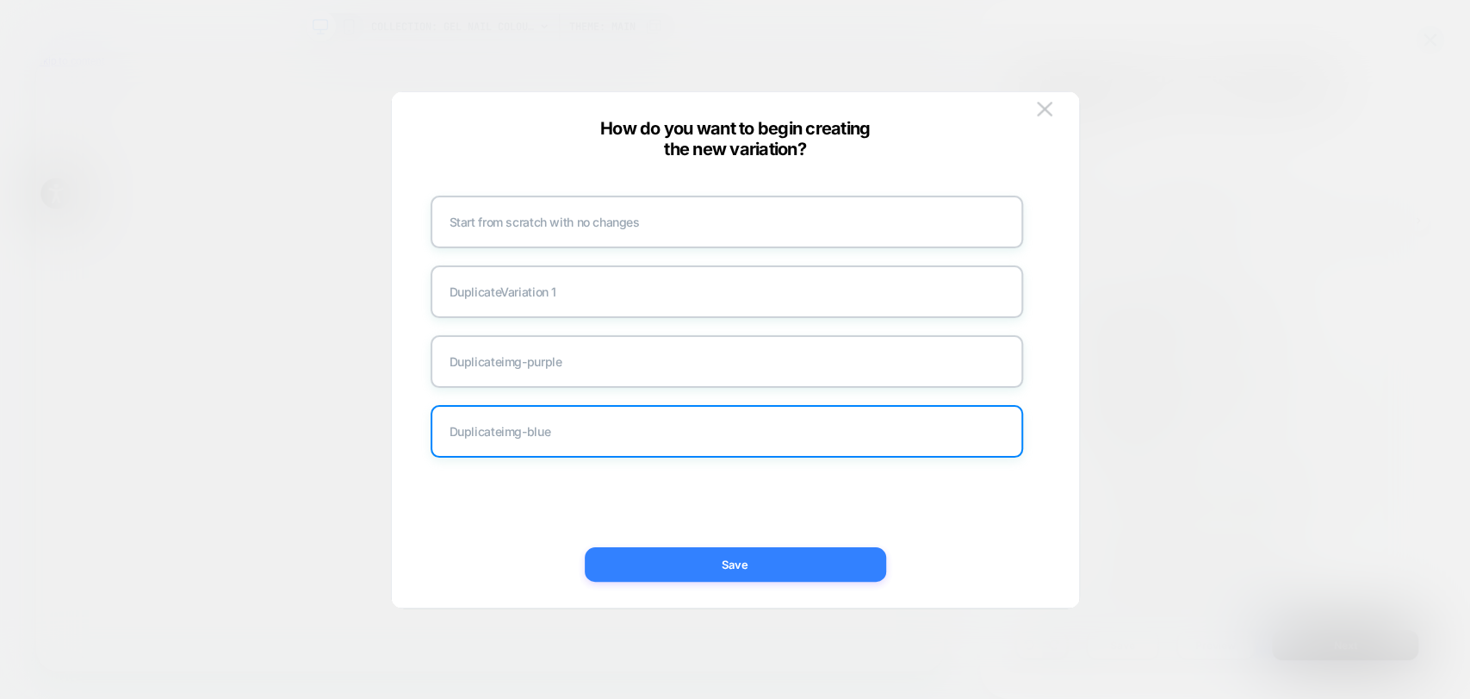
click at [721, 562] on button "Save" at bounding box center [735, 564] width 301 height 34
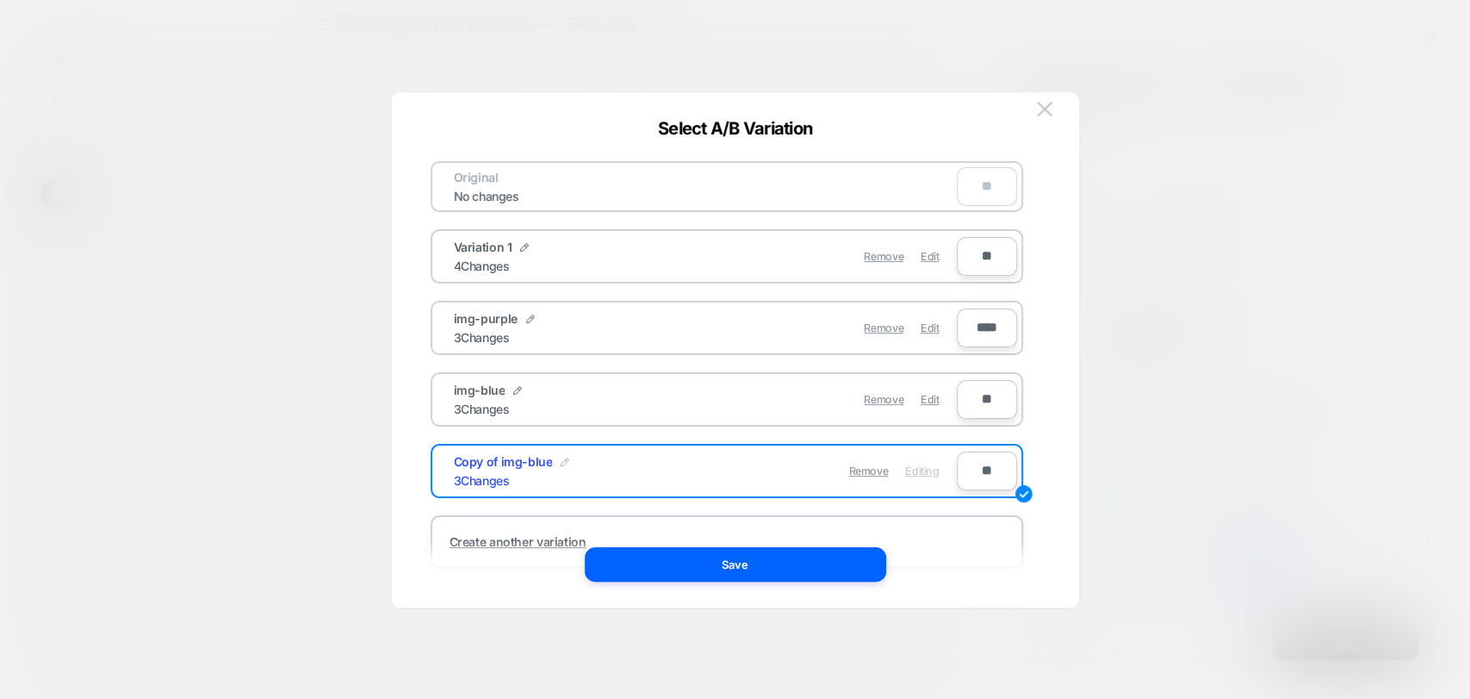
click at [561, 460] on img at bounding box center [565, 461] width 9 height 9
click at [509, 470] on input "**********" at bounding box center [516, 471] width 125 height 34
click at [551, 466] on input "**********" at bounding box center [516, 471] width 125 height 34
click at [526, 470] on input "**********" at bounding box center [516, 471] width 125 height 34
type input "*"
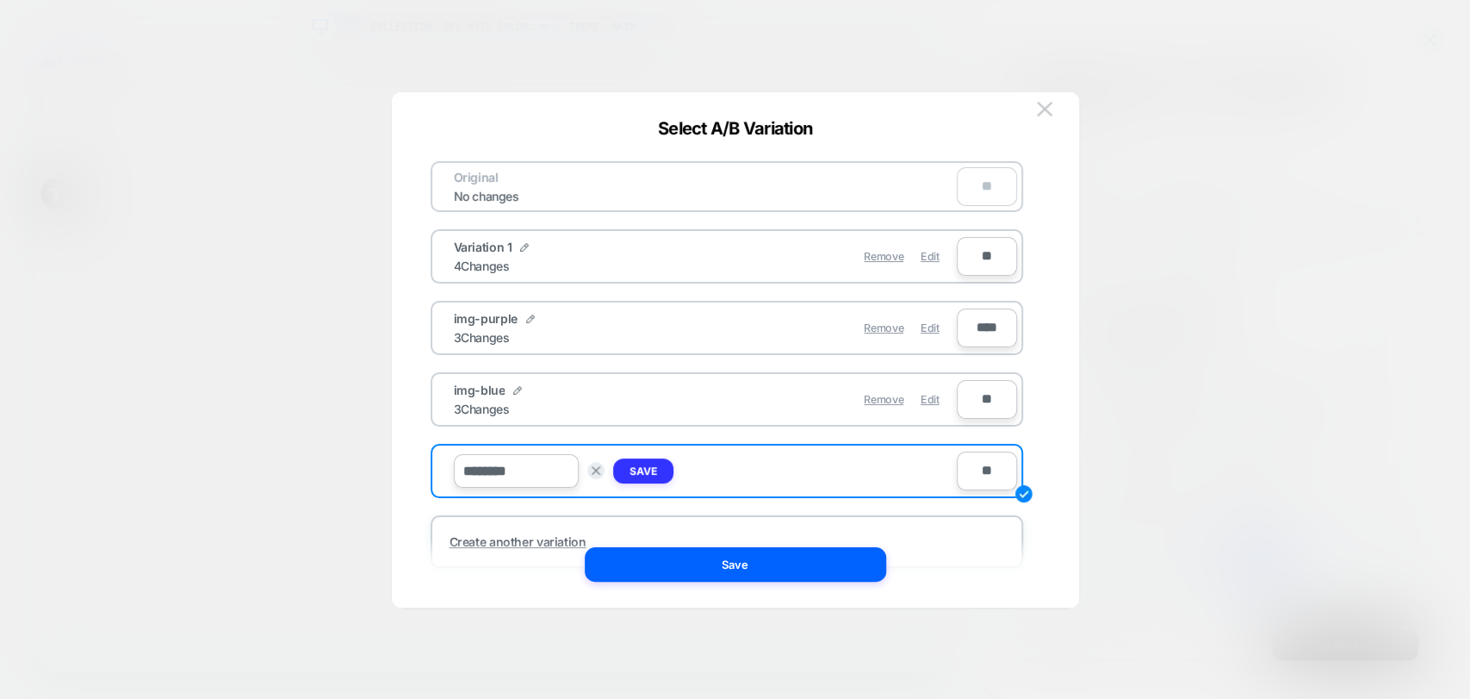
type input "********"
click at [645, 469] on strong "Save" at bounding box center [644, 470] width 28 height 13
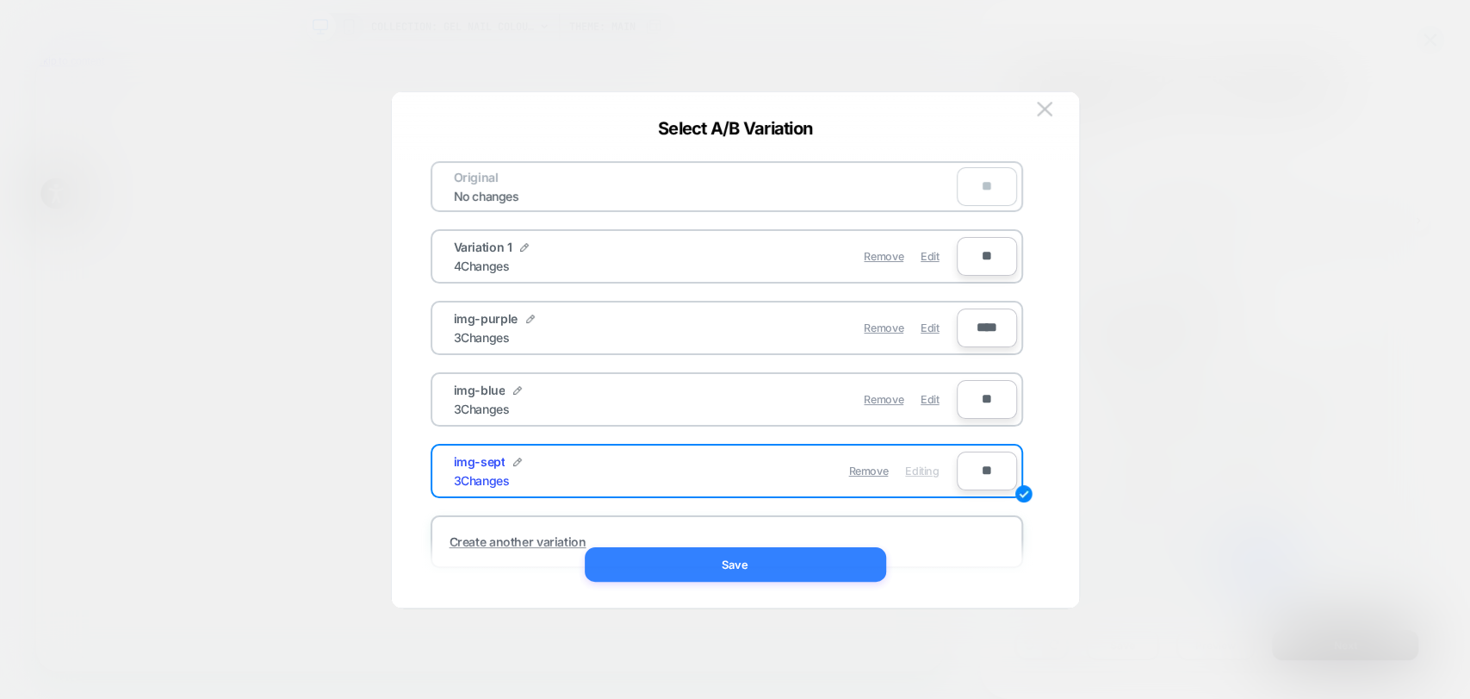
drag, startPoint x: 764, startPoint y: 574, endPoint x: 1066, endPoint y: 710, distance: 331.5
click at [764, 574] on button "Save" at bounding box center [735, 564] width 301 height 34
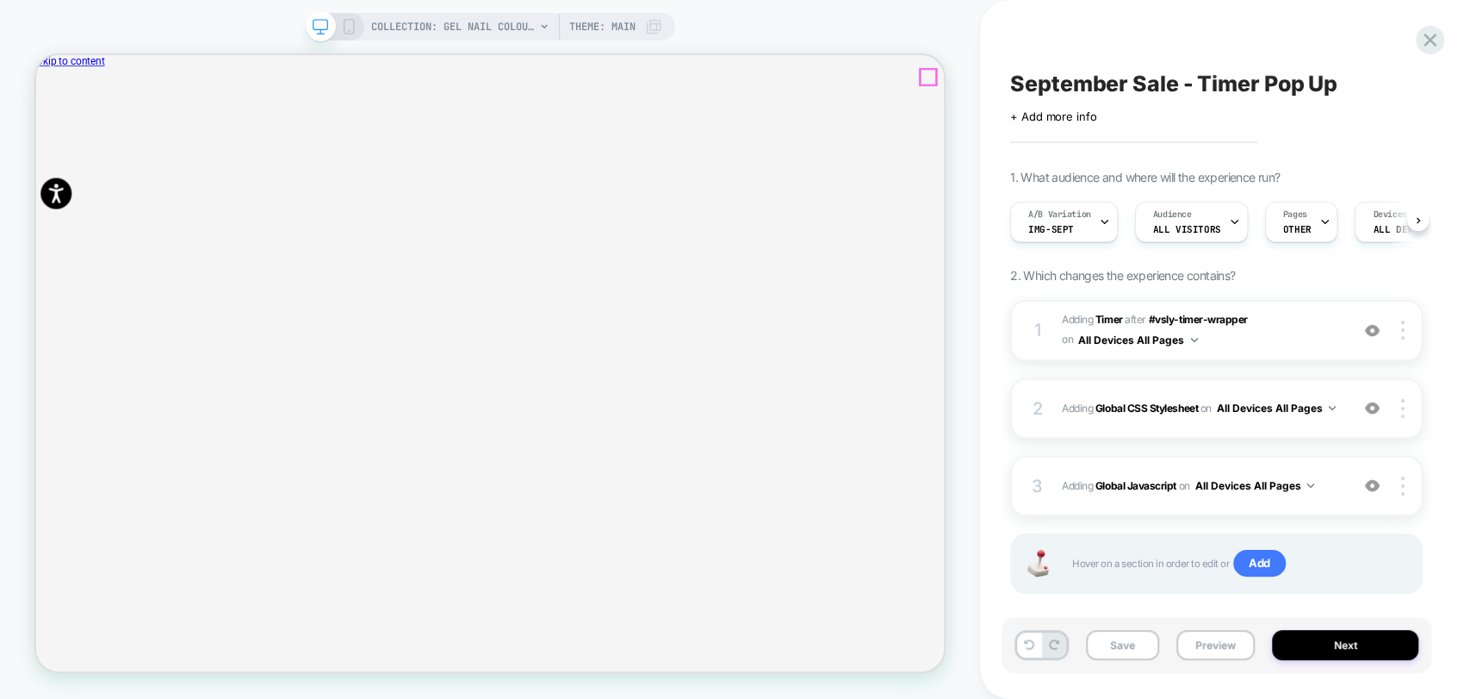
click at [43, 143] on icon "Close" at bounding box center [43, 143] width 0 height 0
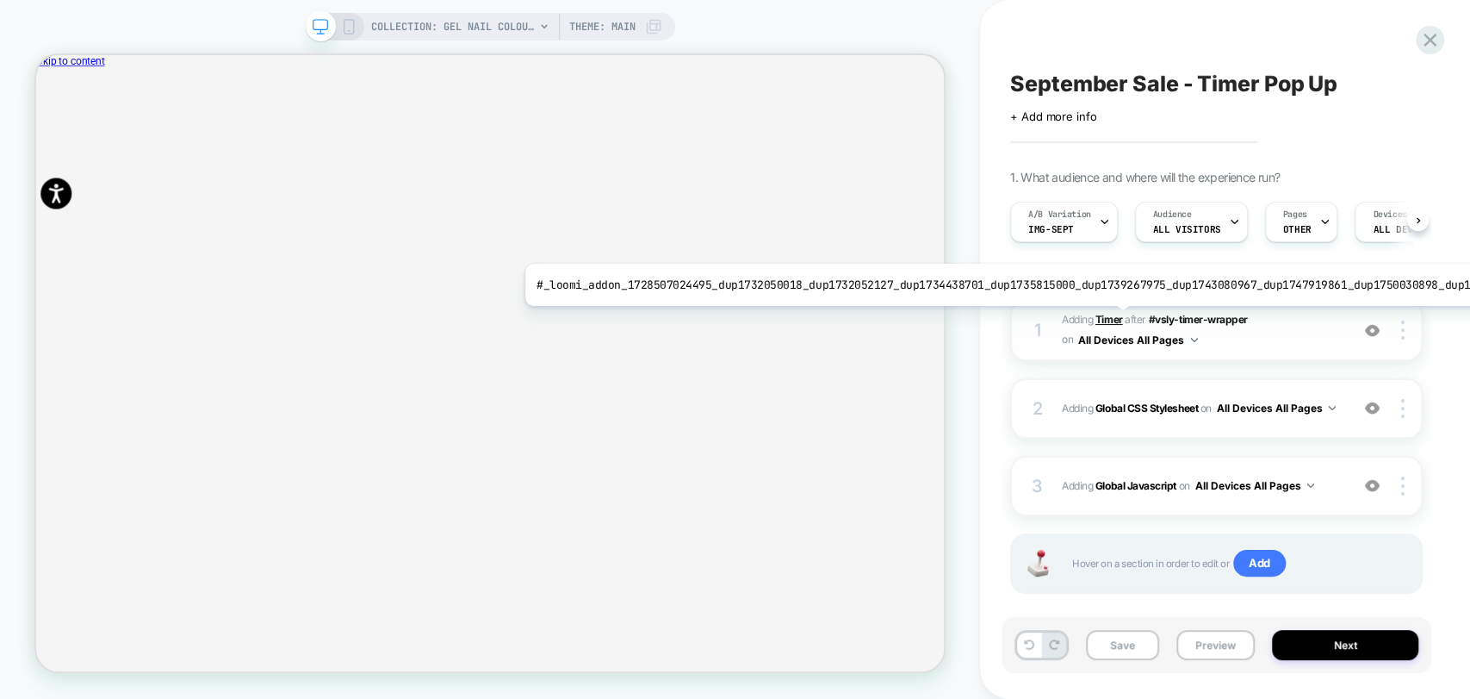
click at [1108, 319] on b "Timer" at bounding box center [1110, 319] width 28 height 13
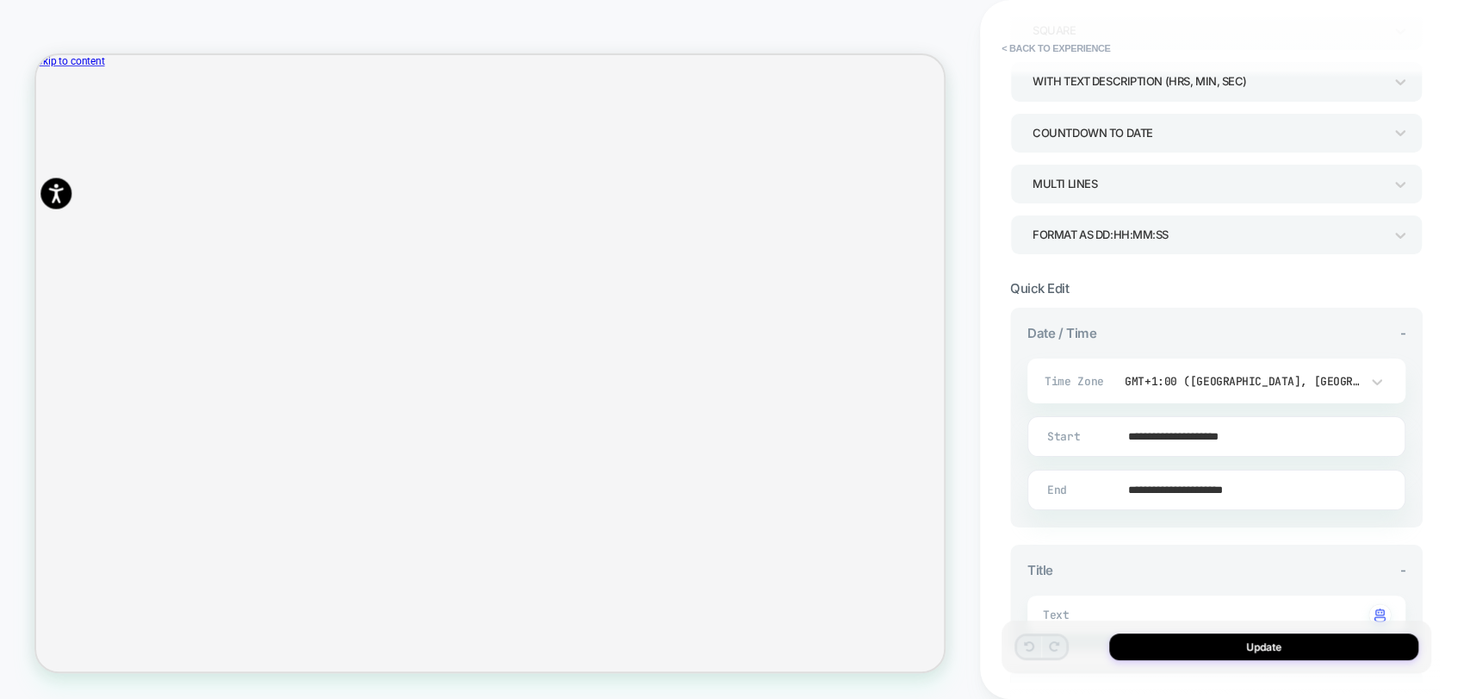
scroll to position [287, 0]
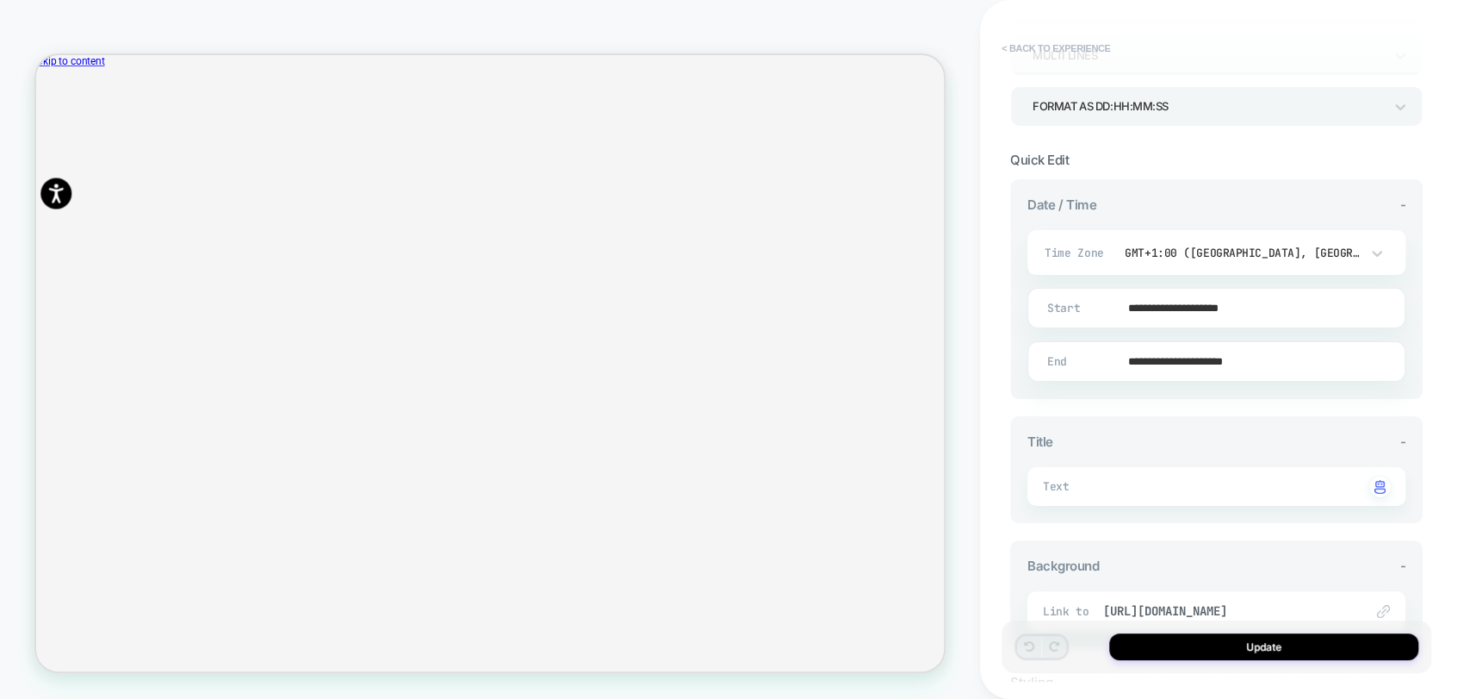
click at [1036, 47] on button "< Back to experience" at bounding box center [1056, 48] width 126 height 28
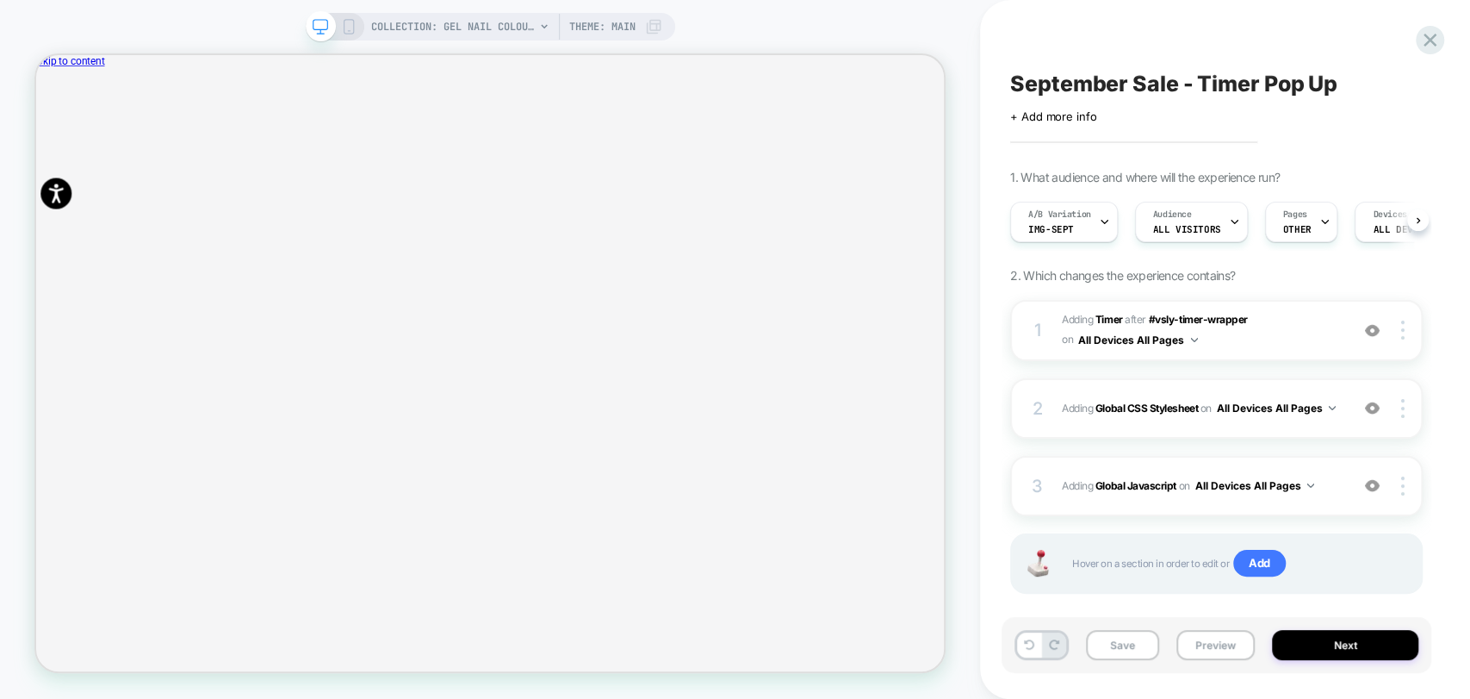
scroll to position [0, 0]
click at [1132, 485] on b "Global Javascript" at bounding box center [1136, 485] width 81 height 13
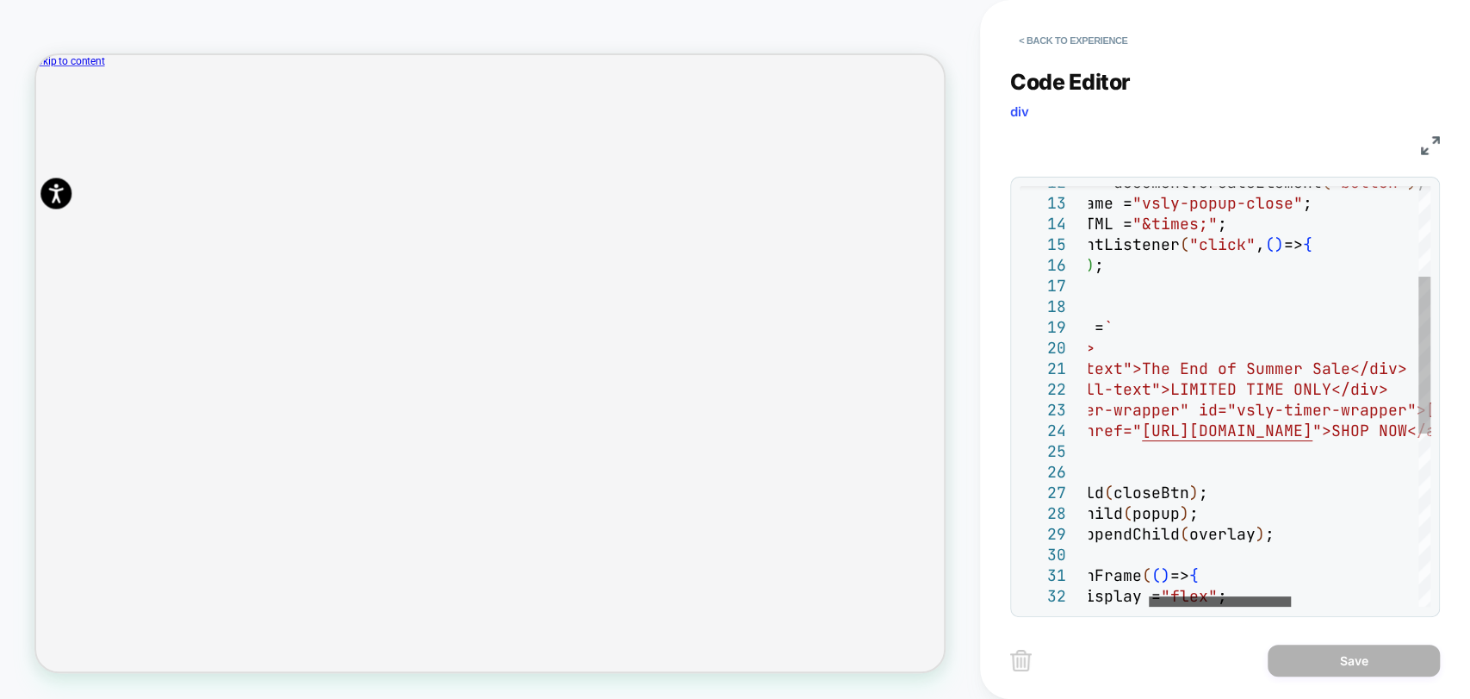
click at [1270, 601] on div at bounding box center [1220, 601] width 142 height 10
click at [1252, 360] on div "const closeBtn = document.createElement ( "button" ) ; closeBtn.className = "vs…" at bounding box center [1339, 506] width 793 height 1123
click at [1218, 379] on div "const closeBtn = document.createElement ( "button" ) ; closeBtn.className = "vs…" at bounding box center [1339, 506] width 793 height 1123
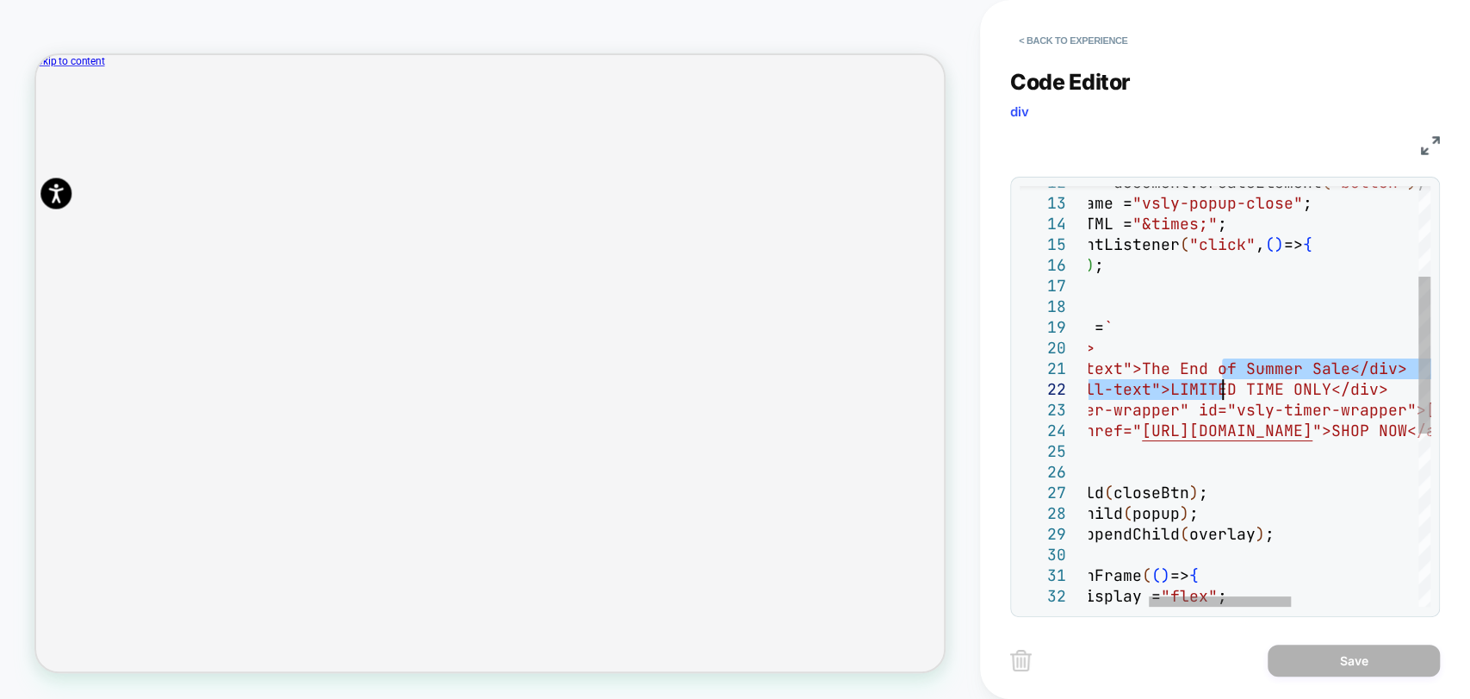
click at [1230, 378] on div "const closeBtn = document.createElement ( "button" ) ; closeBtn.className = "vs…" at bounding box center [1339, 506] width 793 height 1123
click at [1192, 367] on div "const closeBtn = document.createElement ( "button" ) ; closeBtn.className = "vs…" at bounding box center [1339, 506] width 793 height 1123
drag, startPoint x: 1194, startPoint y: 367, endPoint x: 1400, endPoint y: 366, distance: 206.7
click at [1400, 366] on div "const closeBtn = document.createElement ( "button" ) ; closeBtn.className = "vs…" at bounding box center [1339, 506] width 793 height 1123
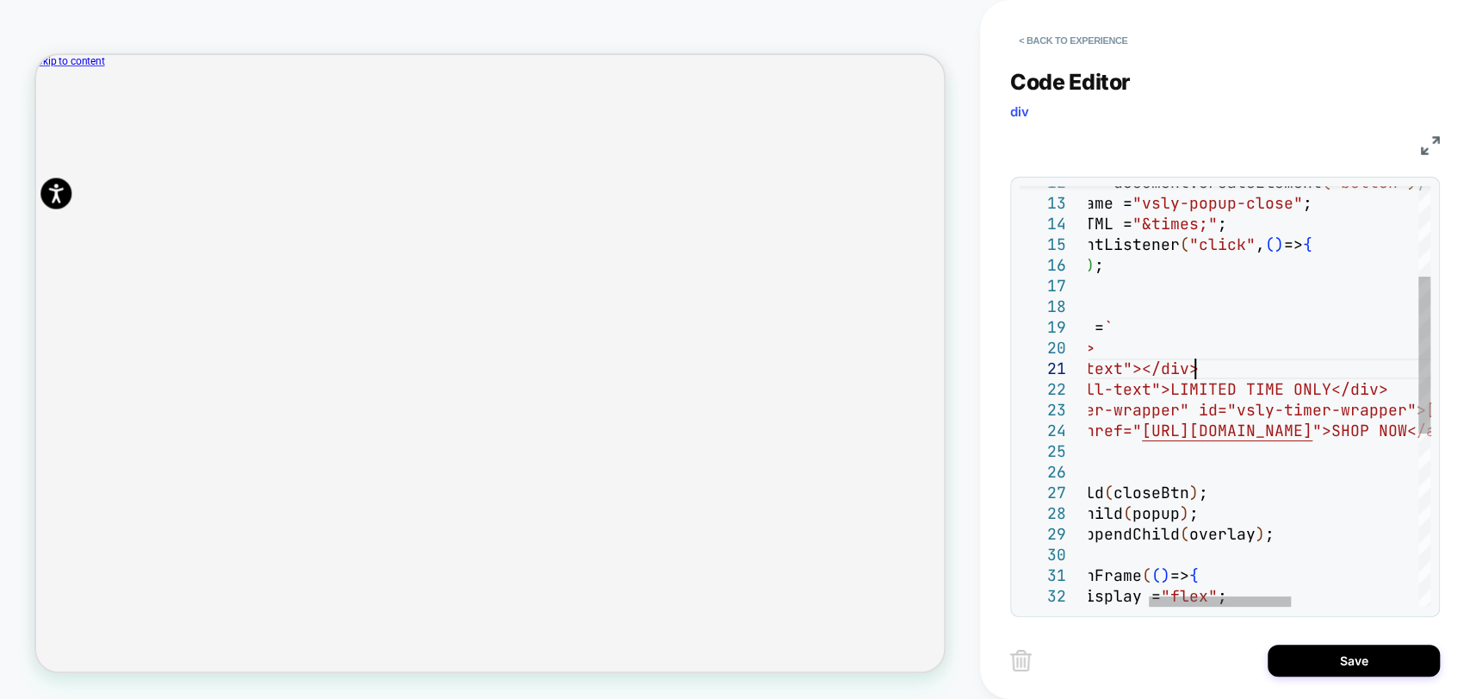
type textarea "**********"
click at [1341, 398] on div "const closeBtn = document.createElement ( "button" ) ; closeBtn.className = "vs…" at bounding box center [1339, 506] width 793 height 1123
click at [1321, 413] on div "const closeBtn = document.createElement ( "button" ) ; closeBtn.className = "vs…" at bounding box center [1339, 506] width 793 height 1123
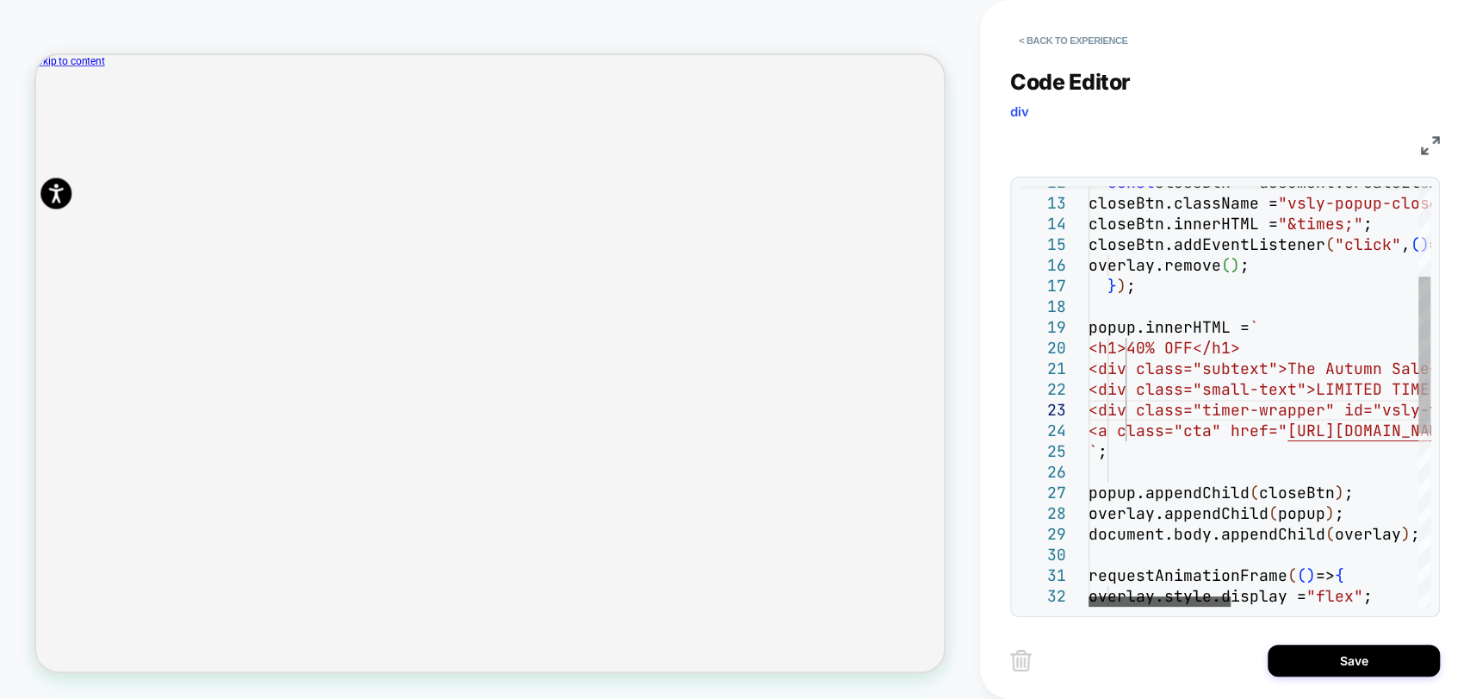
click at [1114, 605] on div at bounding box center [1160, 601] width 142 height 10
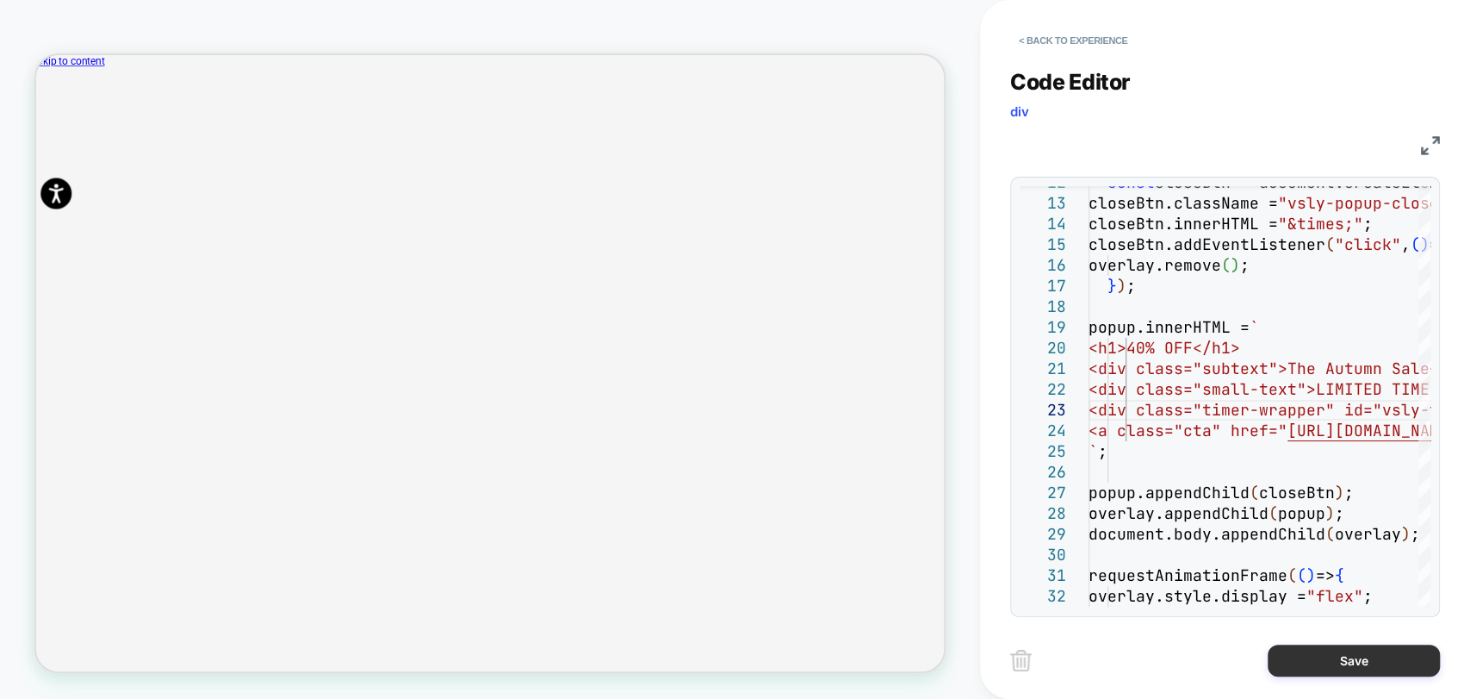
click at [1327, 652] on button "Save" at bounding box center [1354, 660] width 172 height 32
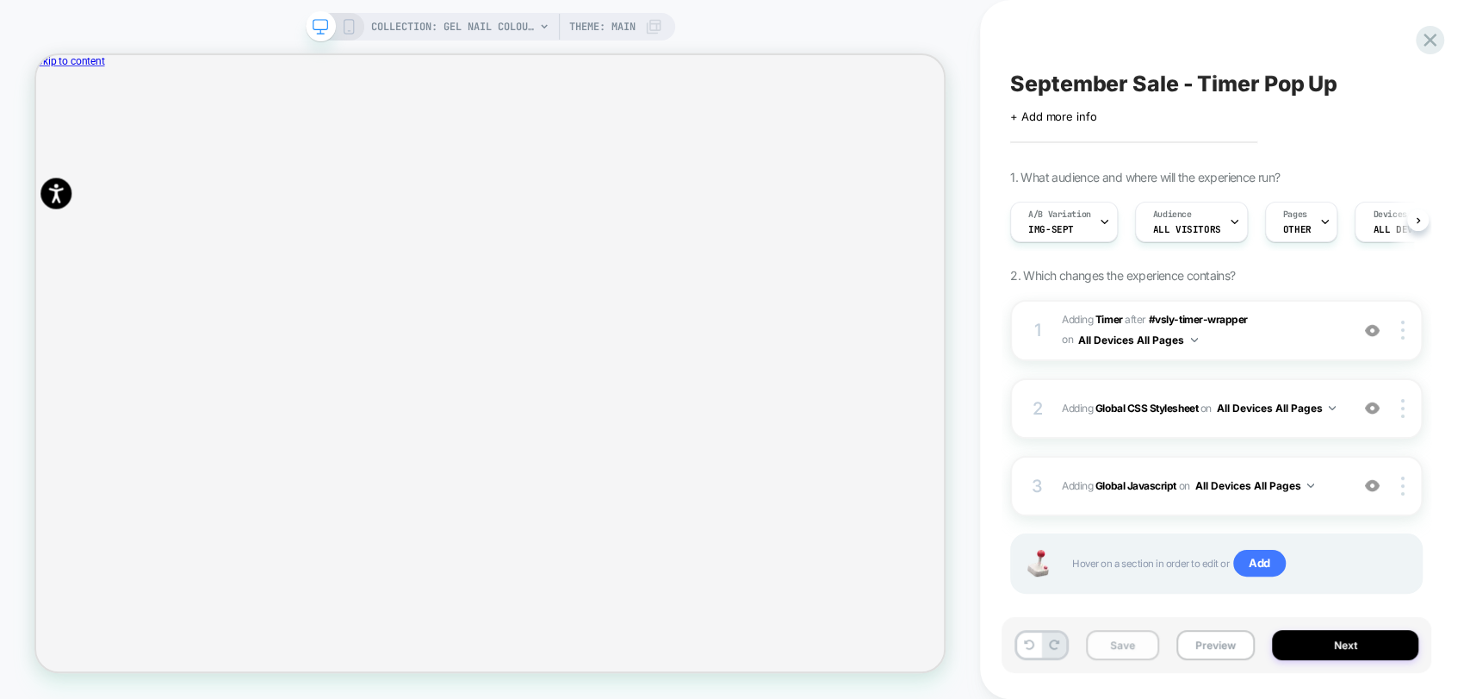
click at [1110, 656] on button "Save" at bounding box center [1122, 645] width 73 height 30
click at [1220, 649] on button "Preview" at bounding box center [1216, 645] width 78 height 30
click at [1135, 479] on b "Global Javascript" at bounding box center [1136, 485] width 81 height 13
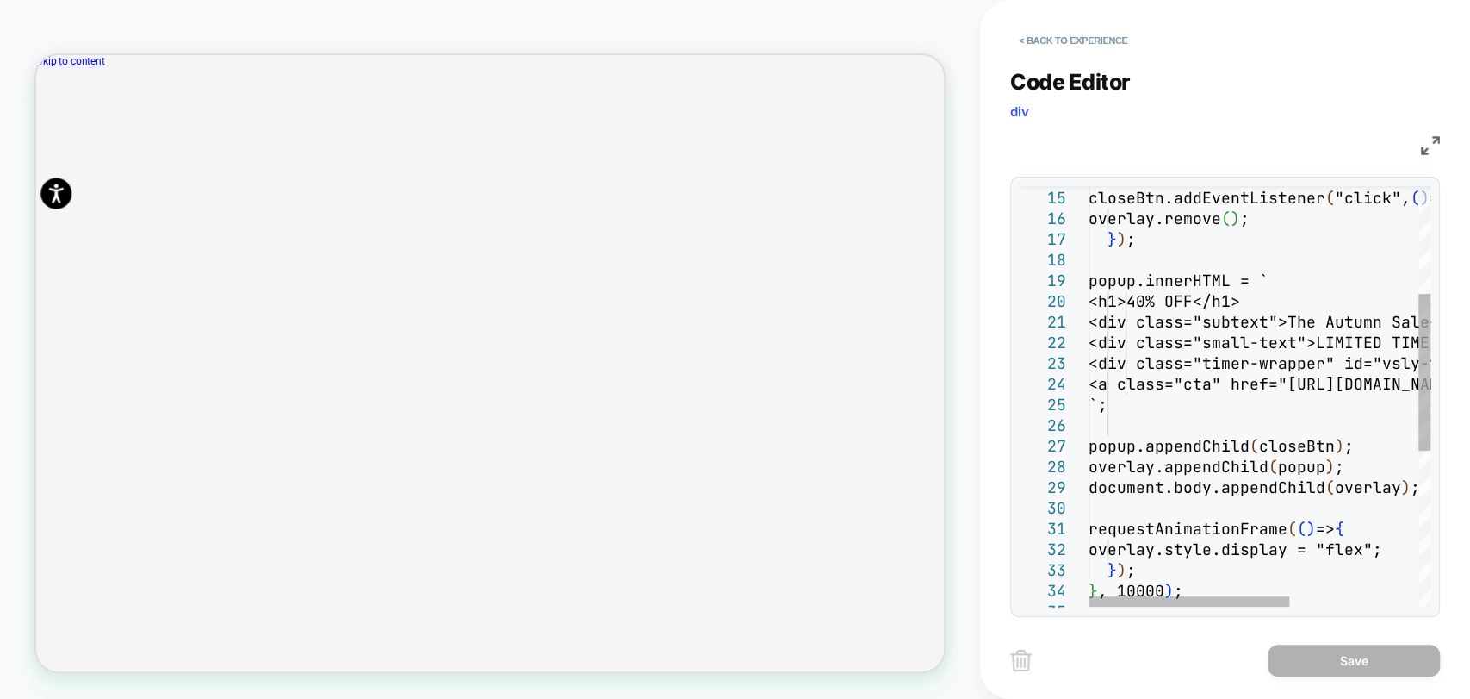
scroll to position [0, 0]
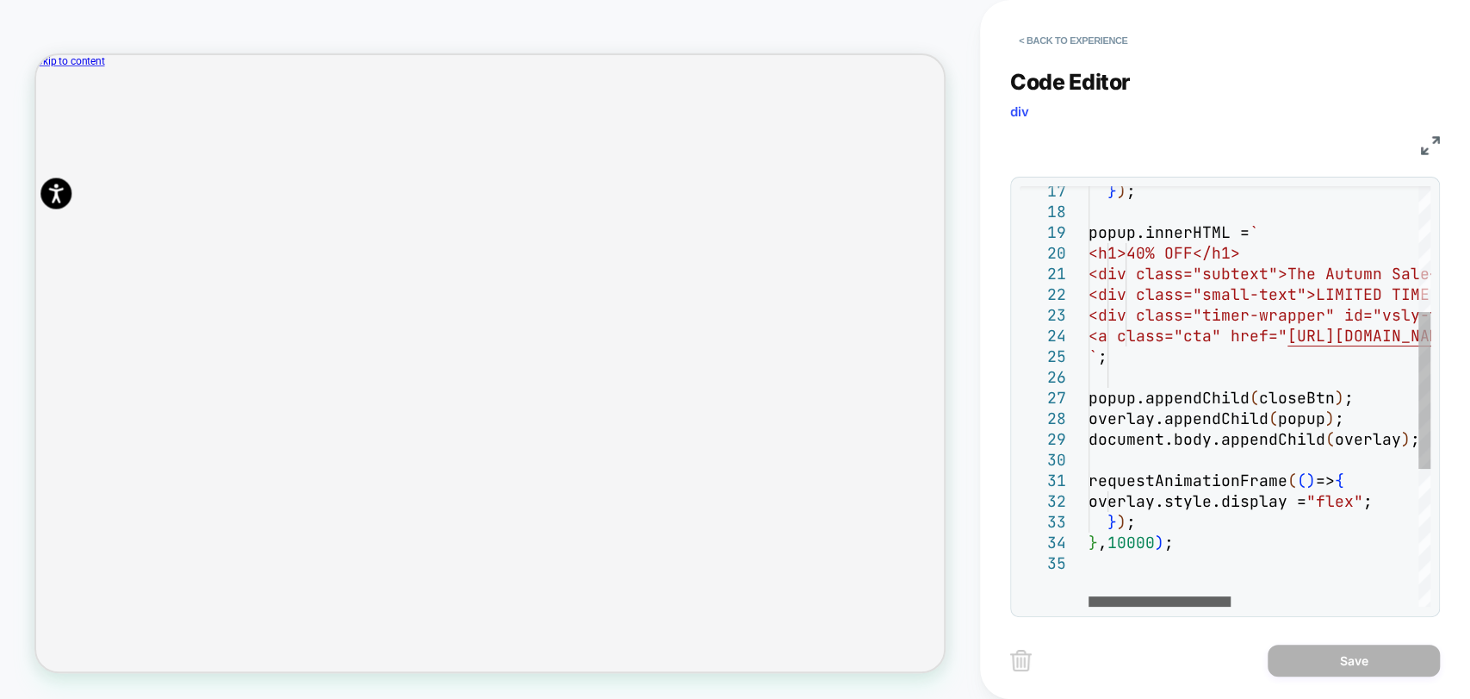
click at [1089, 601] on div at bounding box center [1160, 601] width 142 height 10
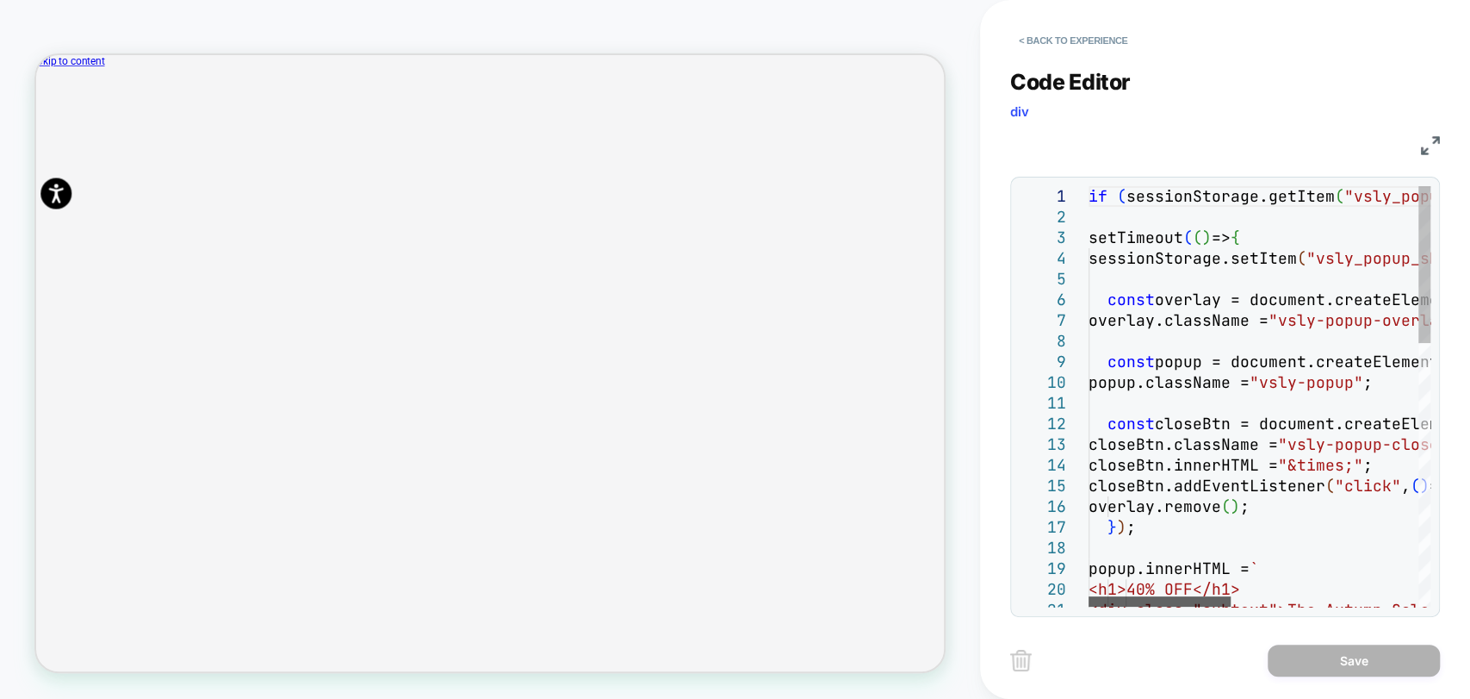
click at [1112, 604] on div at bounding box center [1160, 601] width 142 height 10
click at [1061, 35] on button "< Back to experience" at bounding box center [1073, 41] width 126 height 28
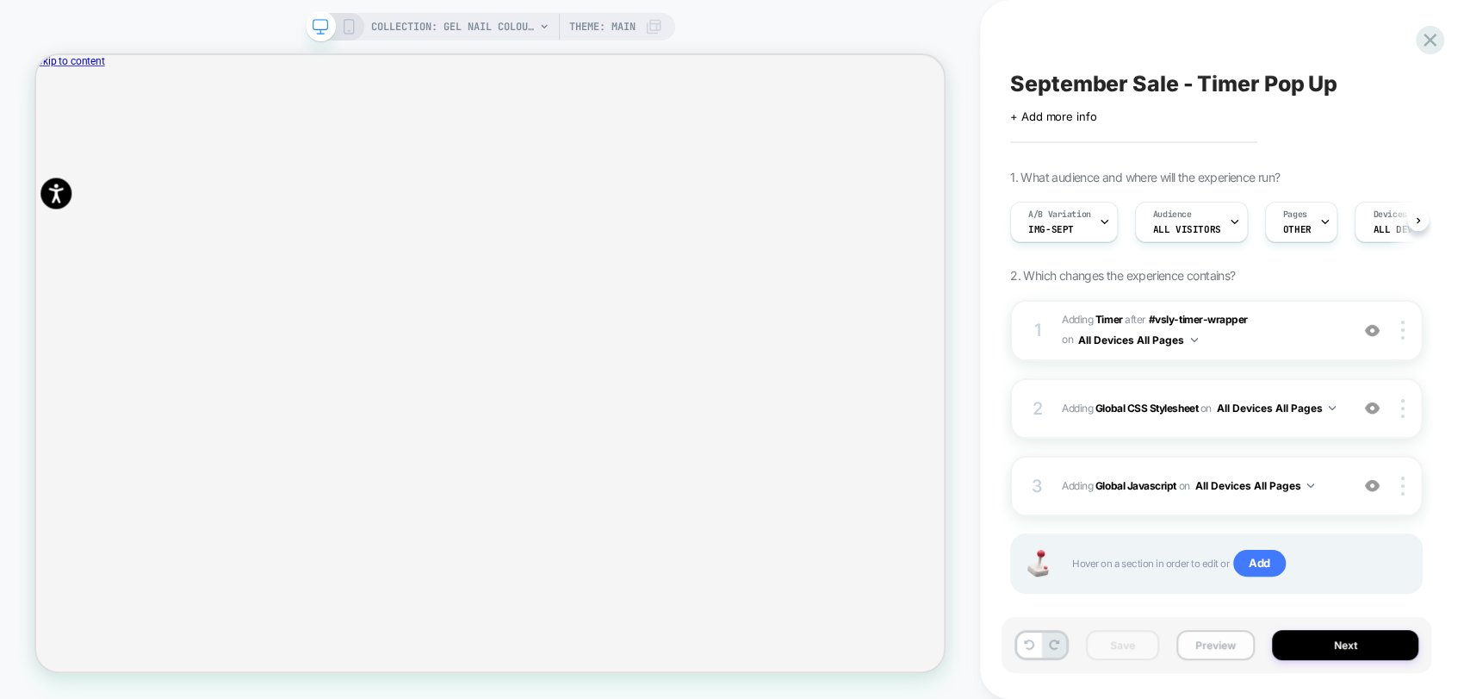
click at [1220, 649] on button "Preview" at bounding box center [1216, 645] width 78 height 30
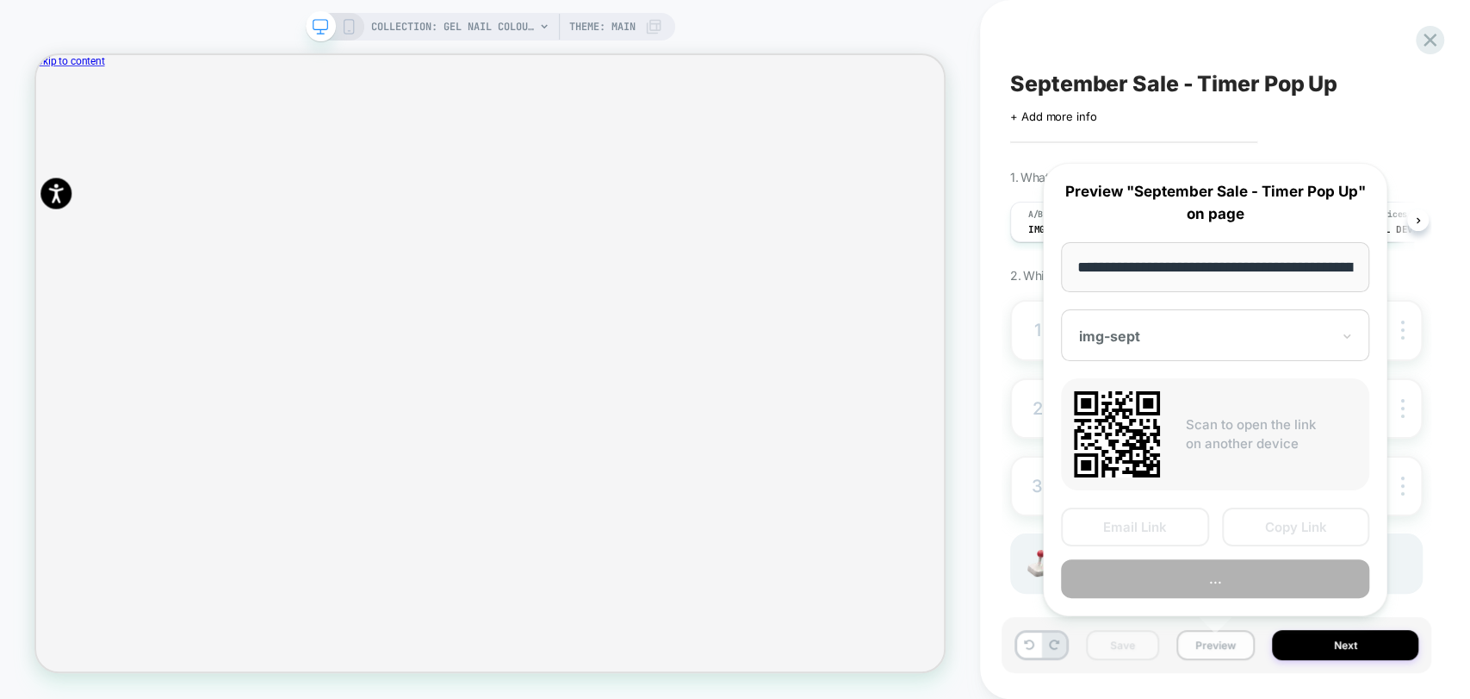
scroll to position [0, 182]
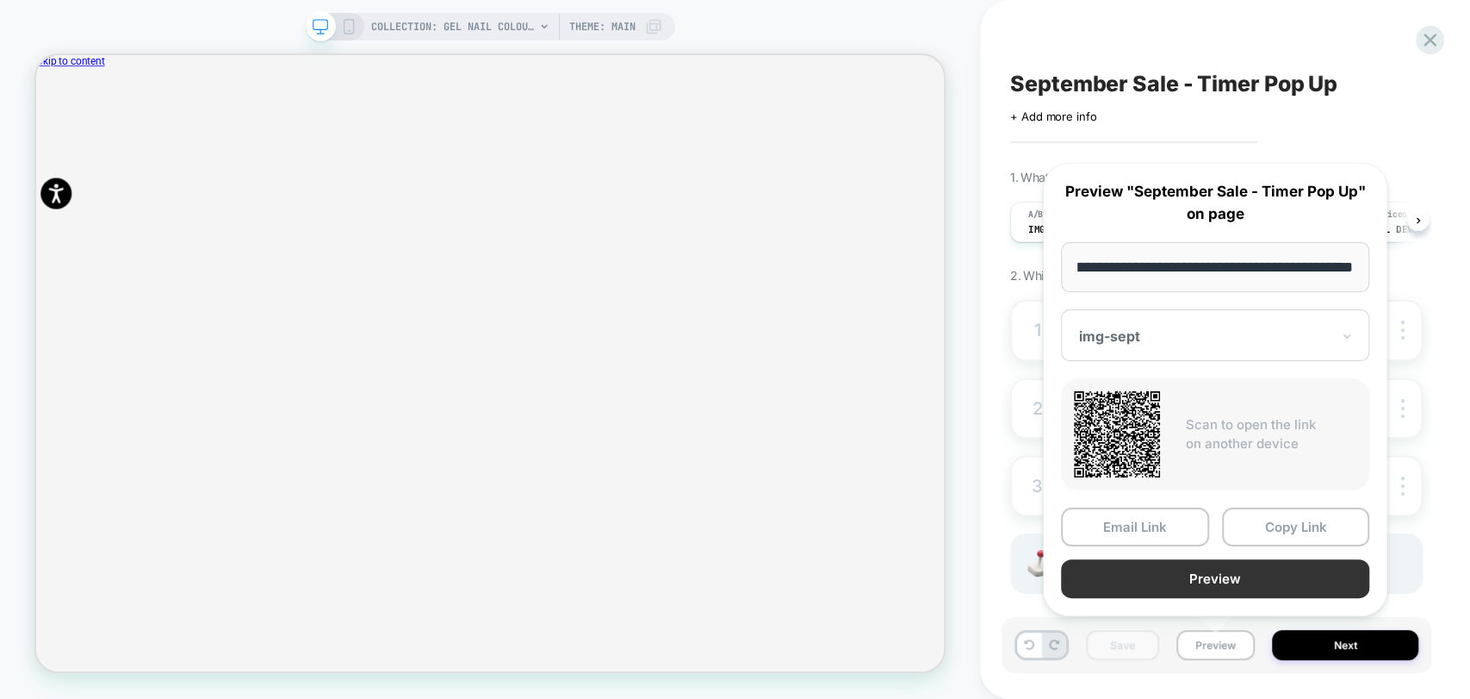
click at [1236, 582] on button "Preview" at bounding box center [1215, 578] width 308 height 39
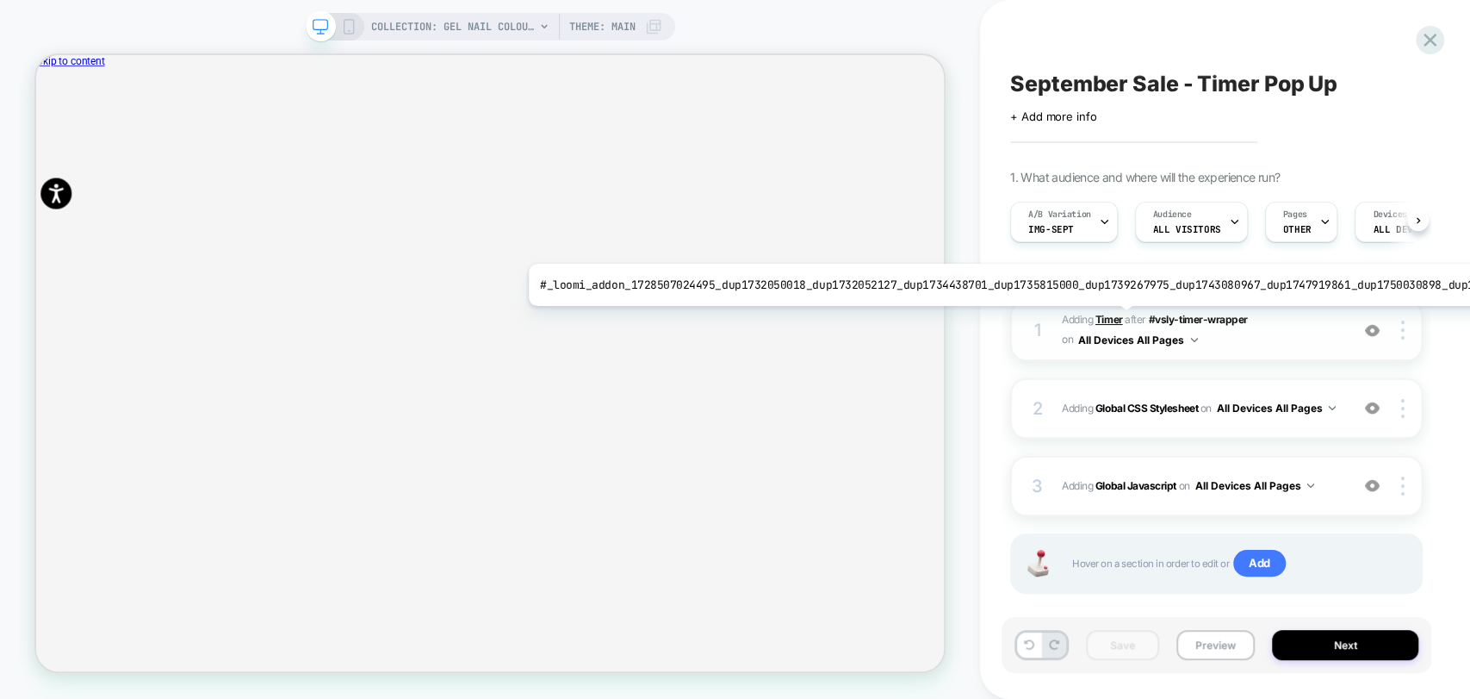
click at [1111, 319] on b "Timer" at bounding box center [1110, 319] width 28 height 13
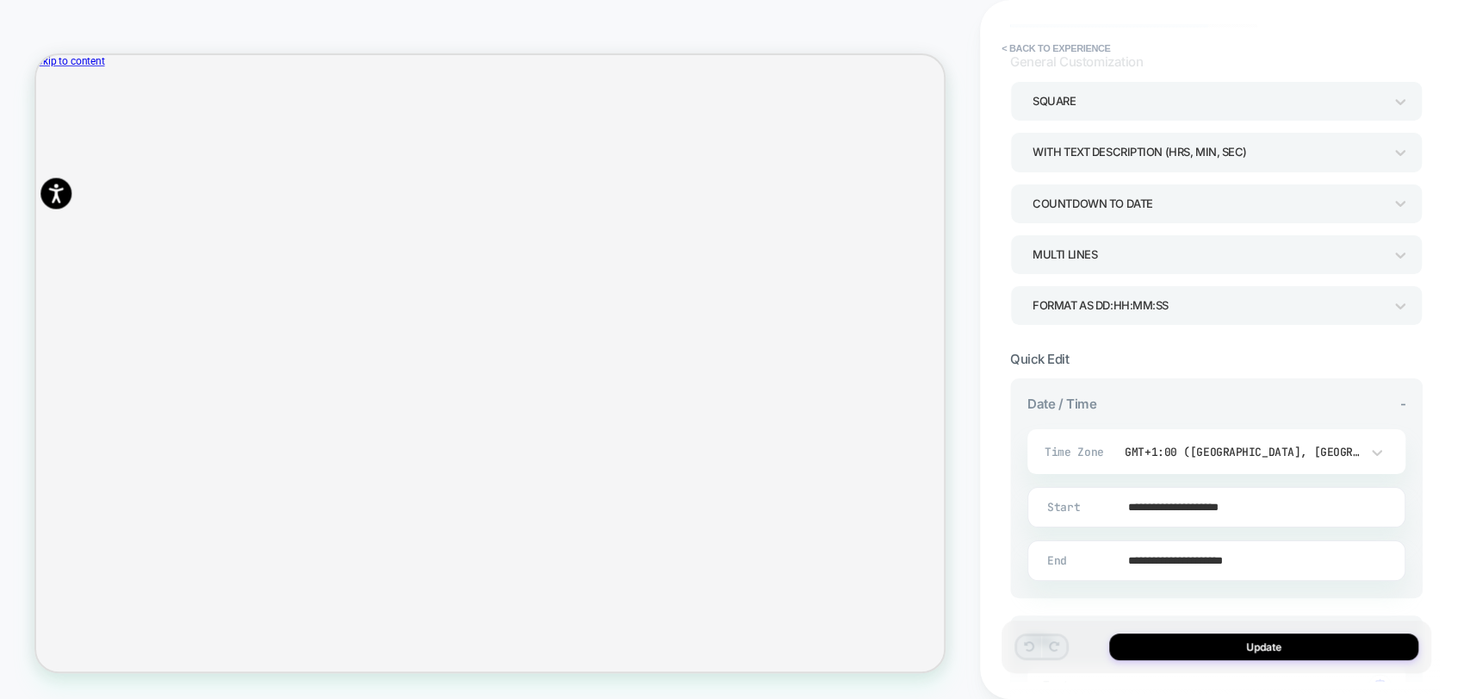
scroll to position [0, 0]
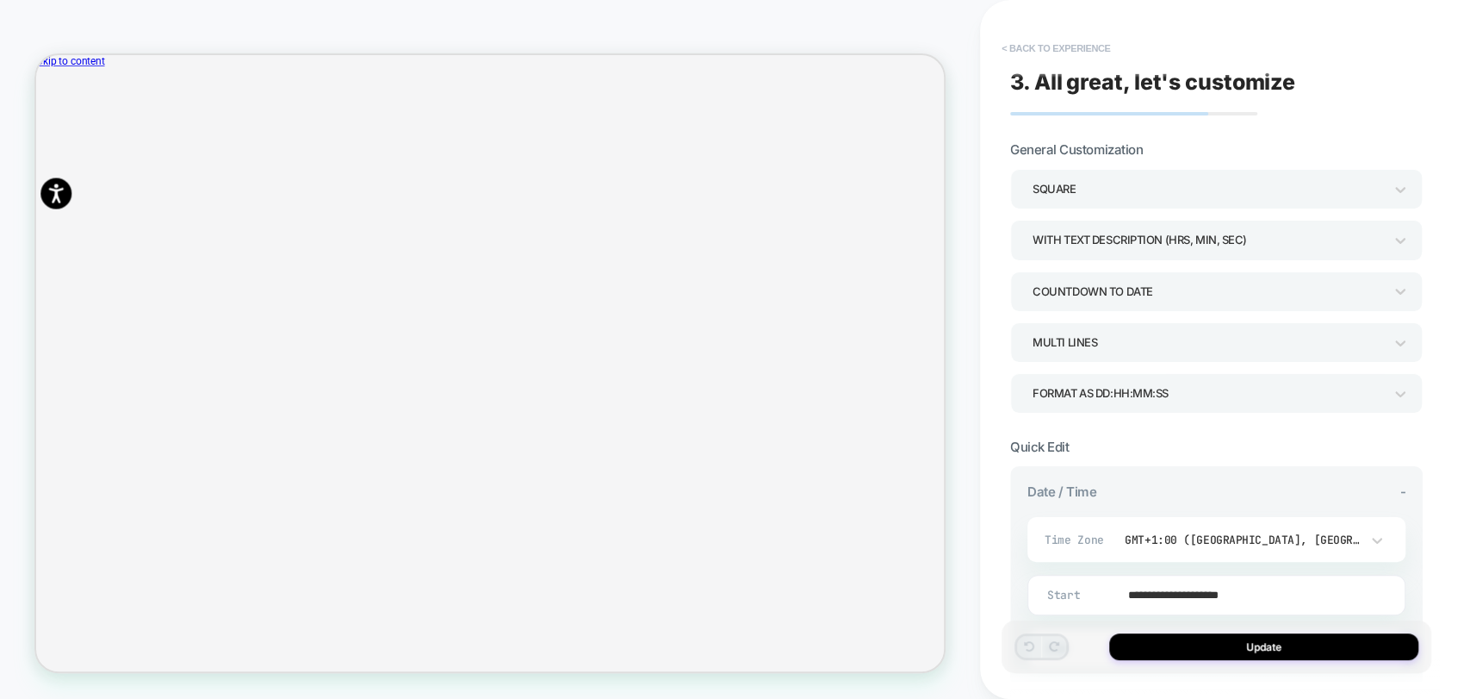
click at [1066, 45] on button "< Back to experience" at bounding box center [1056, 48] width 126 height 28
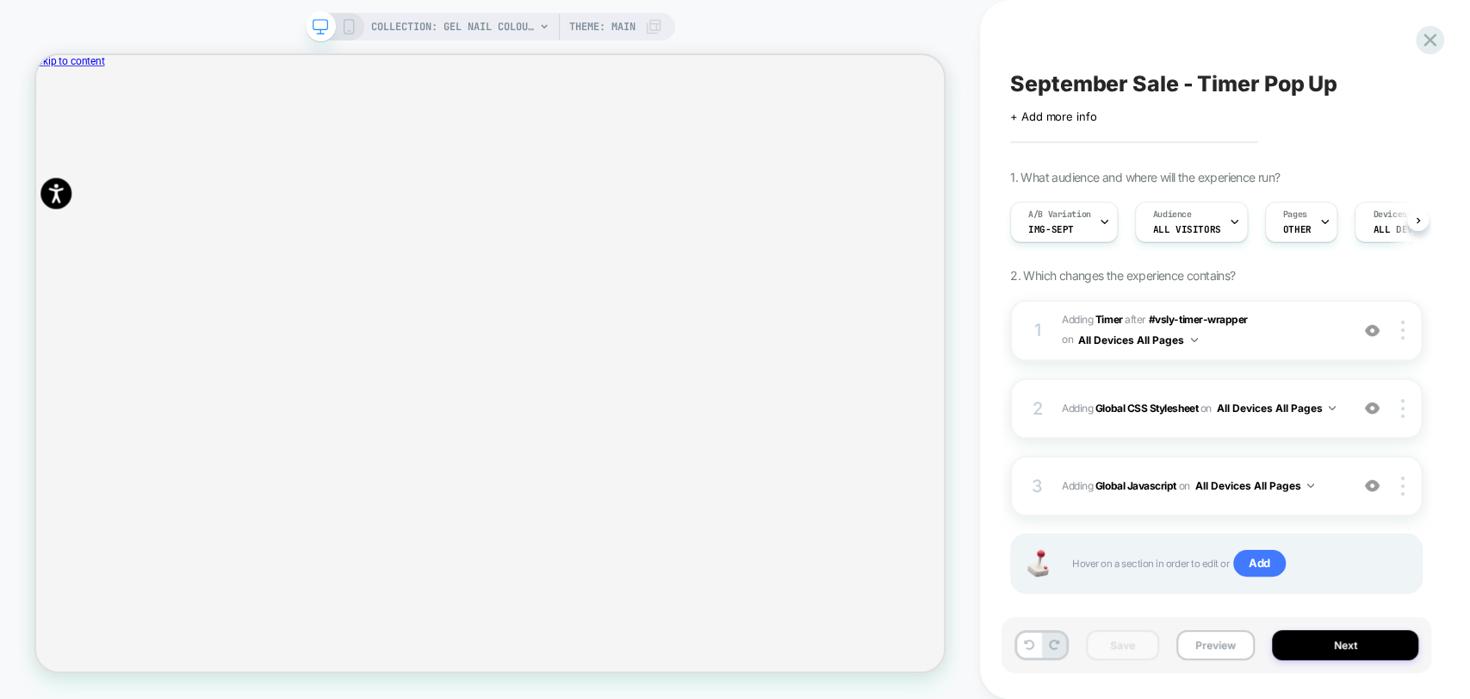
click at [1102, 89] on span "September Sale - Timer Pop Up" at bounding box center [1173, 84] width 327 height 26
click at [1139, 84] on textarea "**********" at bounding box center [1188, 84] width 357 height 26
click at [1113, 82] on textarea "**********" at bounding box center [1188, 84] width 357 height 26
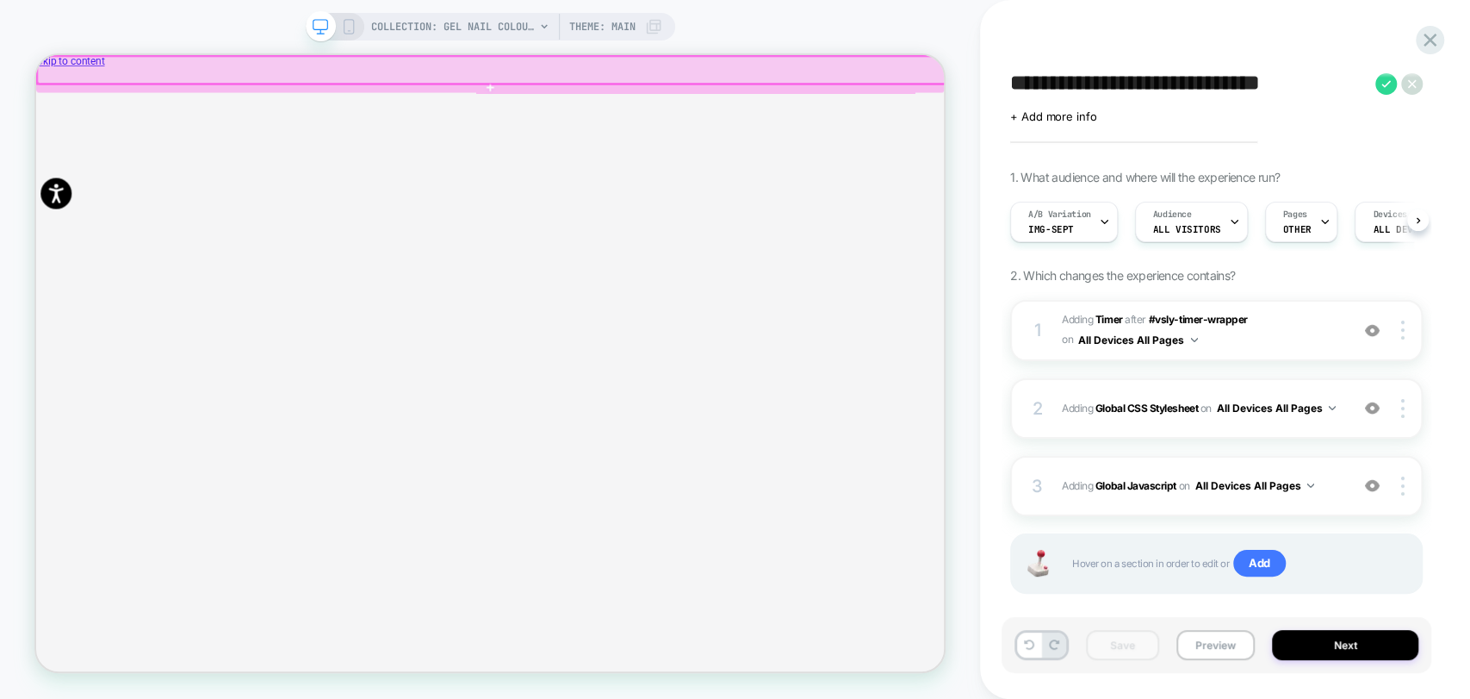
click at [1097, 80] on div at bounding box center [643, 75] width 1211 height 36
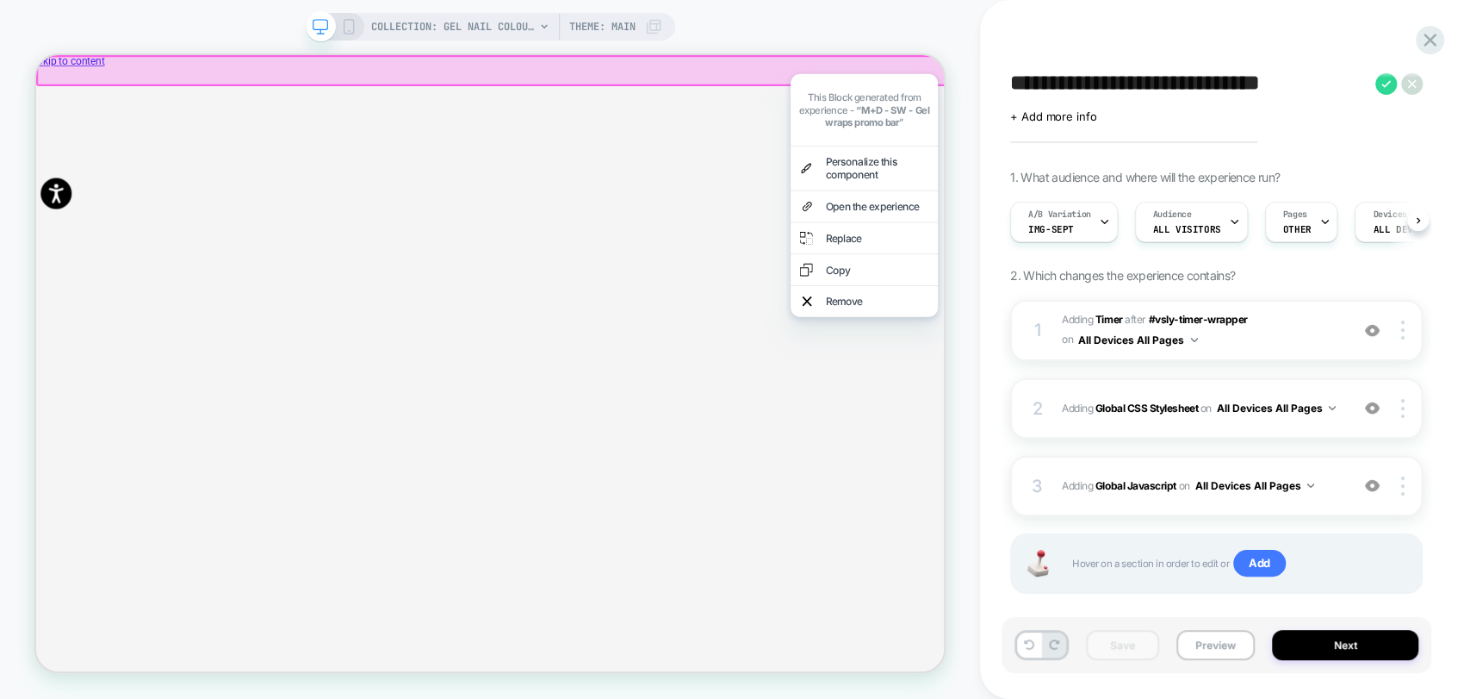
drag, startPoint x: 1037, startPoint y: 44, endPoint x: 1040, endPoint y: 59, distance: 14.9
click at [1040, 44] on div "**********" at bounding box center [1217, 349] width 430 height 664
click at [1065, 235] on div "A/B Variation img-sept" at bounding box center [1059, 221] width 97 height 39
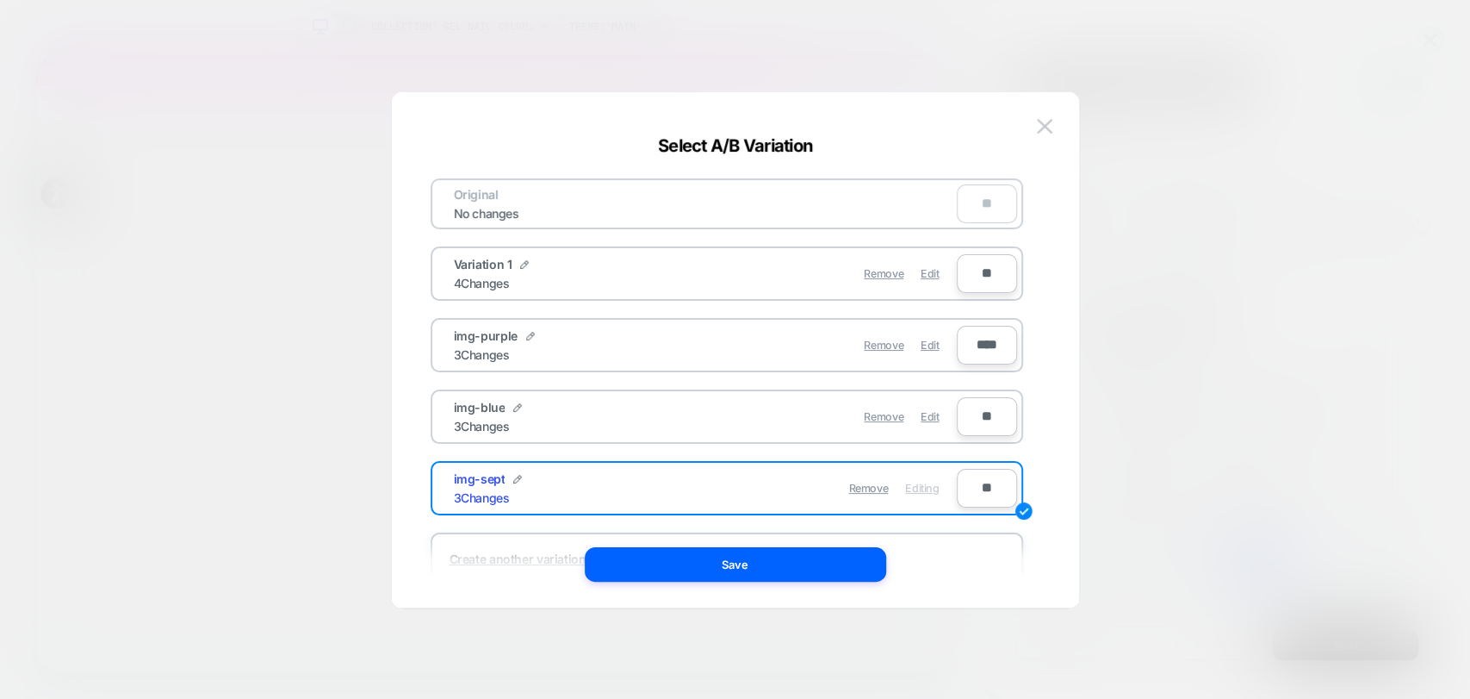
scroll to position [60, 0]
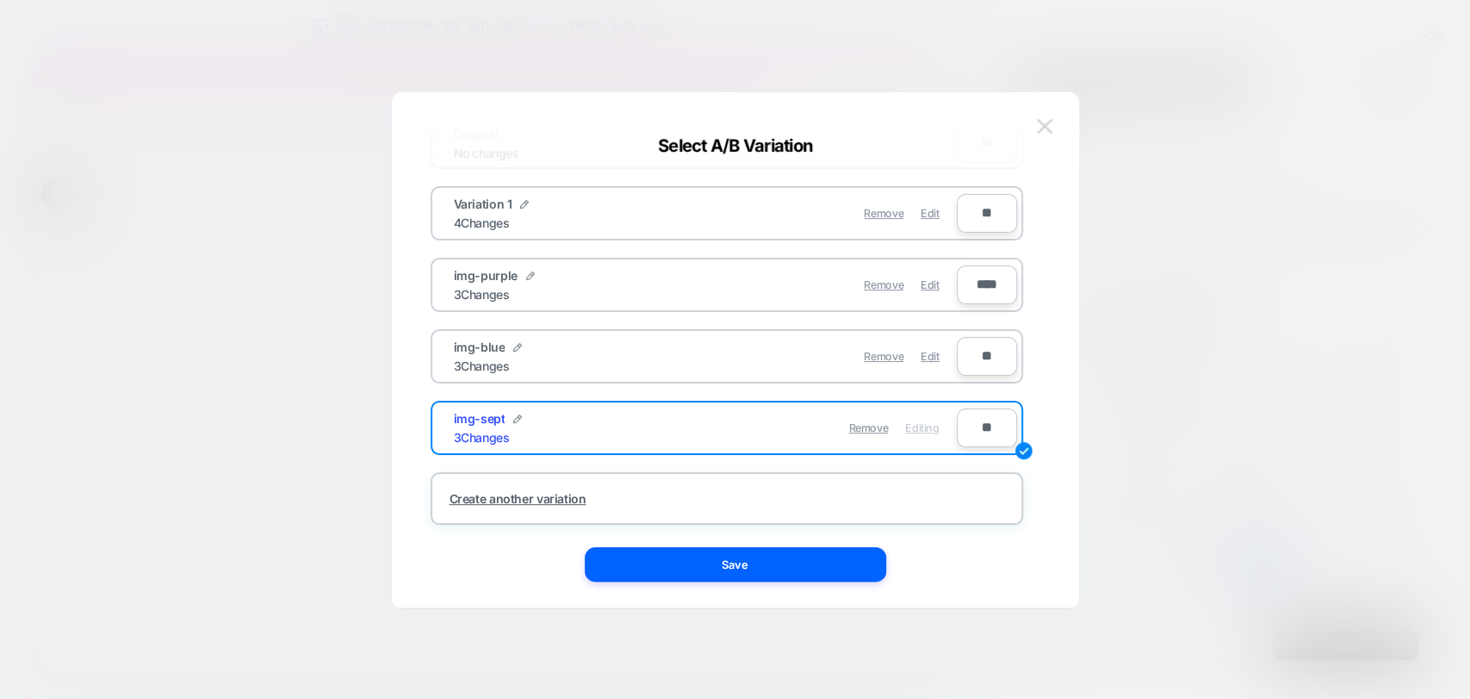
click at [1040, 124] on img at bounding box center [1045, 126] width 16 height 15
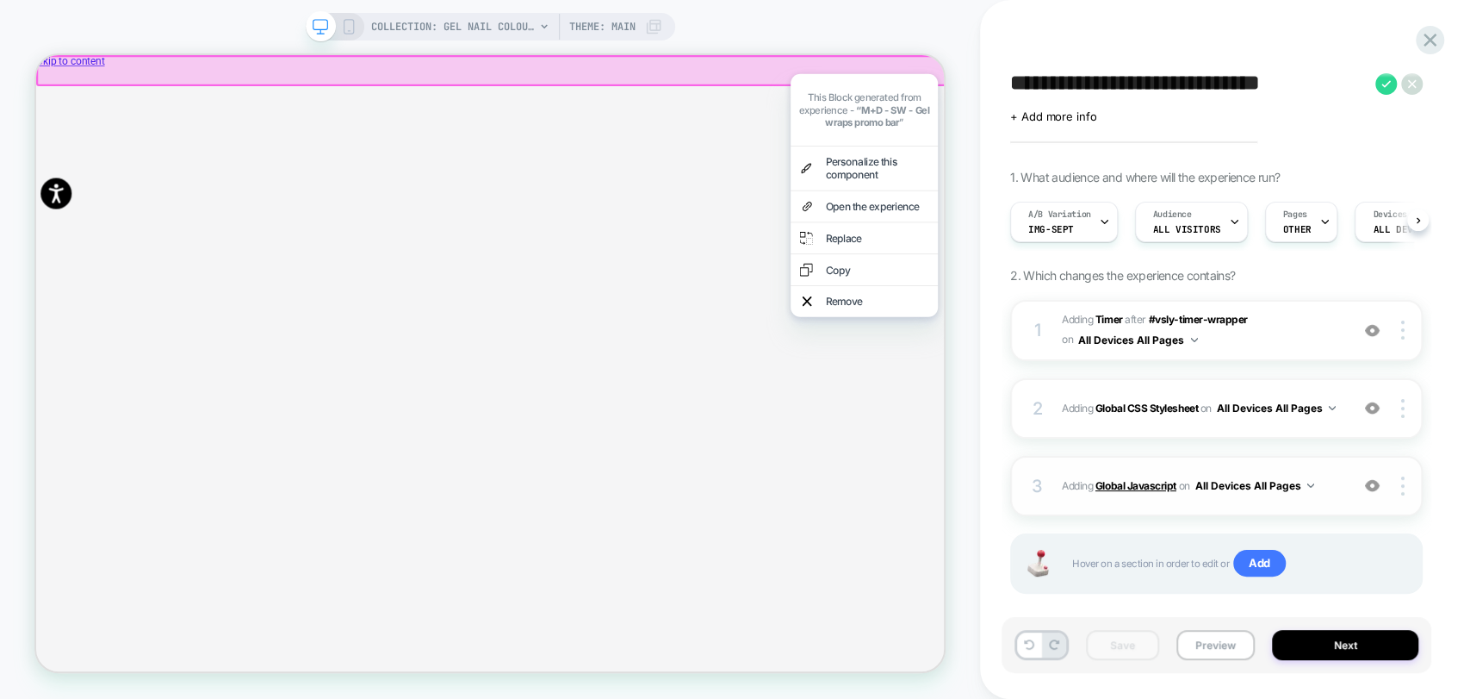
click at [1137, 483] on b "Global Javascript" at bounding box center [1136, 485] width 81 height 13
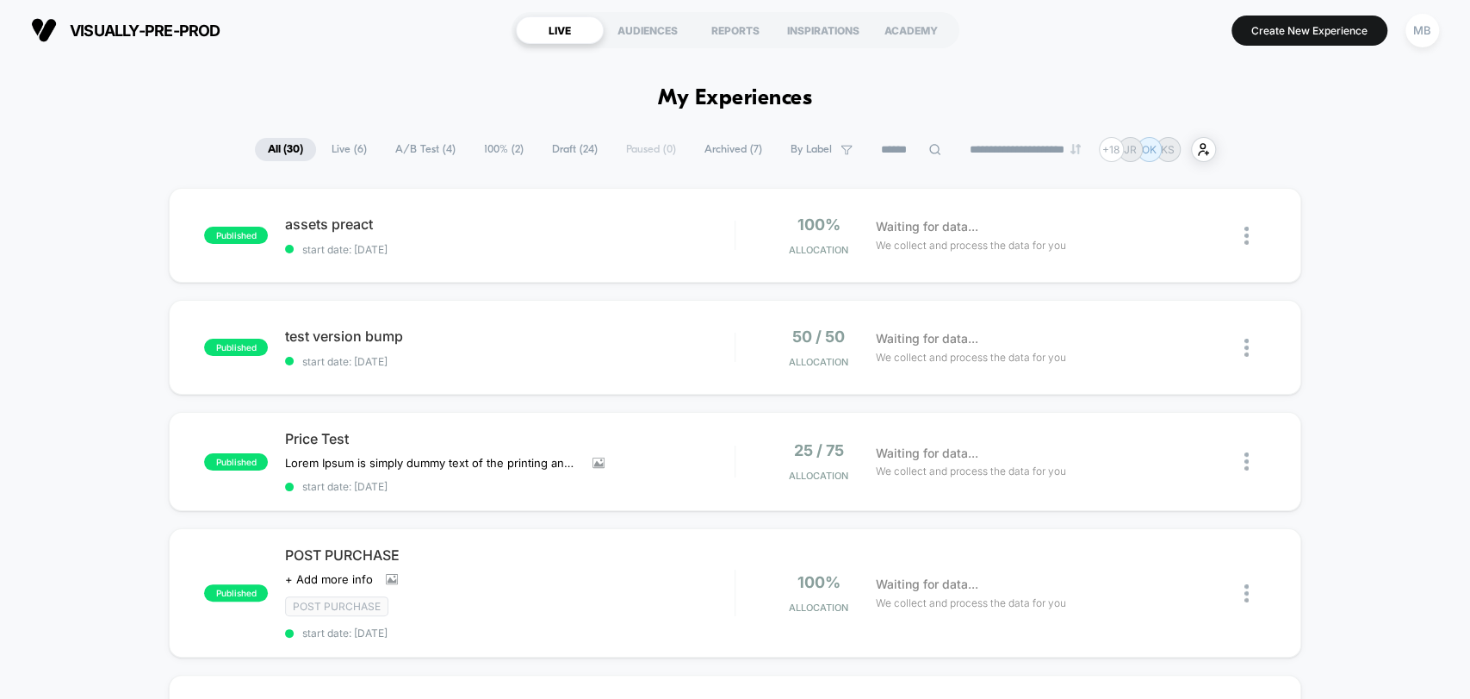
click at [896, 146] on input at bounding box center [911, 150] width 86 height 21
click at [1419, 38] on div "MB" at bounding box center [1423, 31] width 34 height 34
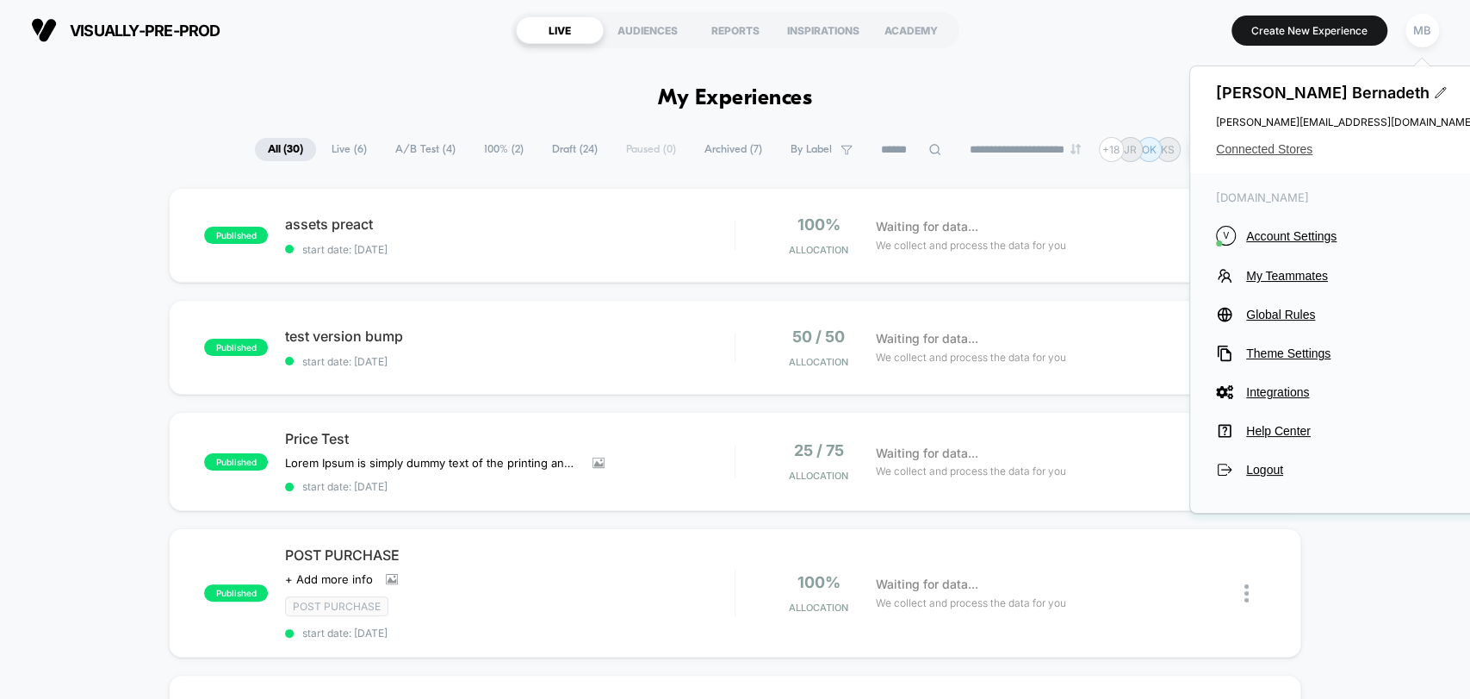
click at [1248, 142] on span "Connected Stores" at bounding box center [1345, 149] width 258 height 14
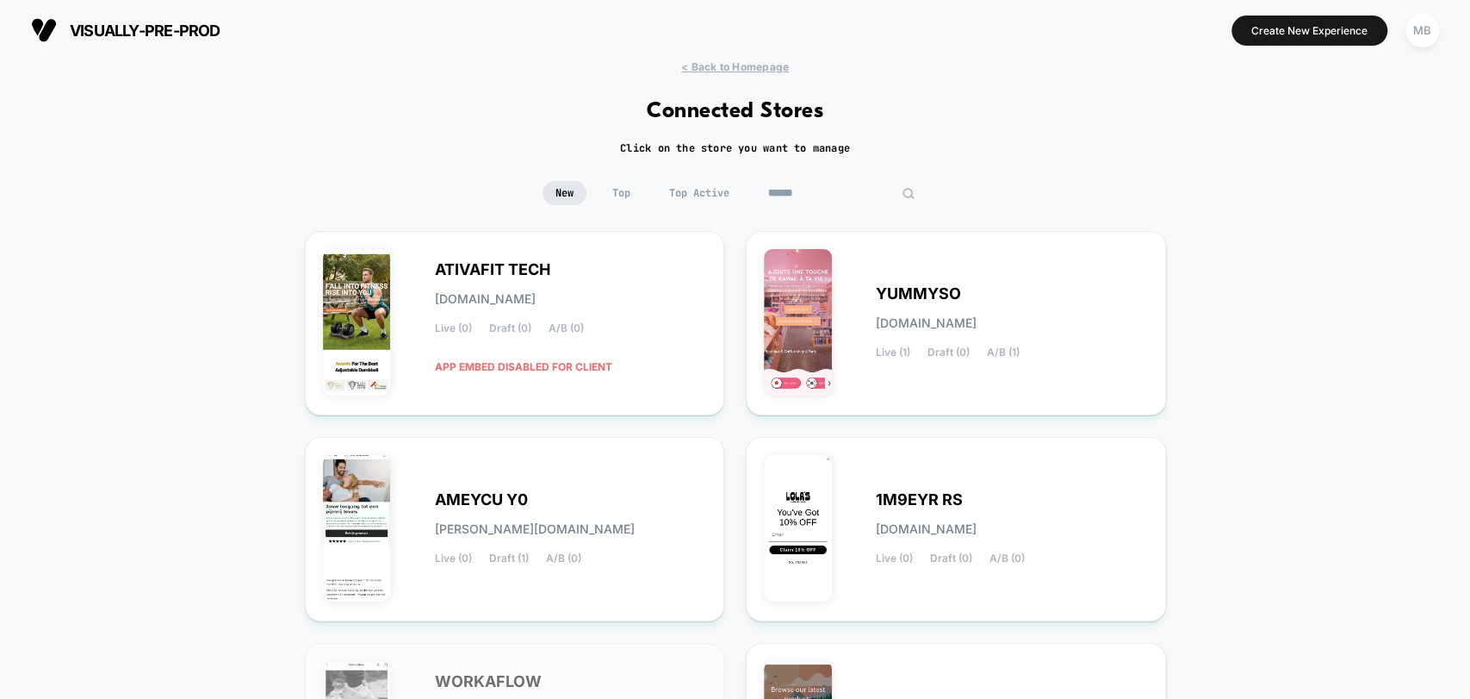
click at [823, 197] on input at bounding box center [841, 193] width 172 height 24
paste input "**********"
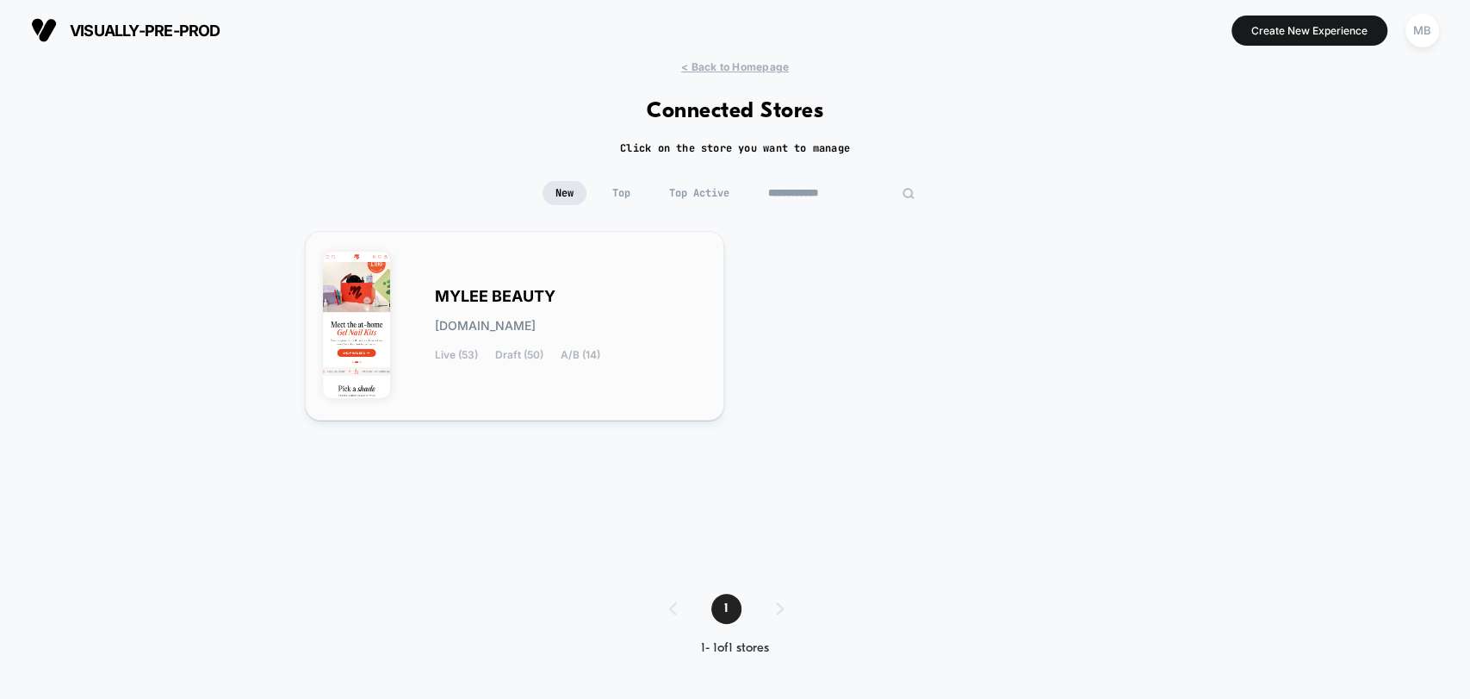
type input "**********"
click at [644, 312] on div "MYLEE BEAUTY mylee-beauty.myshopify.com Live (53) Draft (50) A/B (14)" at bounding box center [571, 325] width 272 height 71
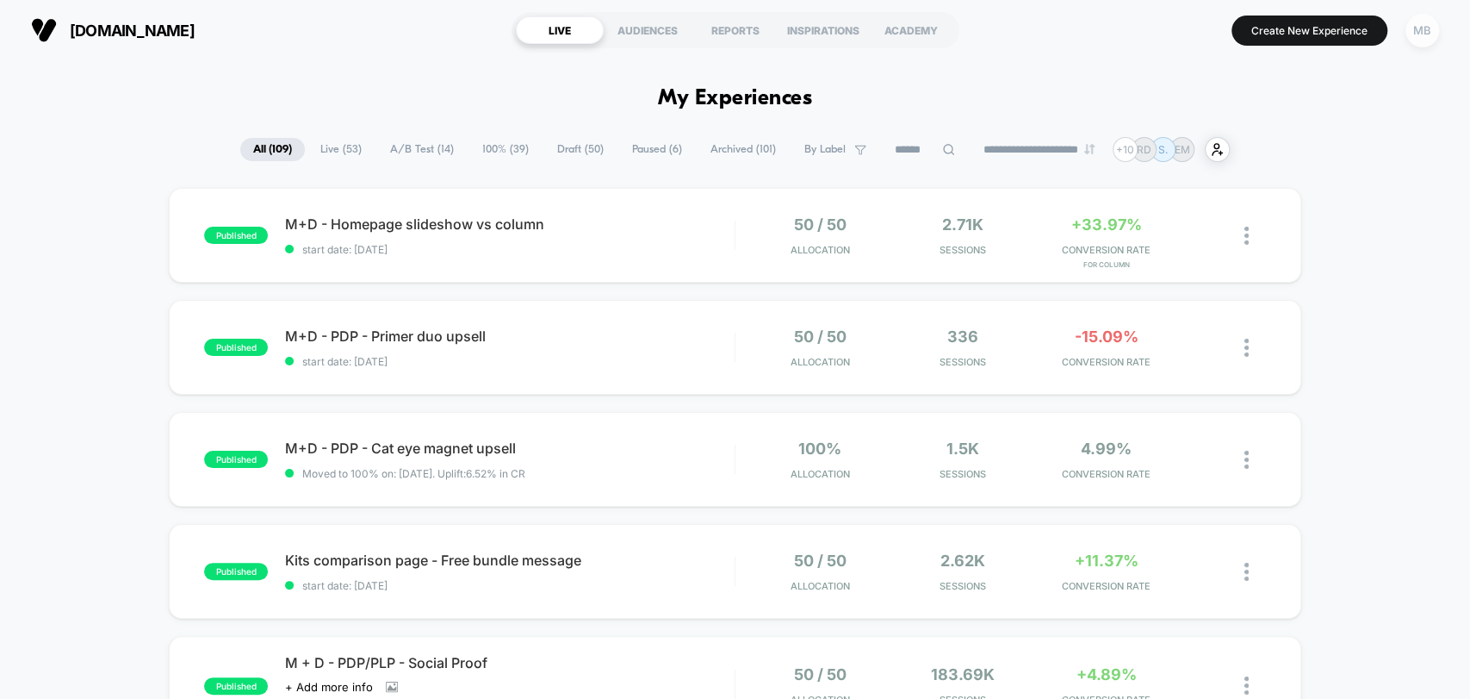
click at [1431, 36] on div "MB" at bounding box center [1423, 31] width 34 height 34
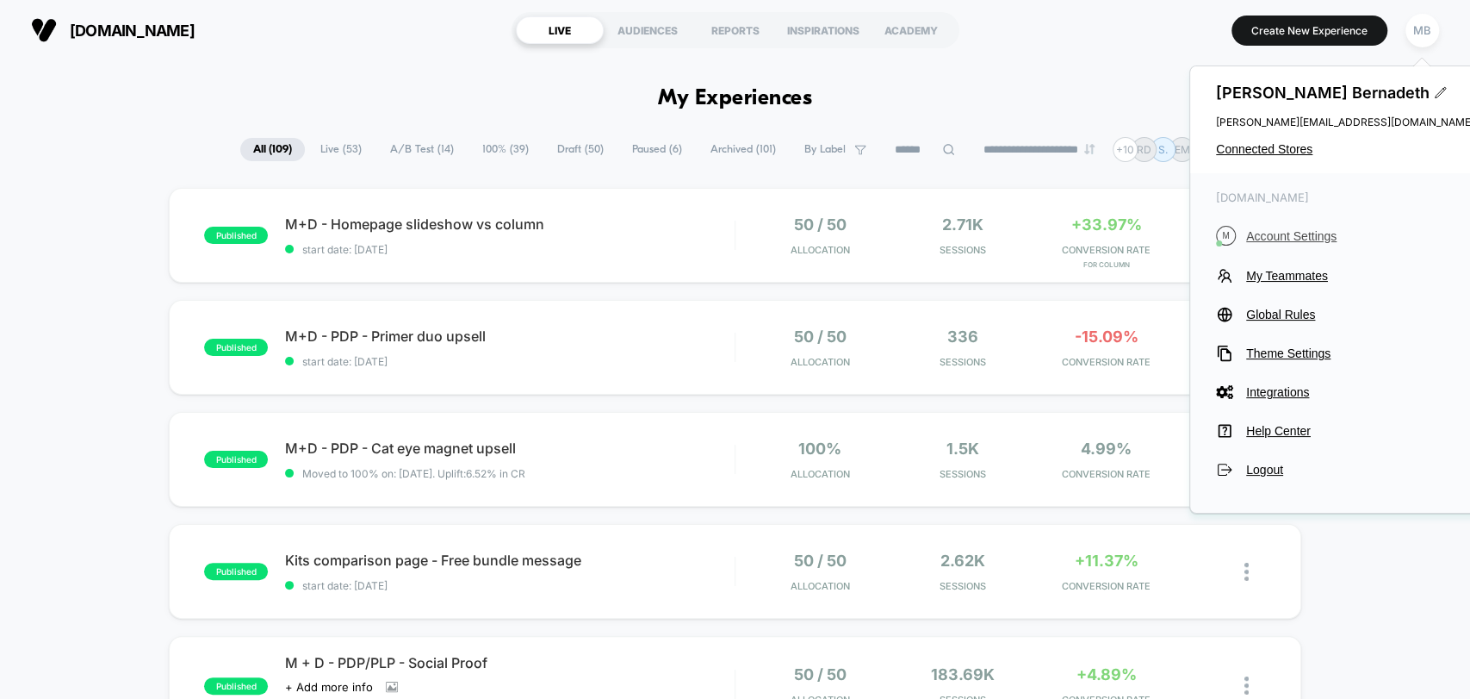
click at [1296, 239] on span "Account Settings" at bounding box center [1360, 236] width 228 height 14
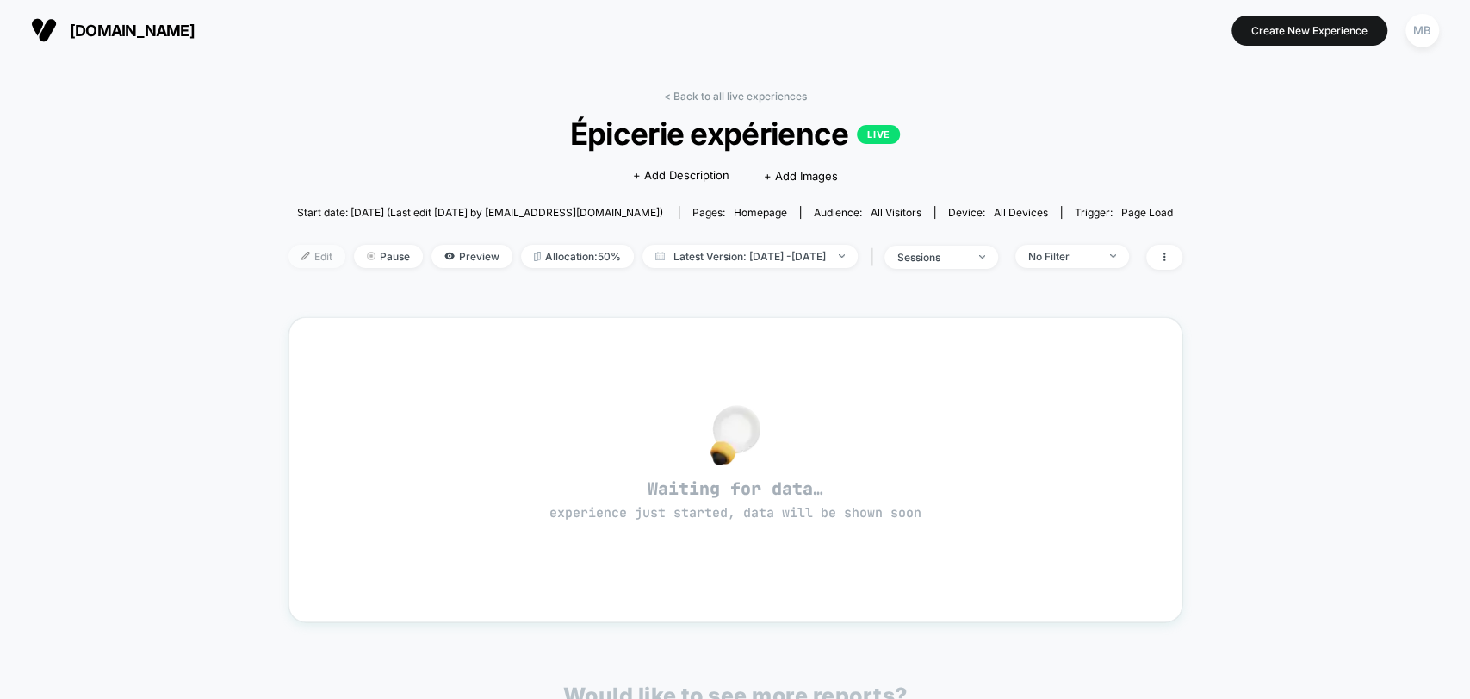
click at [301, 252] on img at bounding box center [305, 255] width 9 height 9
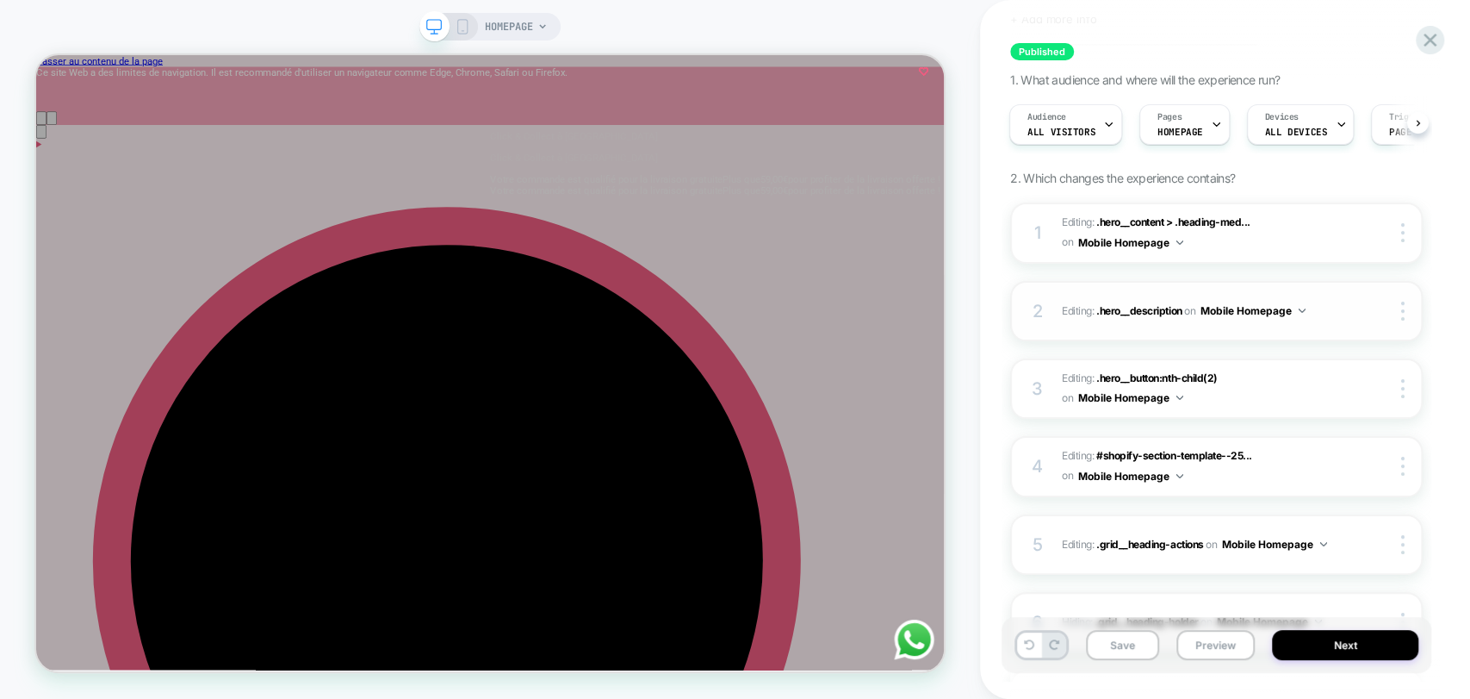
scroll to position [28, 0]
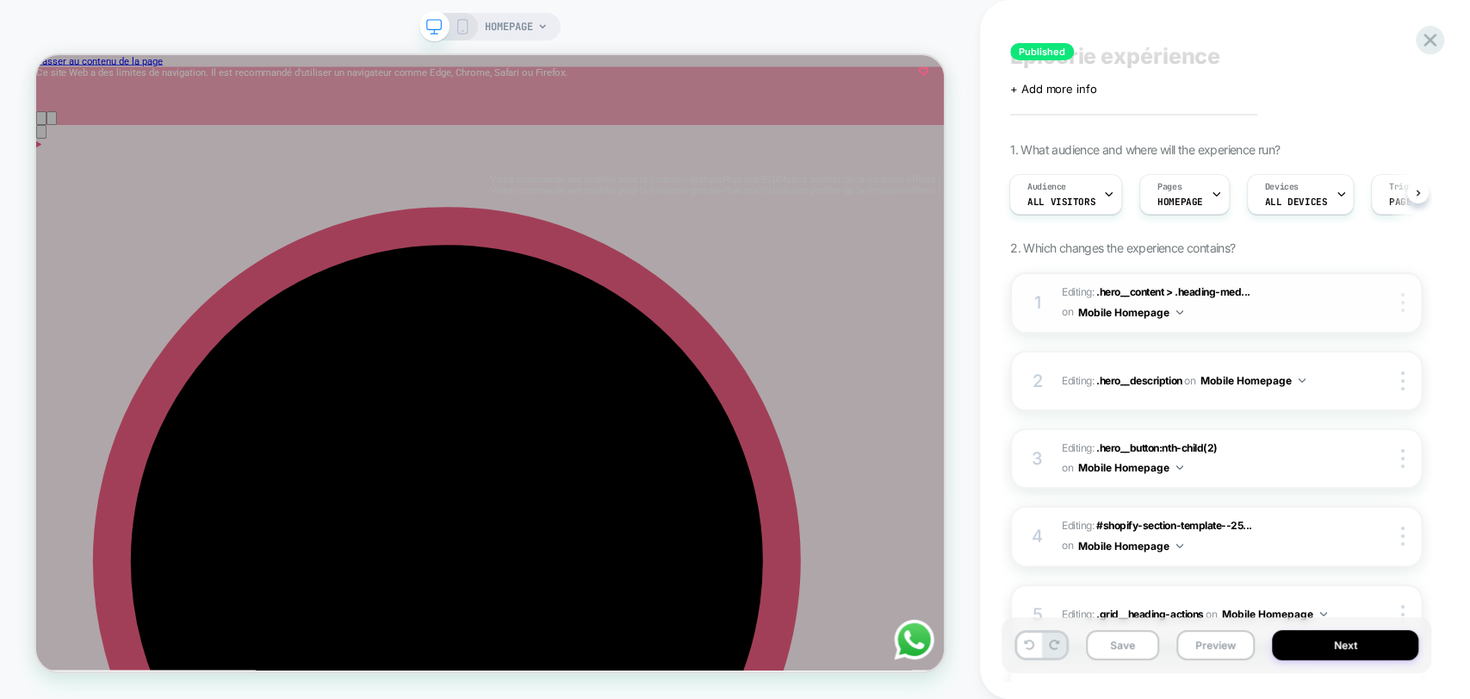
click at [1401, 298] on img at bounding box center [1402, 302] width 3 height 19
click at [1407, 375] on div at bounding box center [1405, 380] width 33 height 19
click at [1396, 451] on div at bounding box center [1405, 458] width 33 height 19
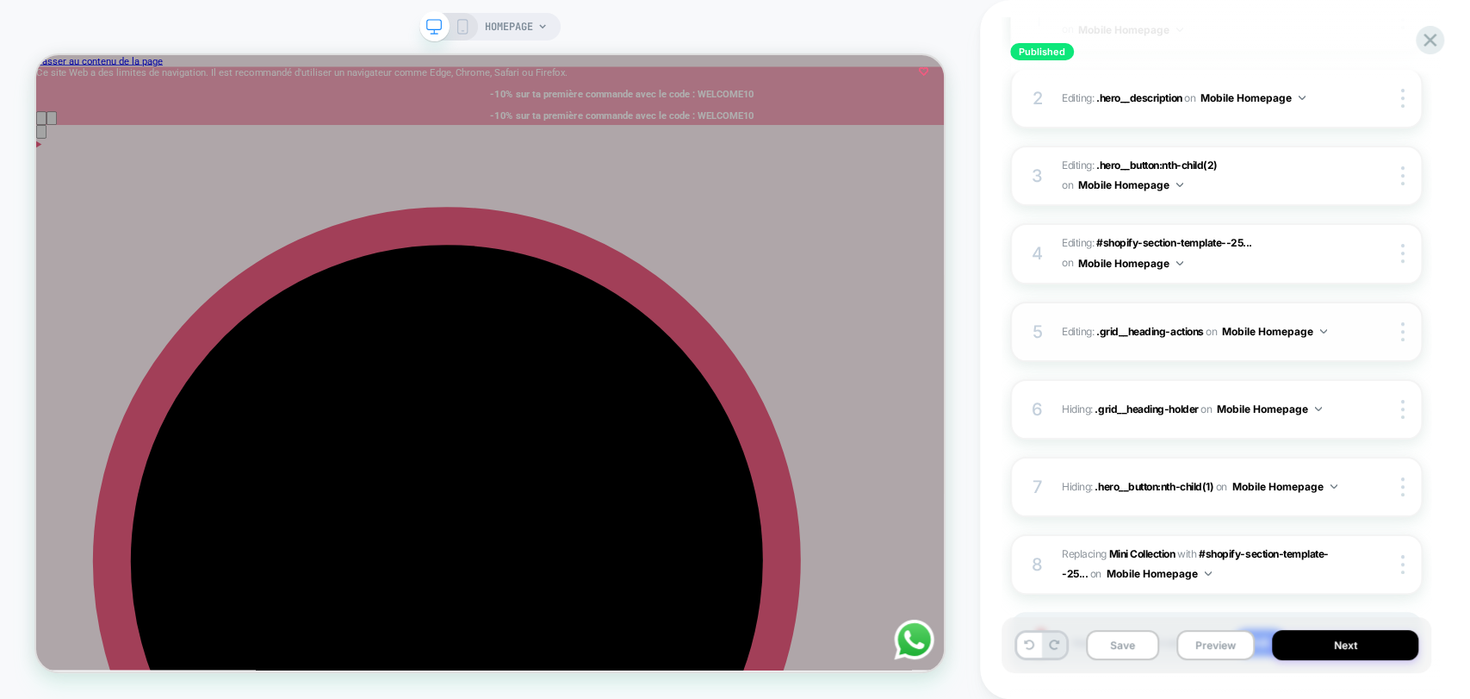
scroll to position [314, 0]
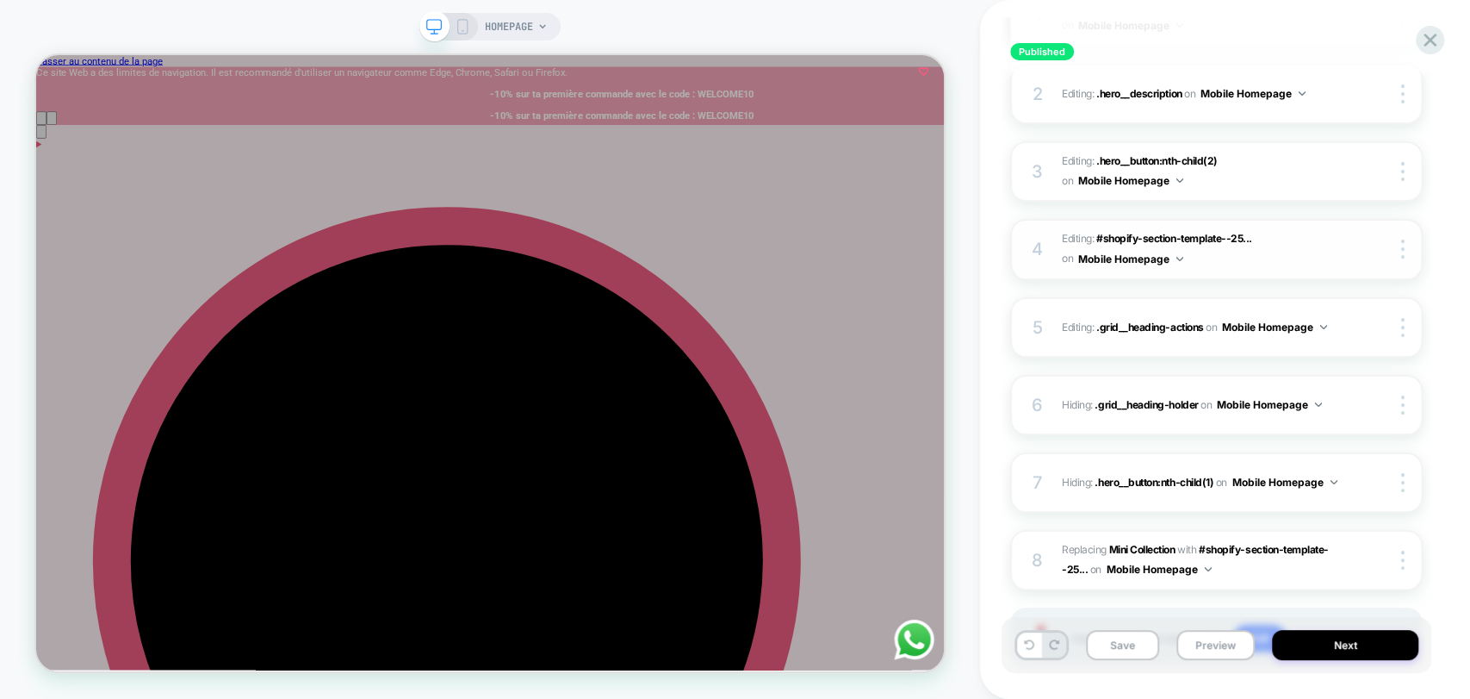
click at [1399, 236] on div "4 Editing : #shopify-section-template--25... #shopify-section-template--2504011…" at bounding box center [1216, 249] width 413 height 61
click at [1401, 247] on img at bounding box center [1402, 248] width 3 height 19
click at [1394, 323] on div at bounding box center [1405, 327] width 33 height 19
click at [1396, 412] on div "6 Hiding : .grid__heading-holder .grid__heading-holder on Mobile Homepage Copy …" at bounding box center [1216, 405] width 413 height 60
click at [1403, 409] on img at bounding box center [1402, 404] width 3 height 19
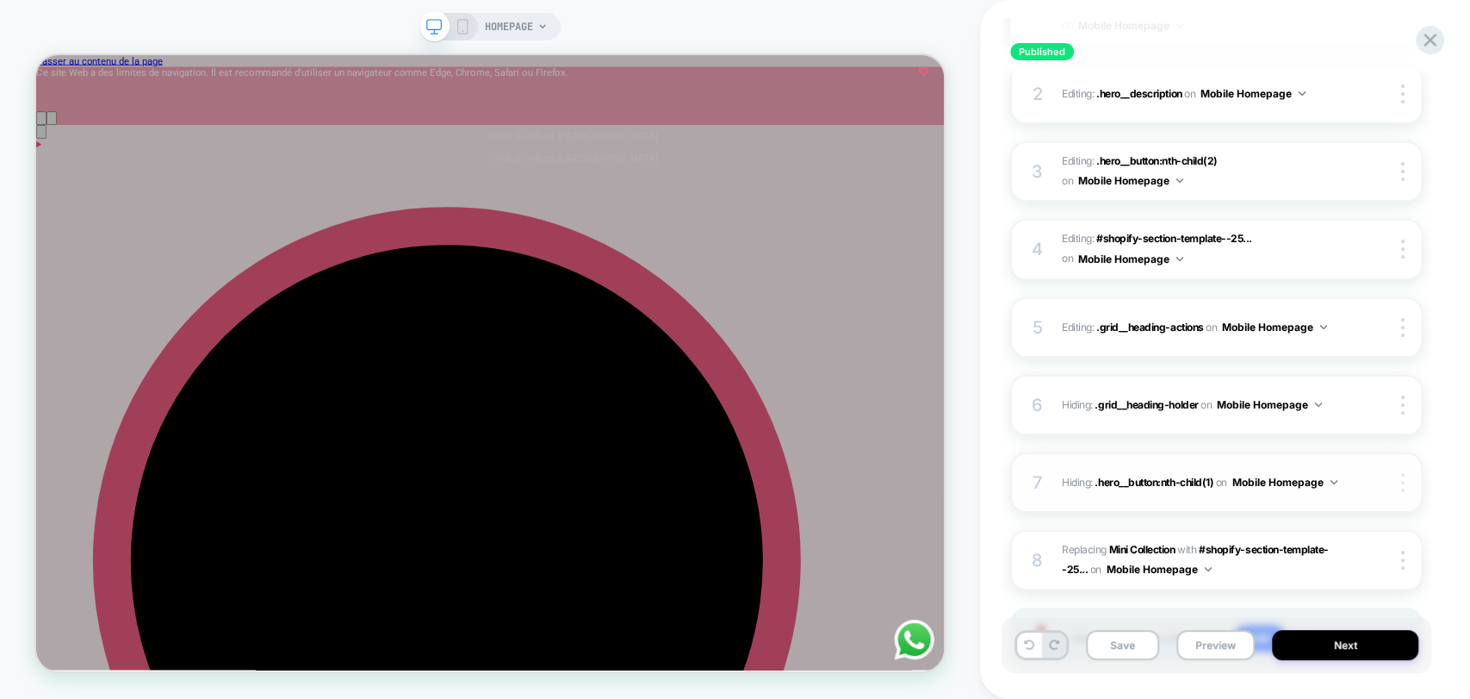
click at [1403, 473] on img at bounding box center [1402, 482] width 3 height 19
click at [1444, 466] on div "Published Épicerie expérience Click to edit experience details + Add more info …" at bounding box center [1225, 349] width 490 height 699
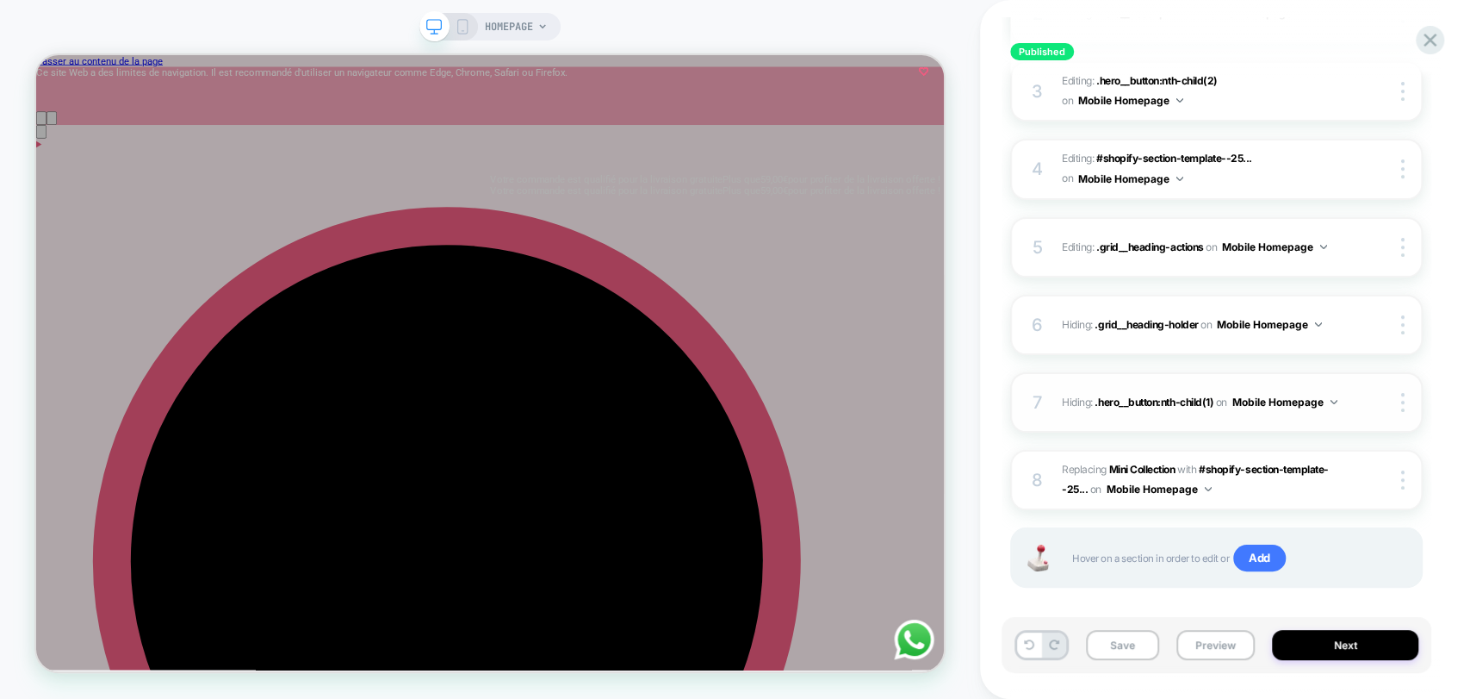
scroll to position [410, 0]
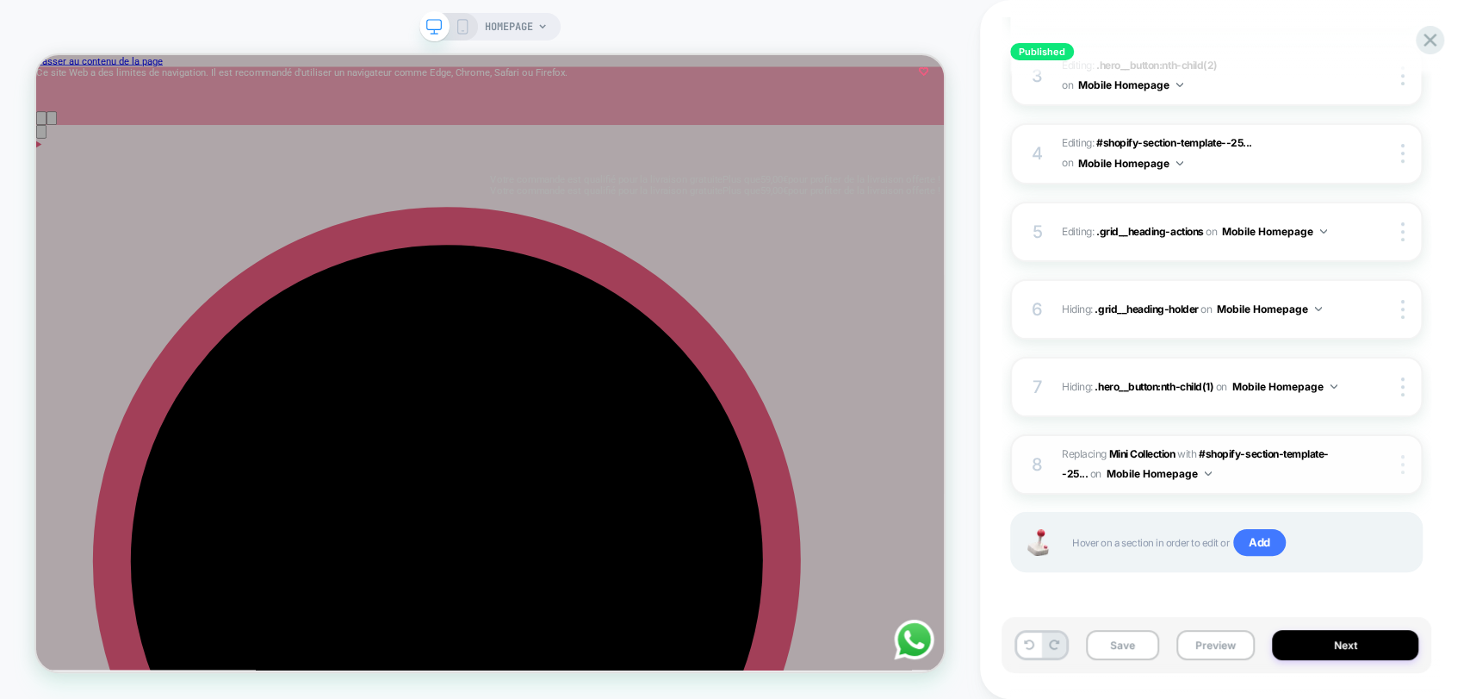
click at [1397, 463] on div at bounding box center [1405, 464] width 33 height 19
click at [1405, 465] on div at bounding box center [1405, 464] width 33 height 19
click at [1404, 466] on img at bounding box center [1402, 464] width 3 height 19
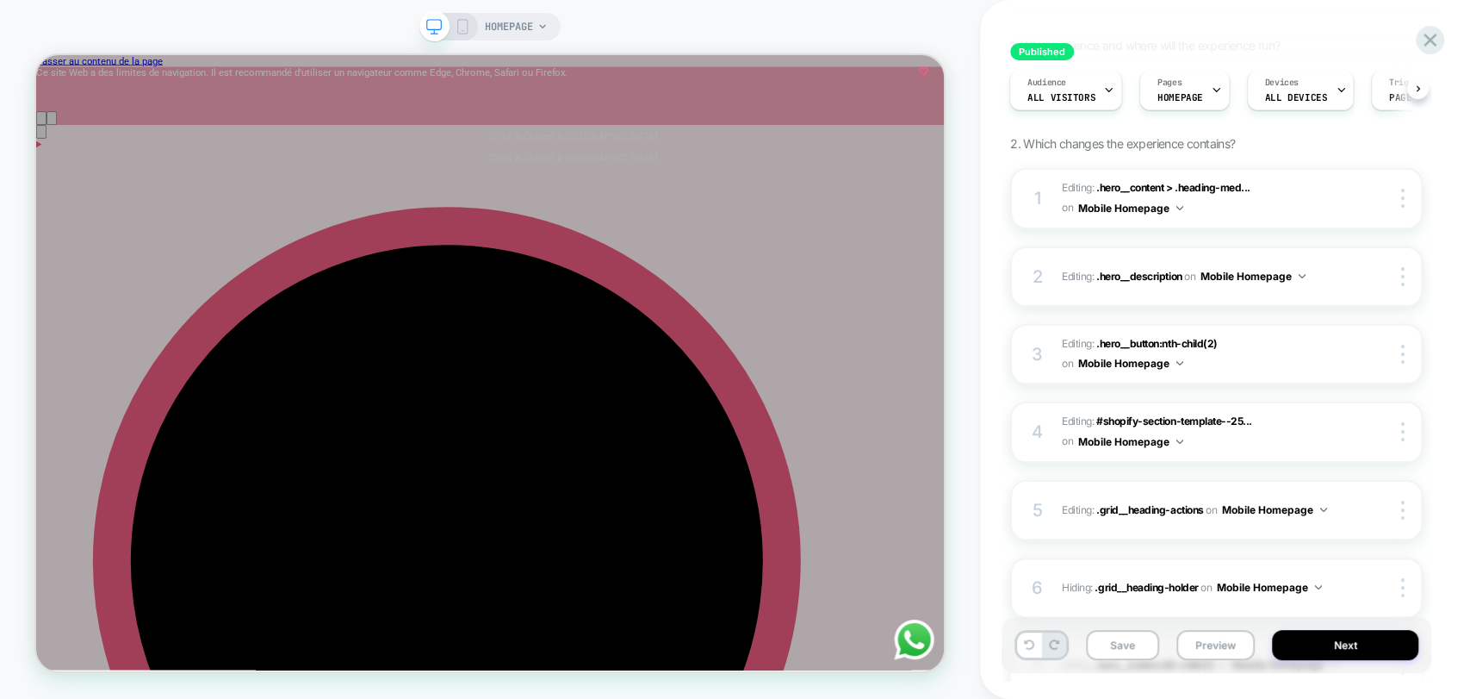
scroll to position [123, 0]
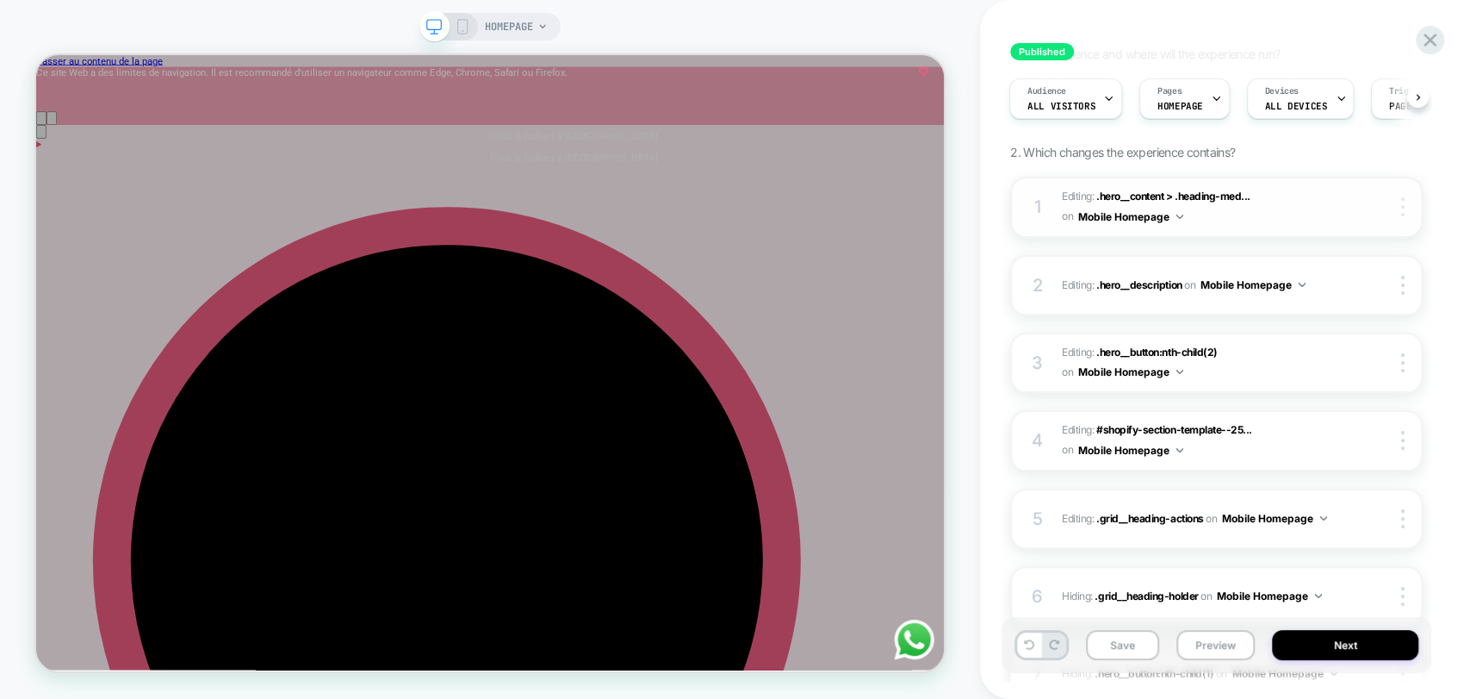
click at [1401, 215] on img at bounding box center [1402, 206] width 3 height 19
click at [1165, 220] on button "Mobile Homepage" at bounding box center [1130, 217] width 105 height 22
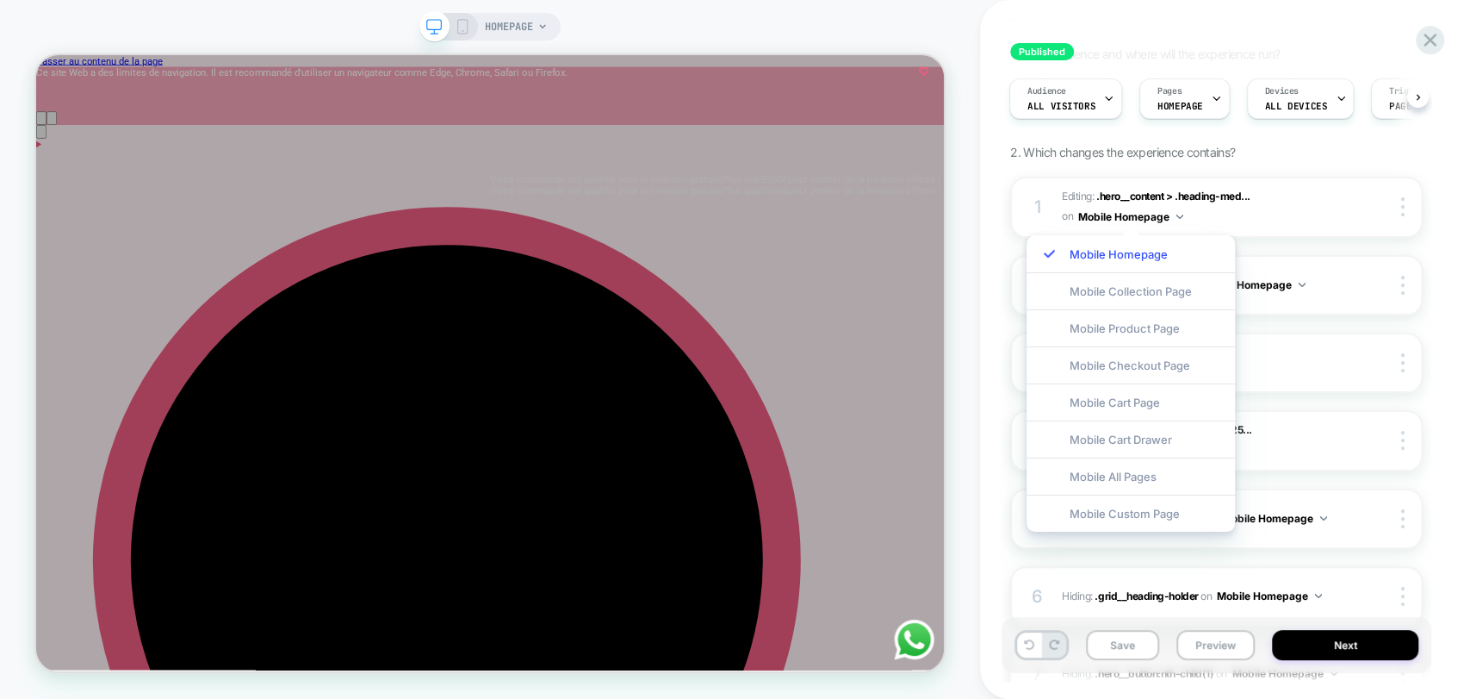
click at [1344, 149] on div "1. What audience and where will the experience run? Audience All Visitors Pages…" at bounding box center [1216, 474] width 413 height 855
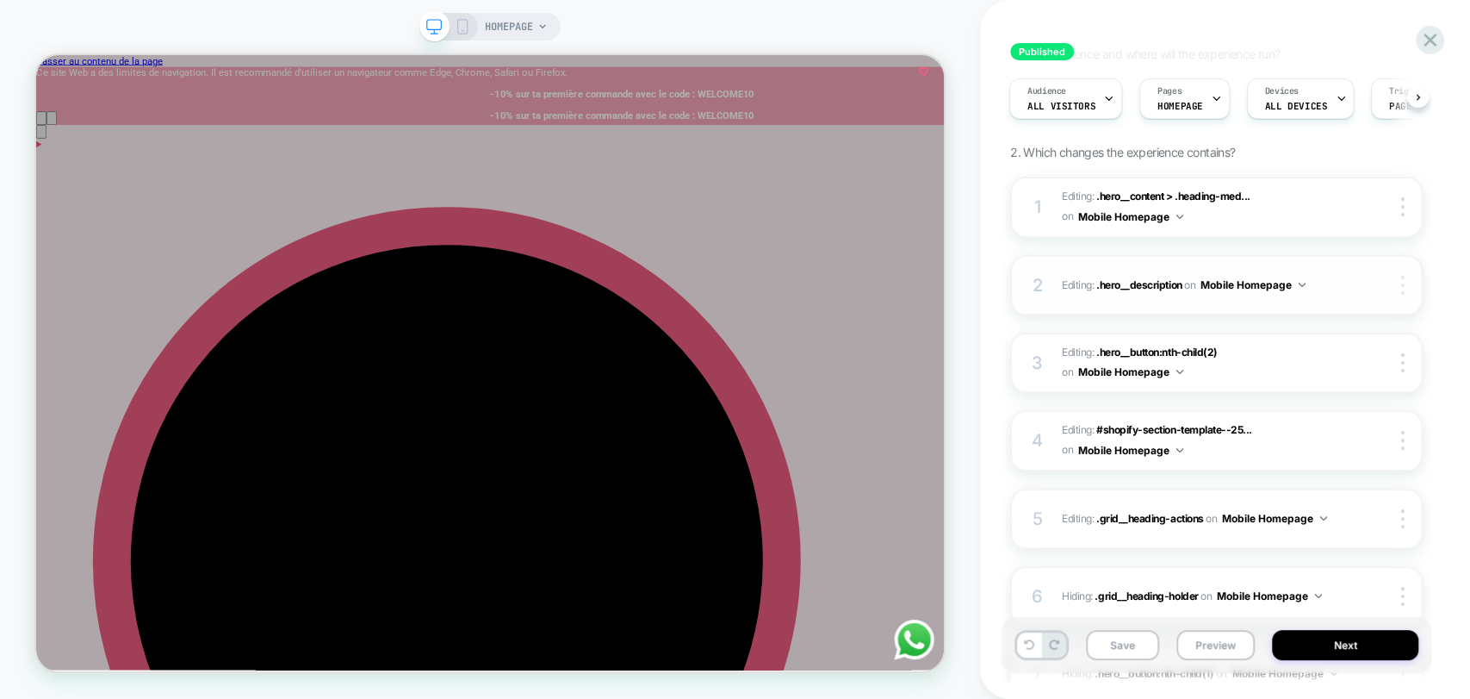
click at [1407, 289] on div at bounding box center [1405, 285] width 33 height 19
click at [1406, 208] on div at bounding box center [1405, 206] width 33 height 19
click at [1404, 202] on img at bounding box center [1402, 206] width 3 height 19
